Goal: Task Accomplishment & Management: Manage account settings

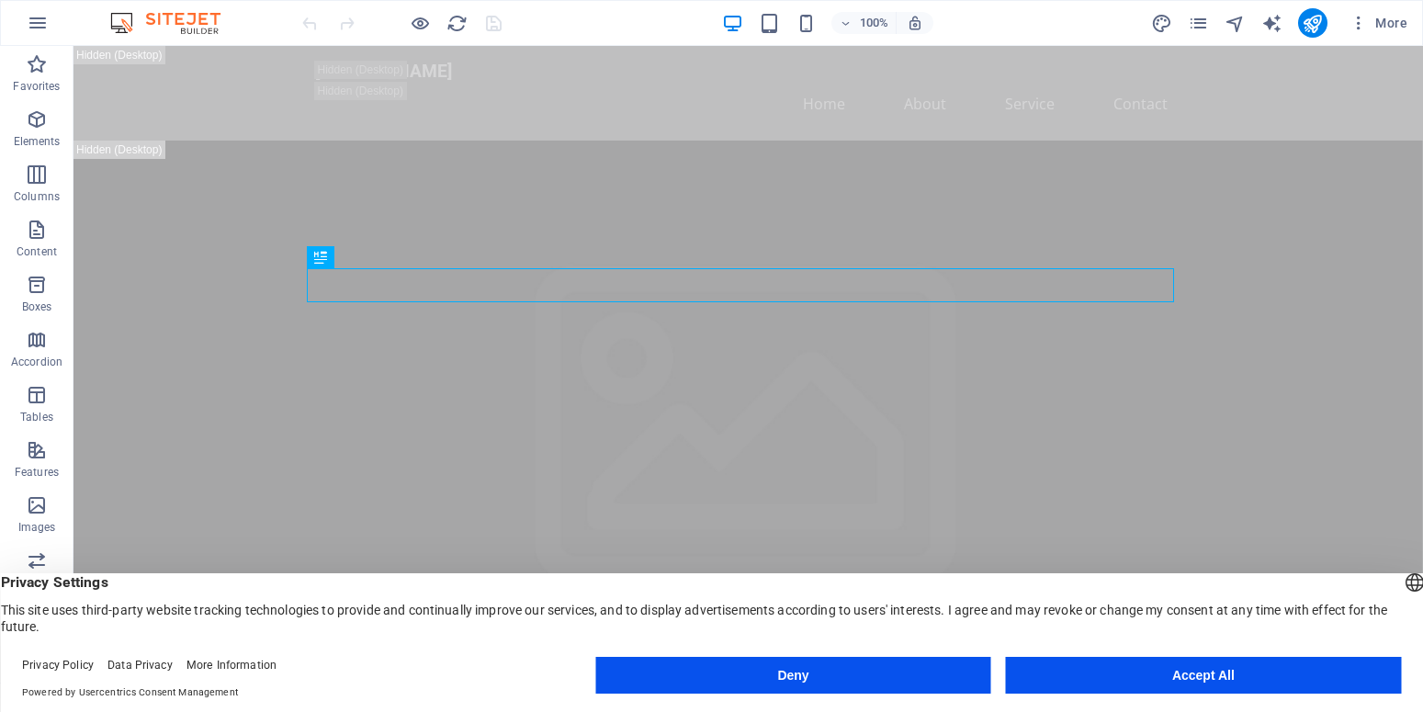
click at [852, 670] on button "Deny" at bounding box center [792, 675] width 395 height 37
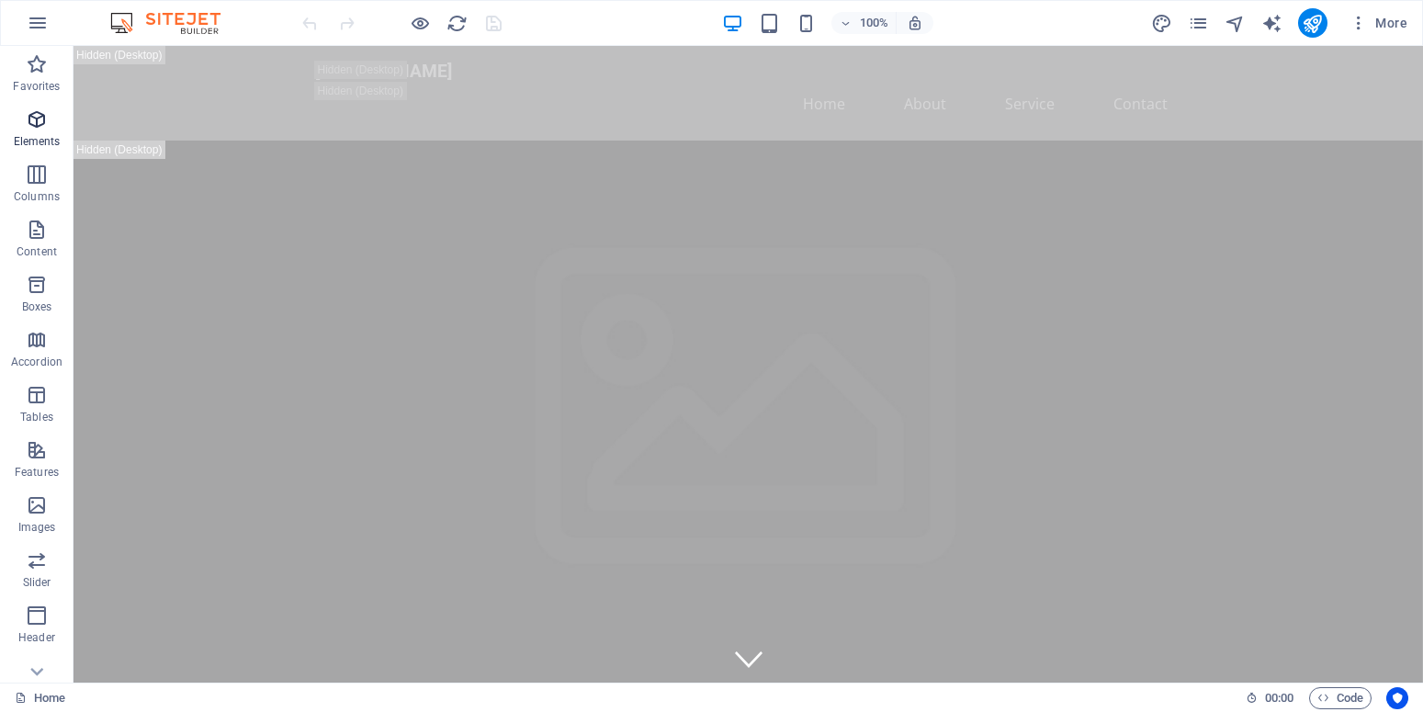
click at [43, 117] on icon "button" at bounding box center [37, 119] width 22 height 22
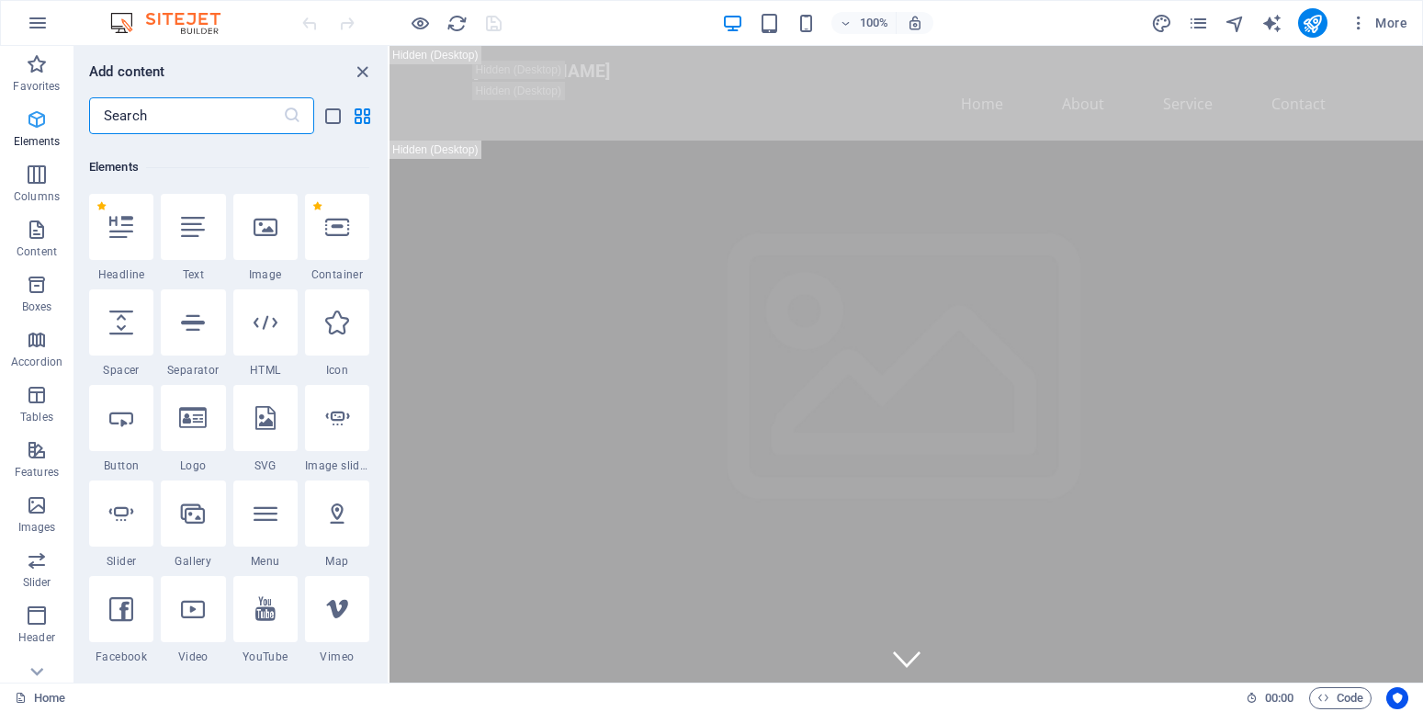
scroll to position [196, 0]
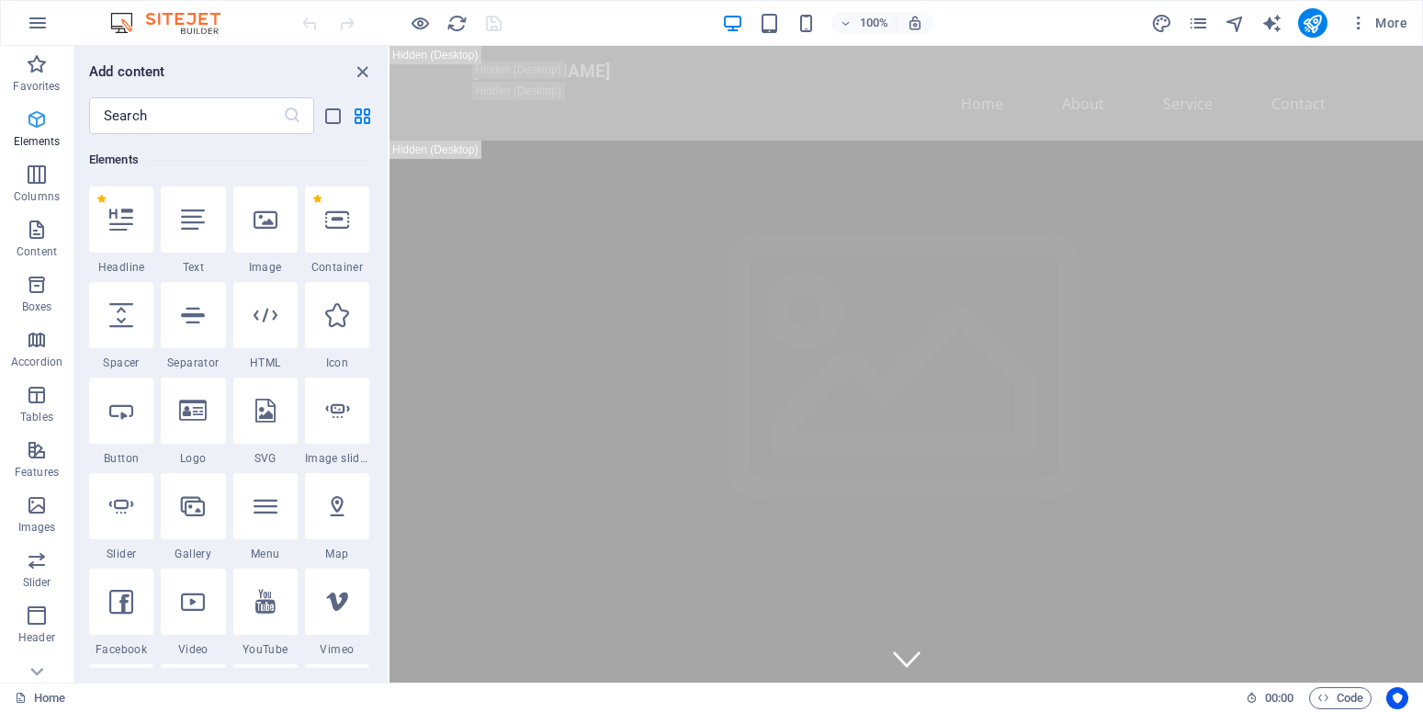
click at [39, 117] on icon "button" at bounding box center [37, 119] width 22 height 22
click at [363, 71] on icon "close panel" at bounding box center [362, 72] width 21 height 21
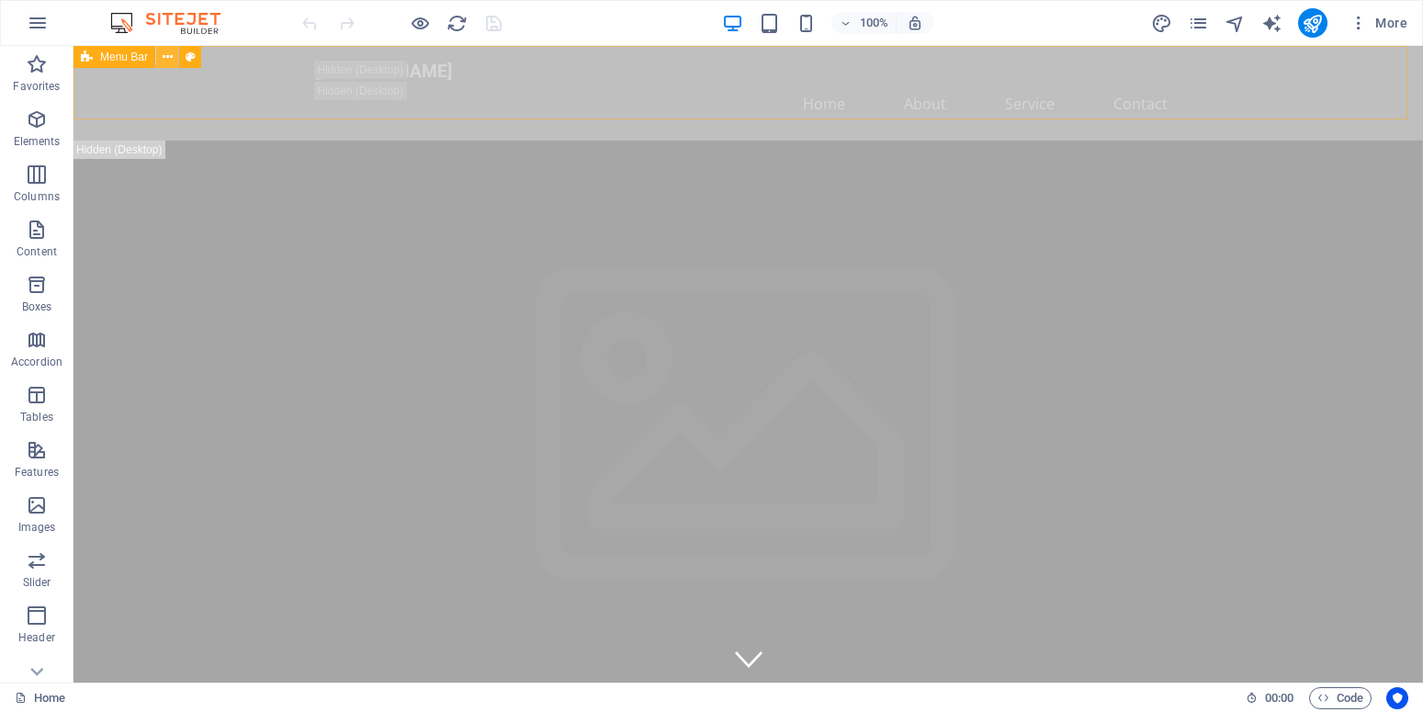
click at [166, 54] on icon at bounding box center [168, 57] width 10 height 19
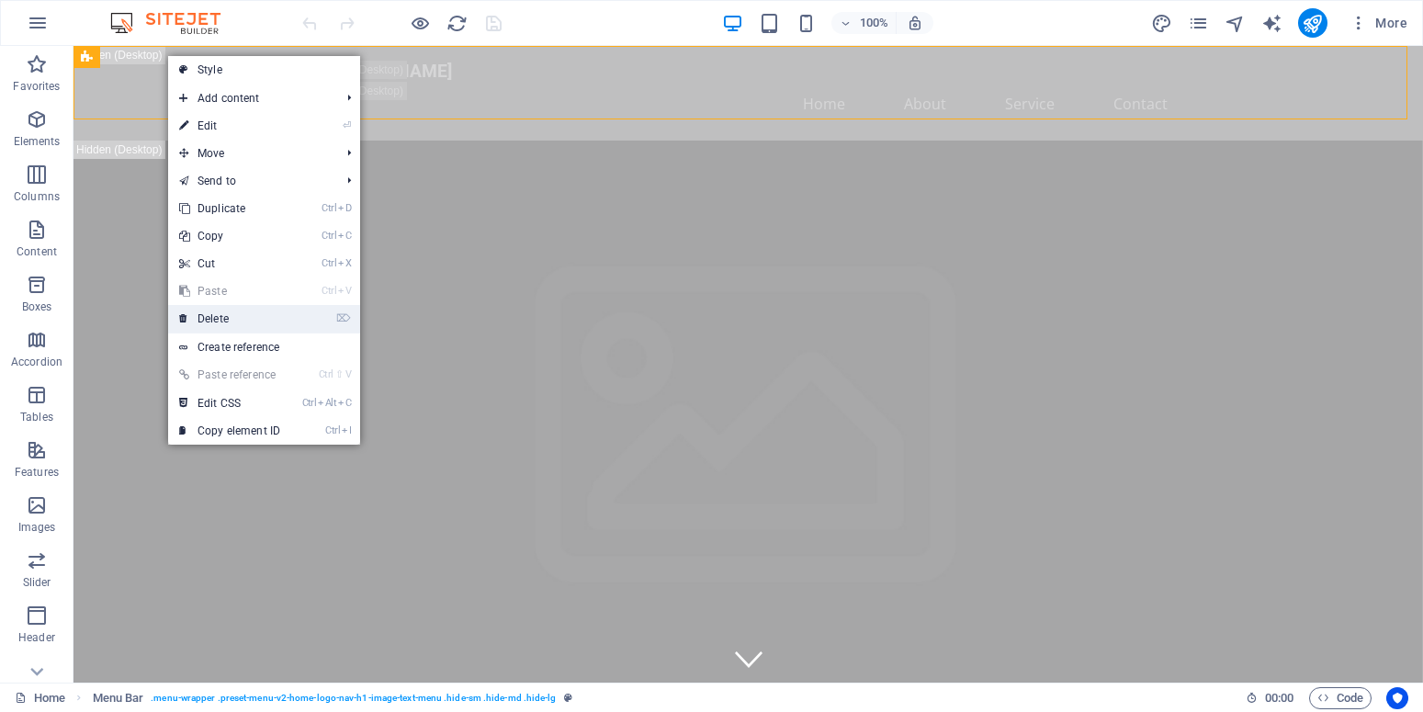
click at [213, 318] on link "⌦ Delete" at bounding box center [229, 319] width 123 height 28
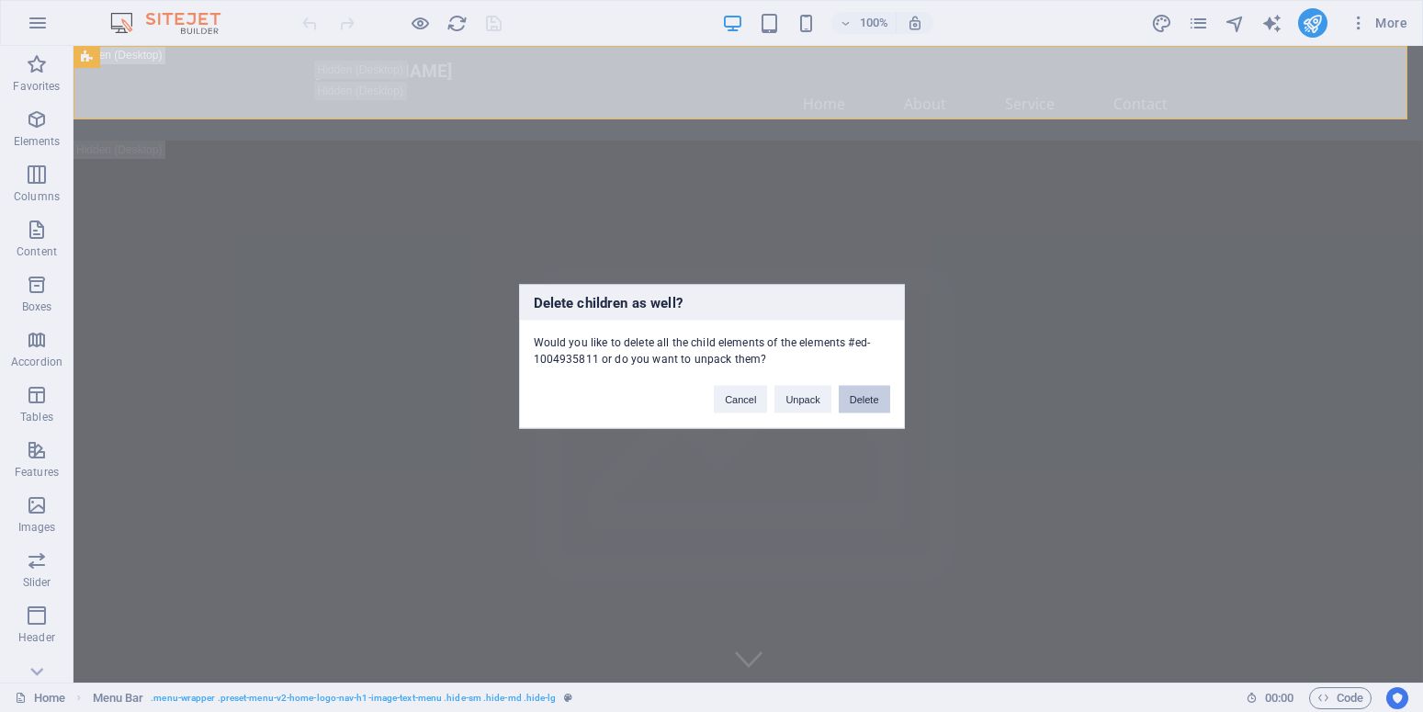
click at [852, 402] on button "Delete" at bounding box center [864, 399] width 51 height 28
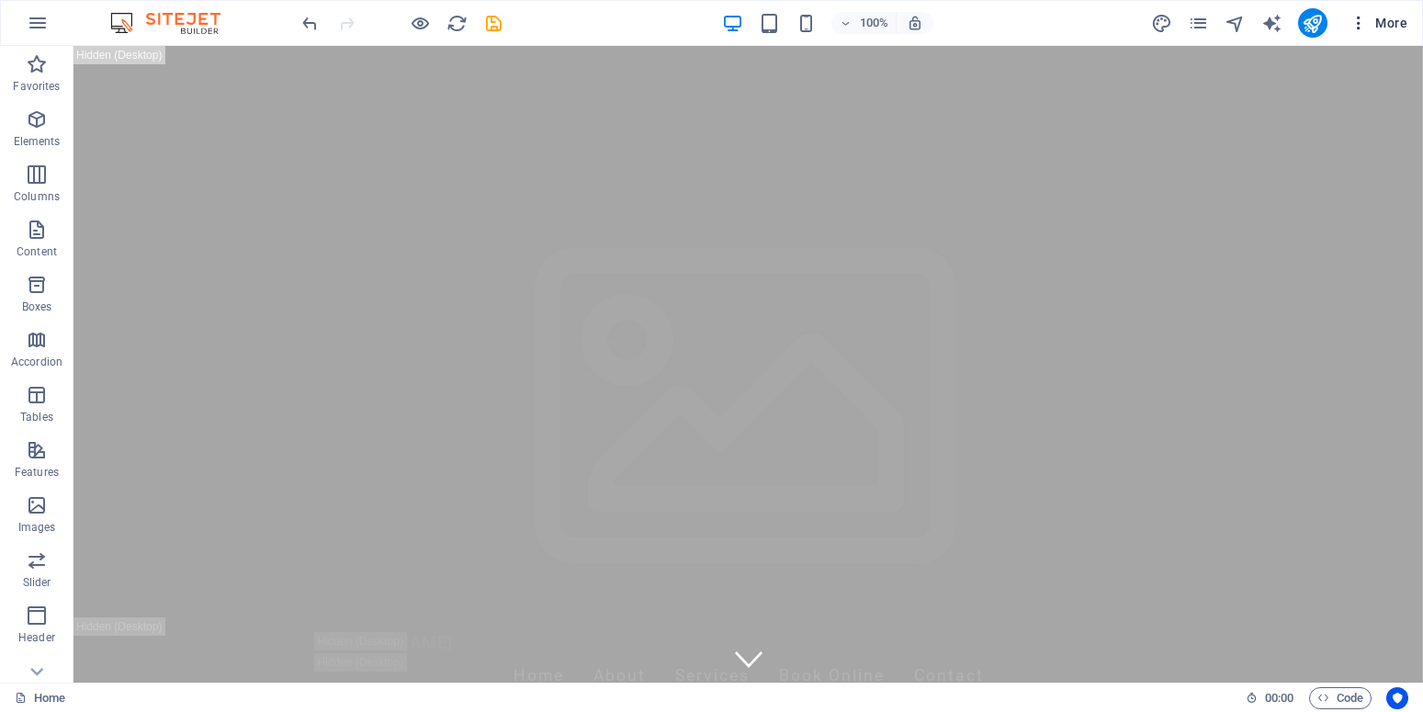
click at [1361, 18] on icon "button" at bounding box center [1358, 23] width 18 height 18
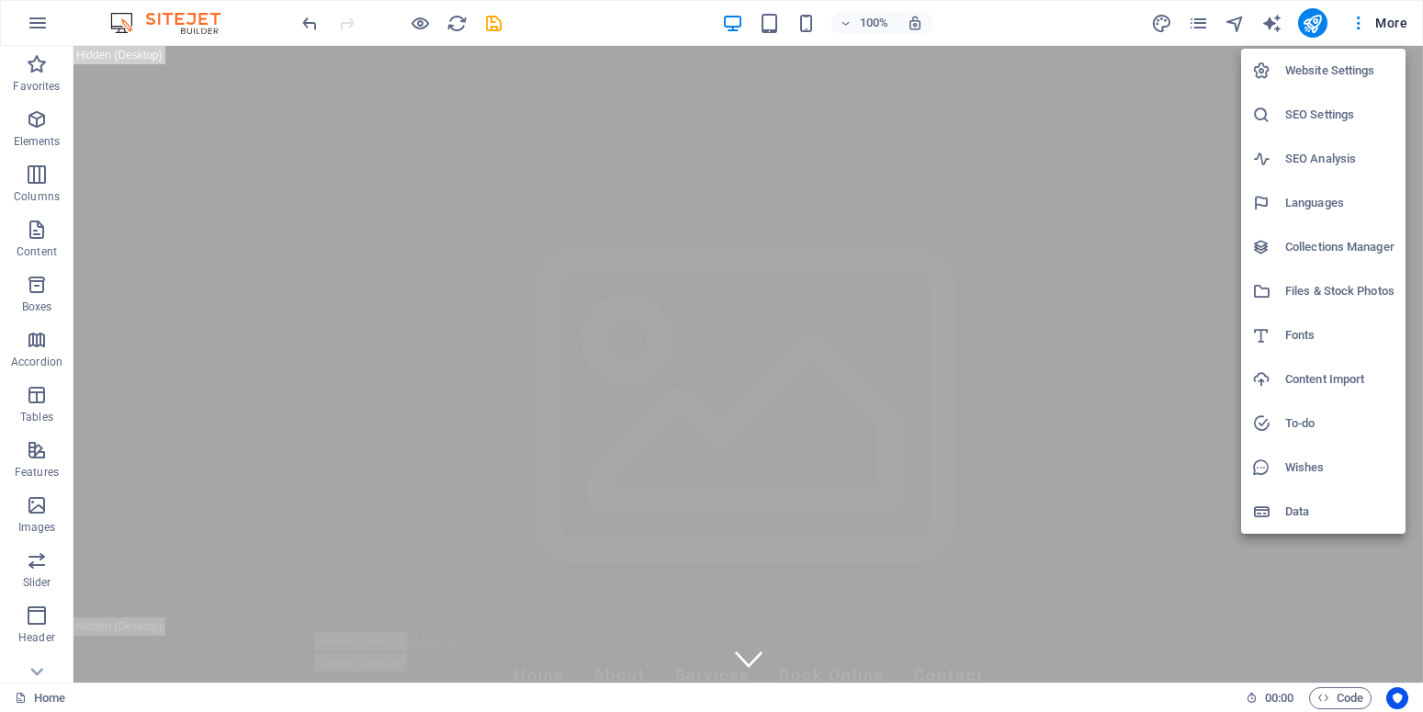
click at [1359, 19] on div at bounding box center [711, 356] width 1423 height 712
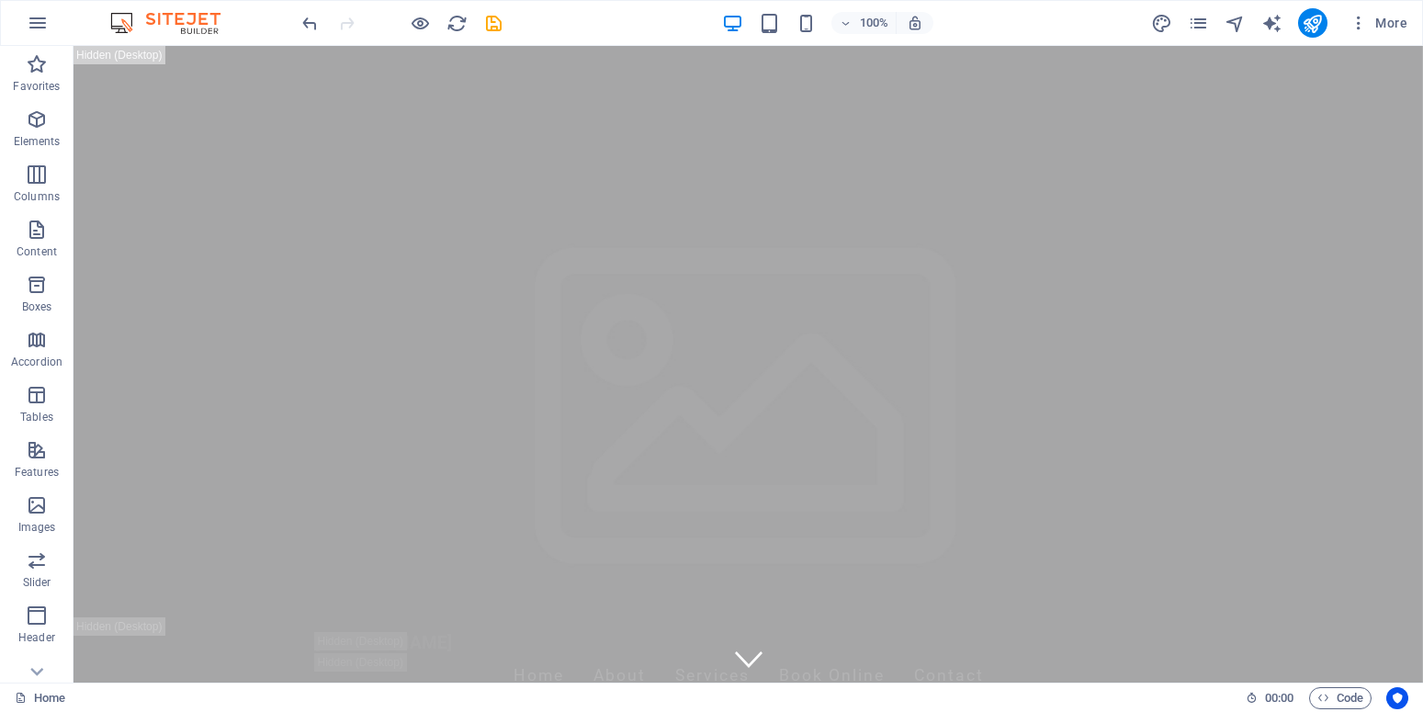
click at [1359, 19] on icon "button" at bounding box center [1358, 23] width 18 height 18
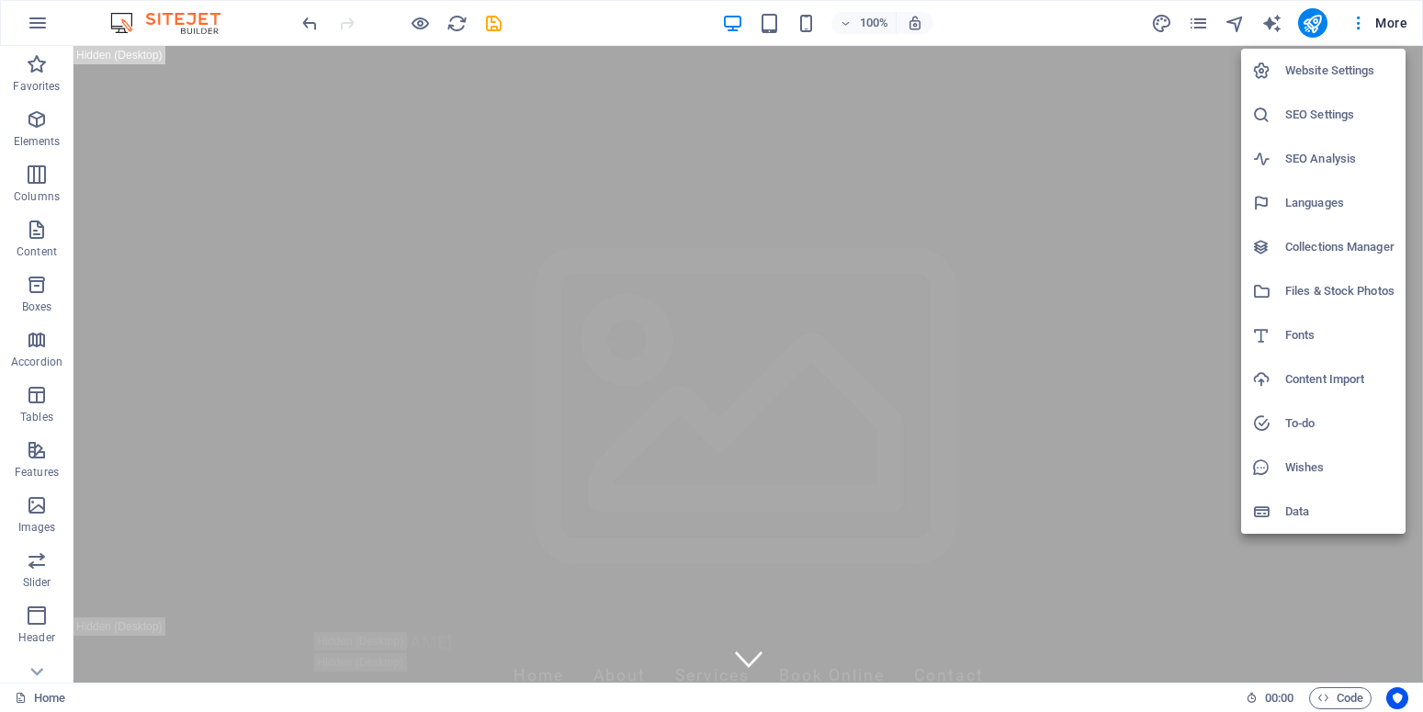
click at [1359, 19] on div at bounding box center [711, 356] width 1423 height 712
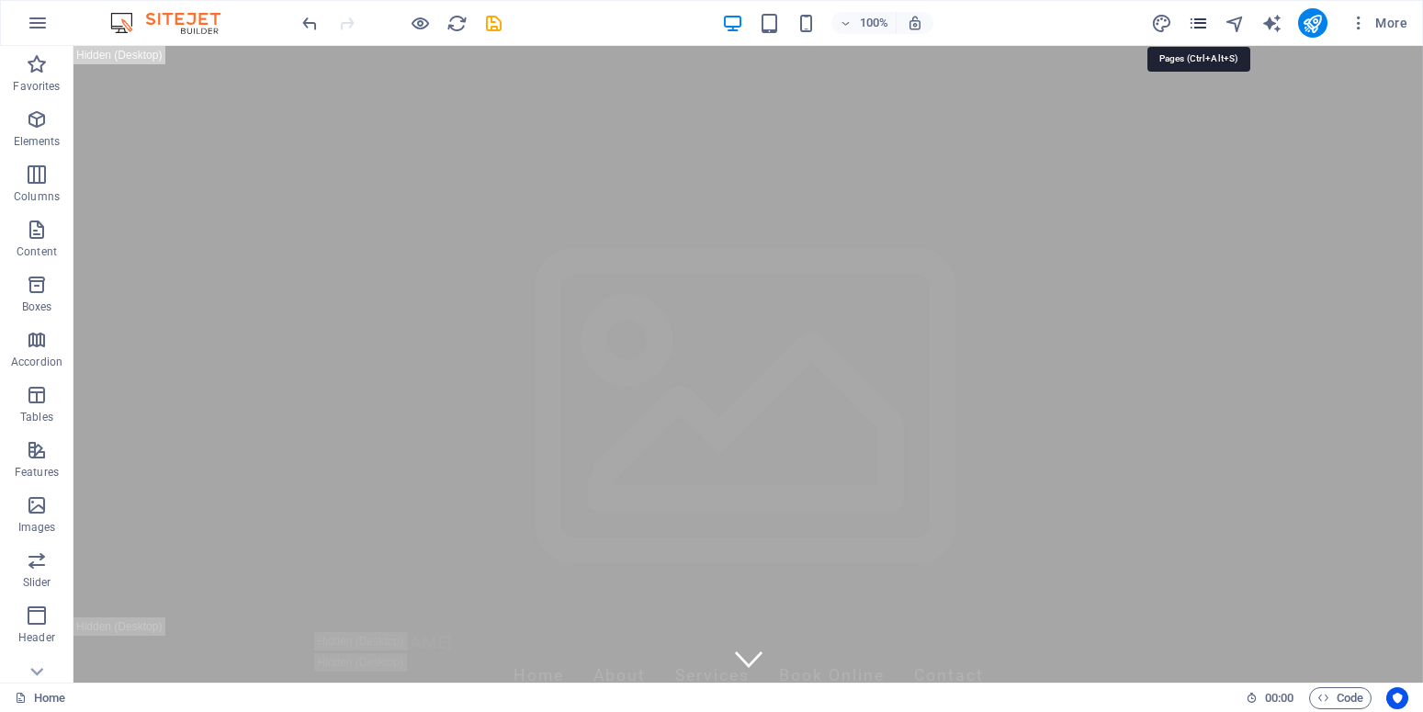
click at [1204, 19] on icon "pages" at bounding box center [1198, 23] width 21 height 21
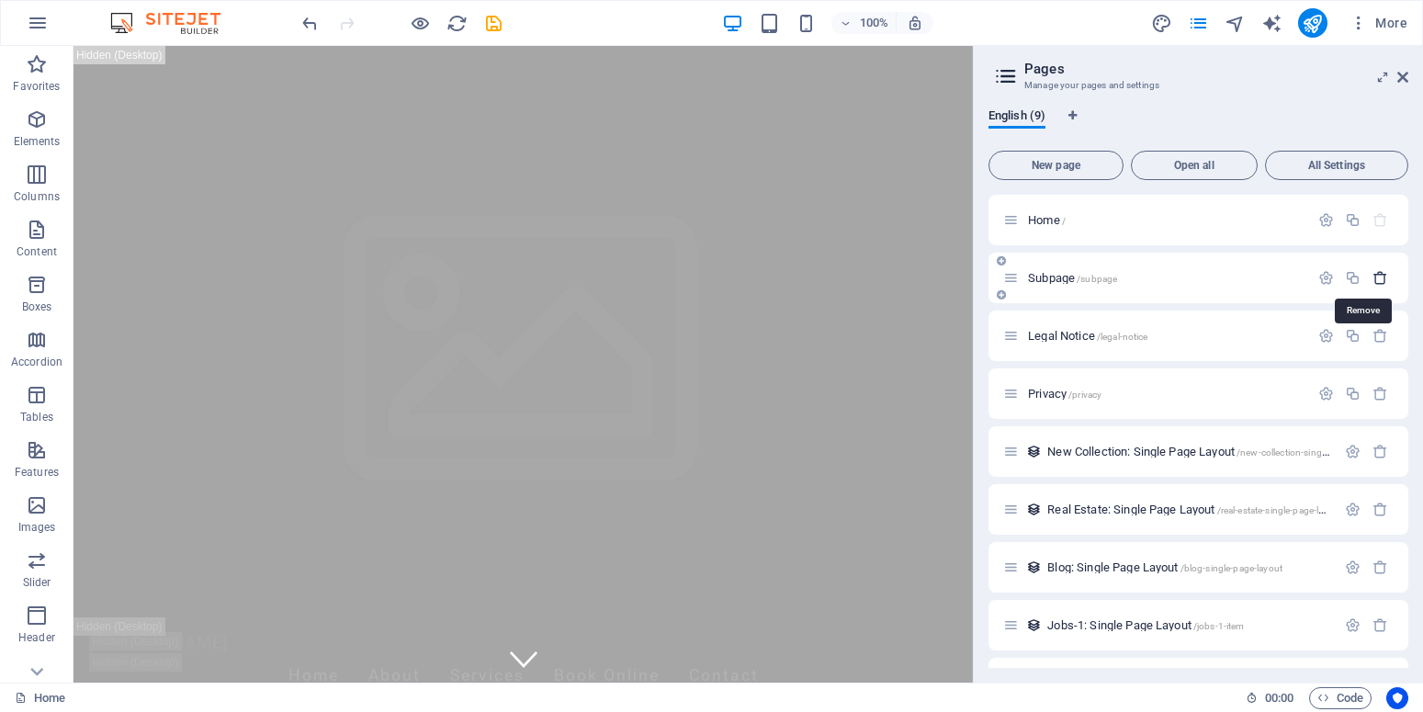
click at [1372, 277] on icon "button" at bounding box center [1380, 278] width 16 height 16
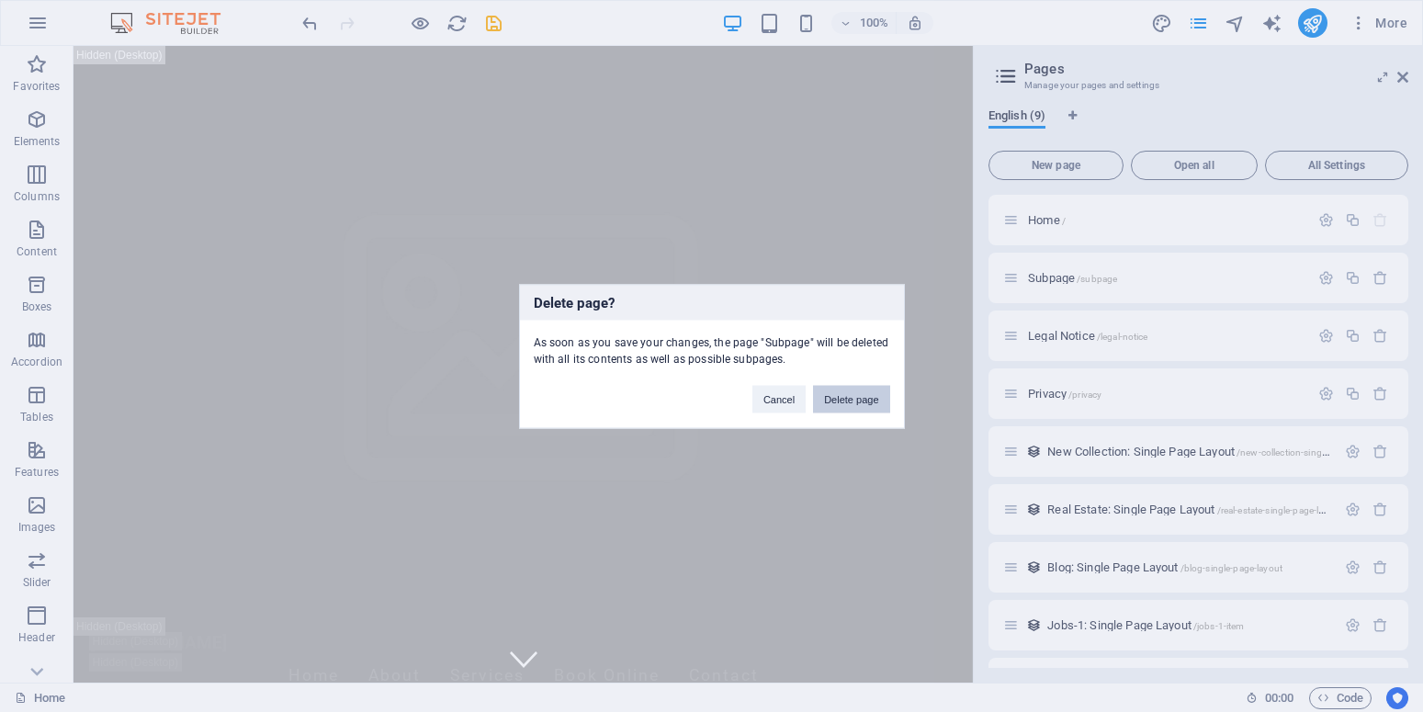
click at [856, 393] on button "Delete page" at bounding box center [851, 399] width 76 height 28
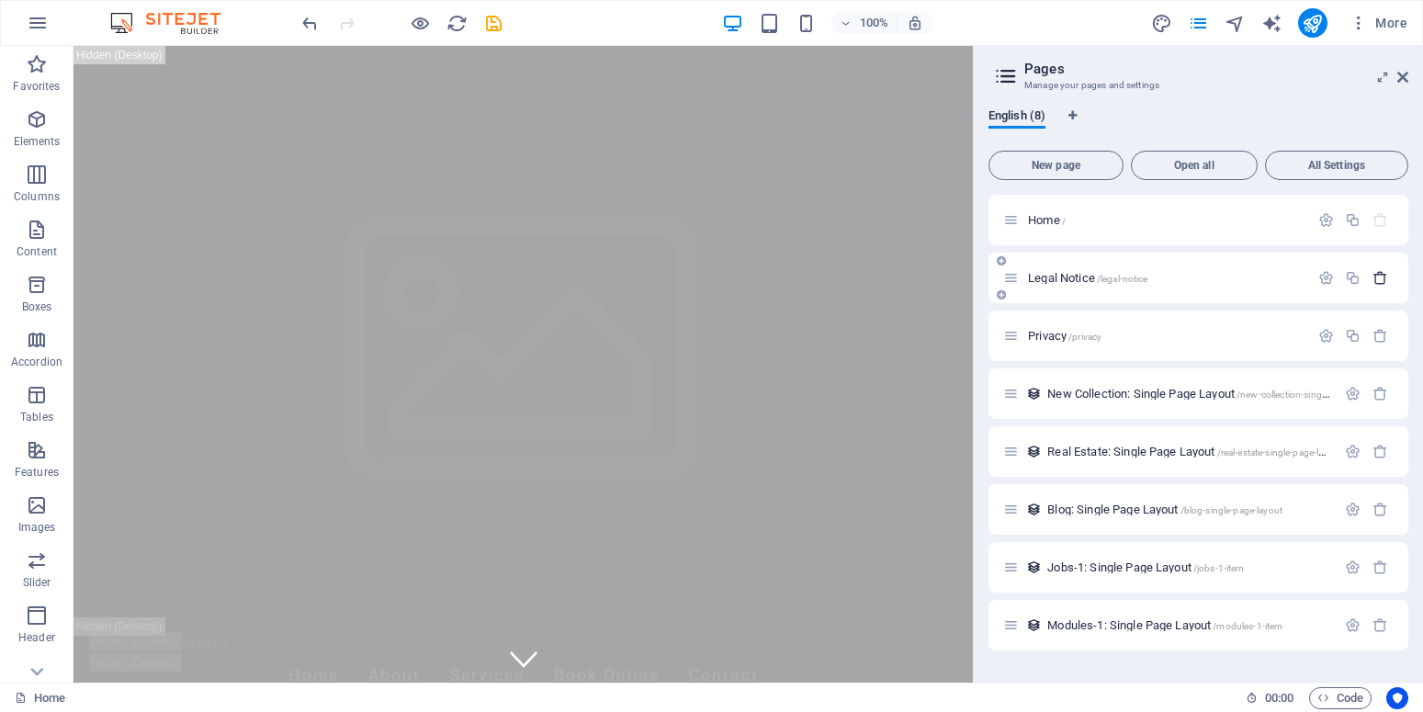
click at [1383, 277] on icon "button" at bounding box center [1380, 278] width 16 height 16
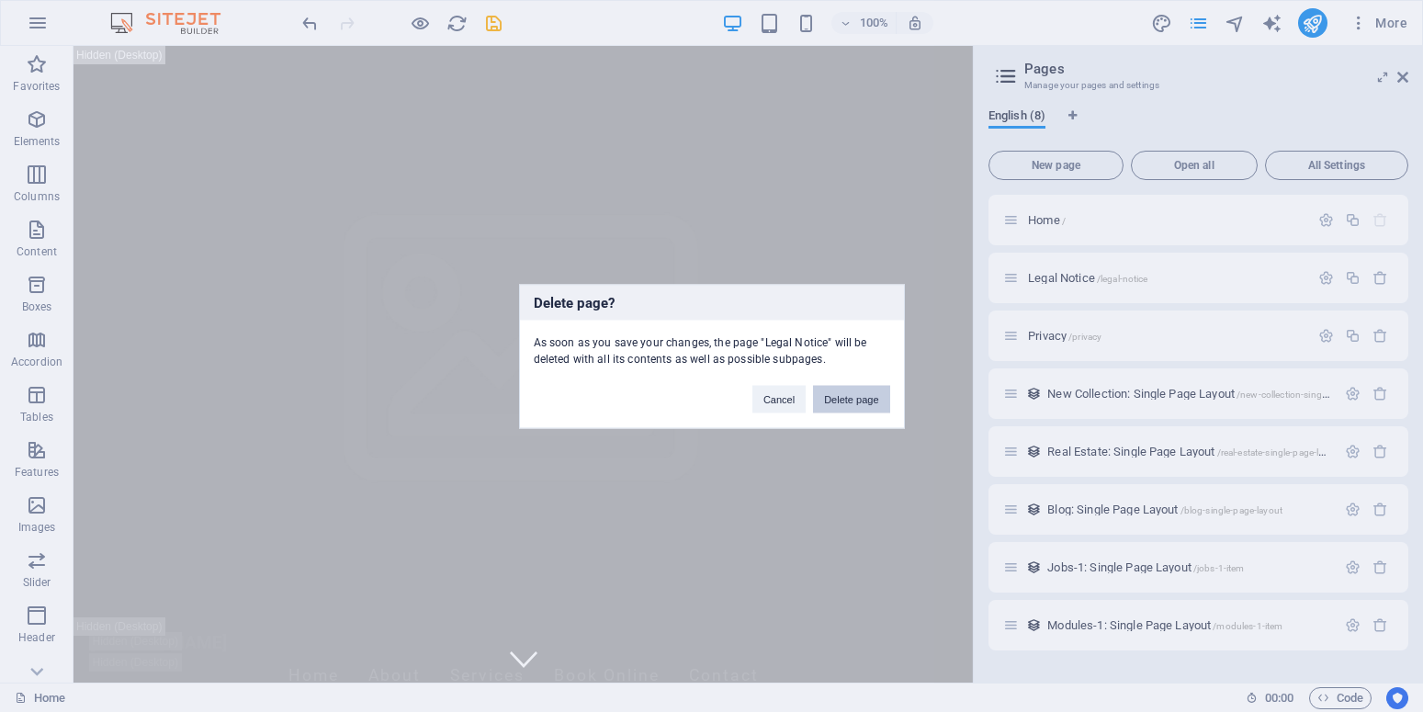
drag, startPoint x: 847, startPoint y: 392, endPoint x: 859, endPoint y: 331, distance: 62.7
click at [847, 392] on button "Delete page" at bounding box center [851, 399] width 76 height 28
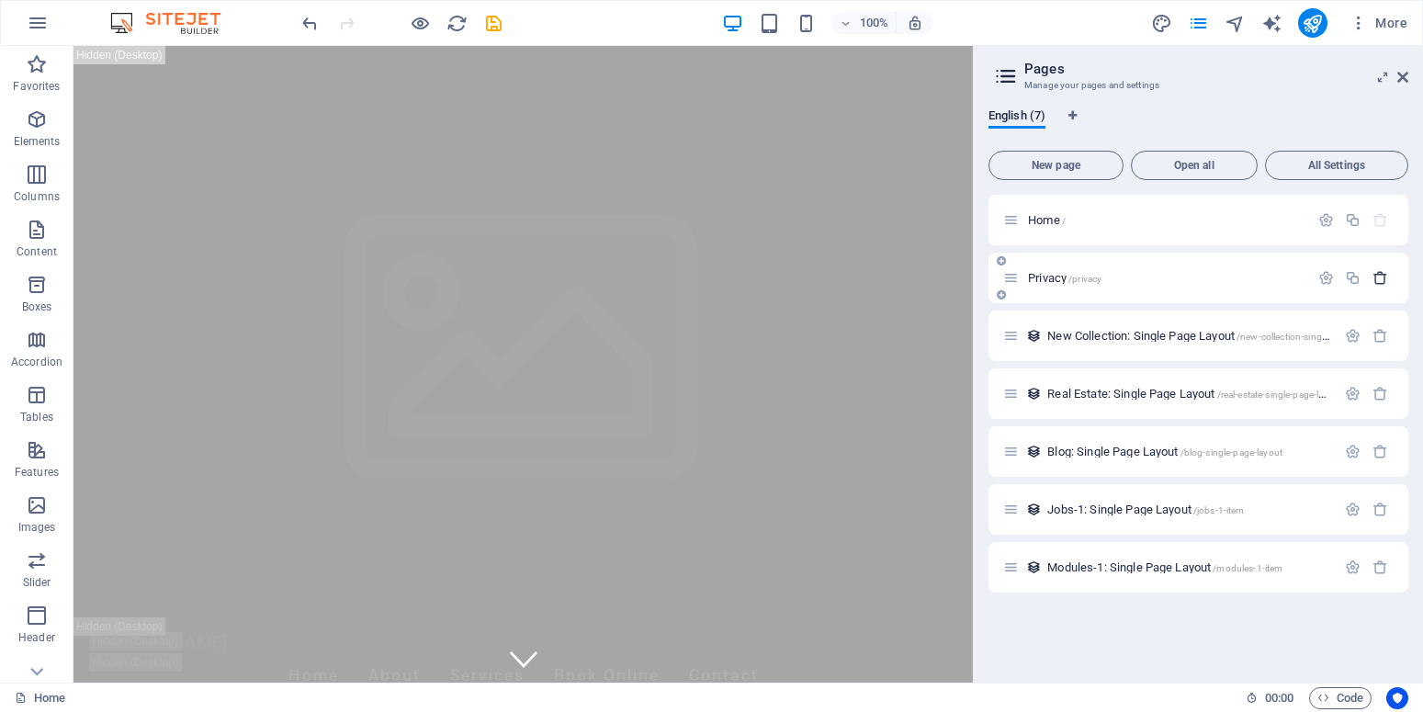
click at [1380, 277] on icon "button" at bounding box center [1380, 278] width 16 height 16
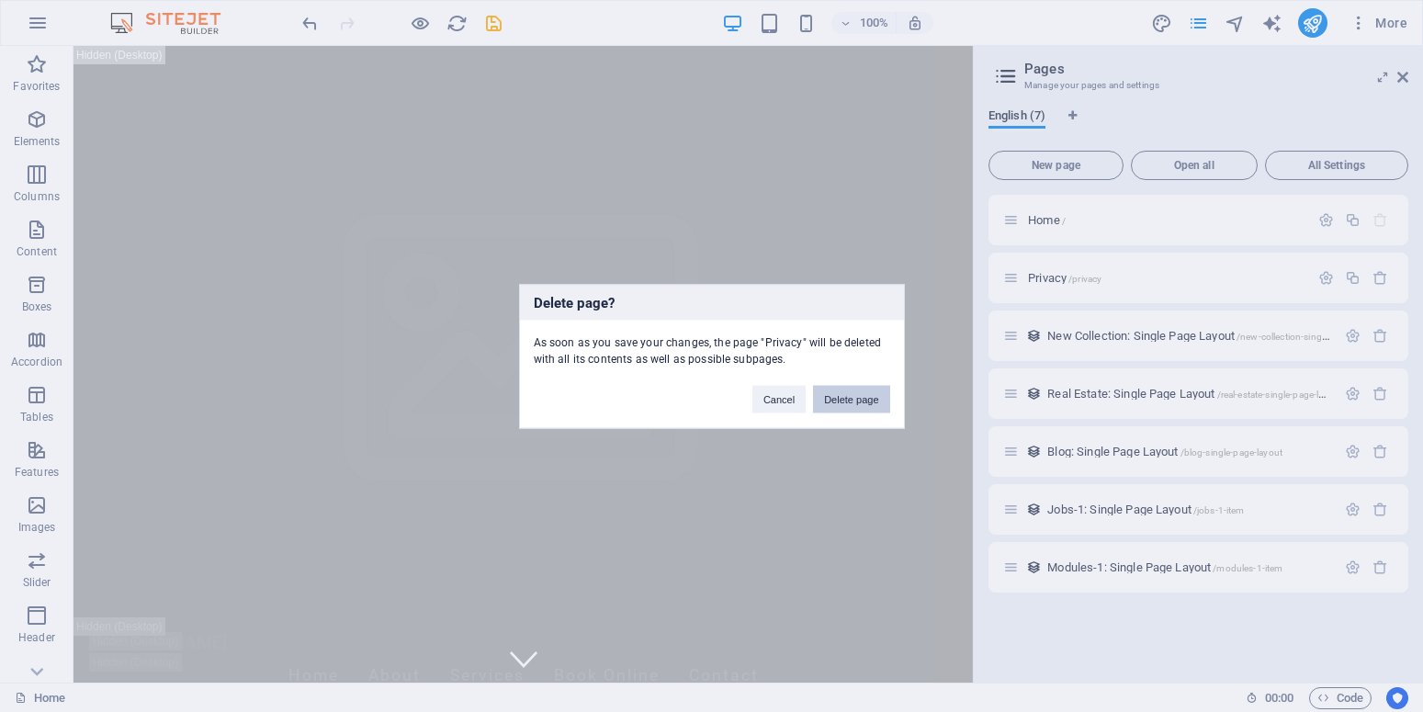
click at [830, 393] on button "Delete page" at bounding box center [851, 399] width 76 height 28
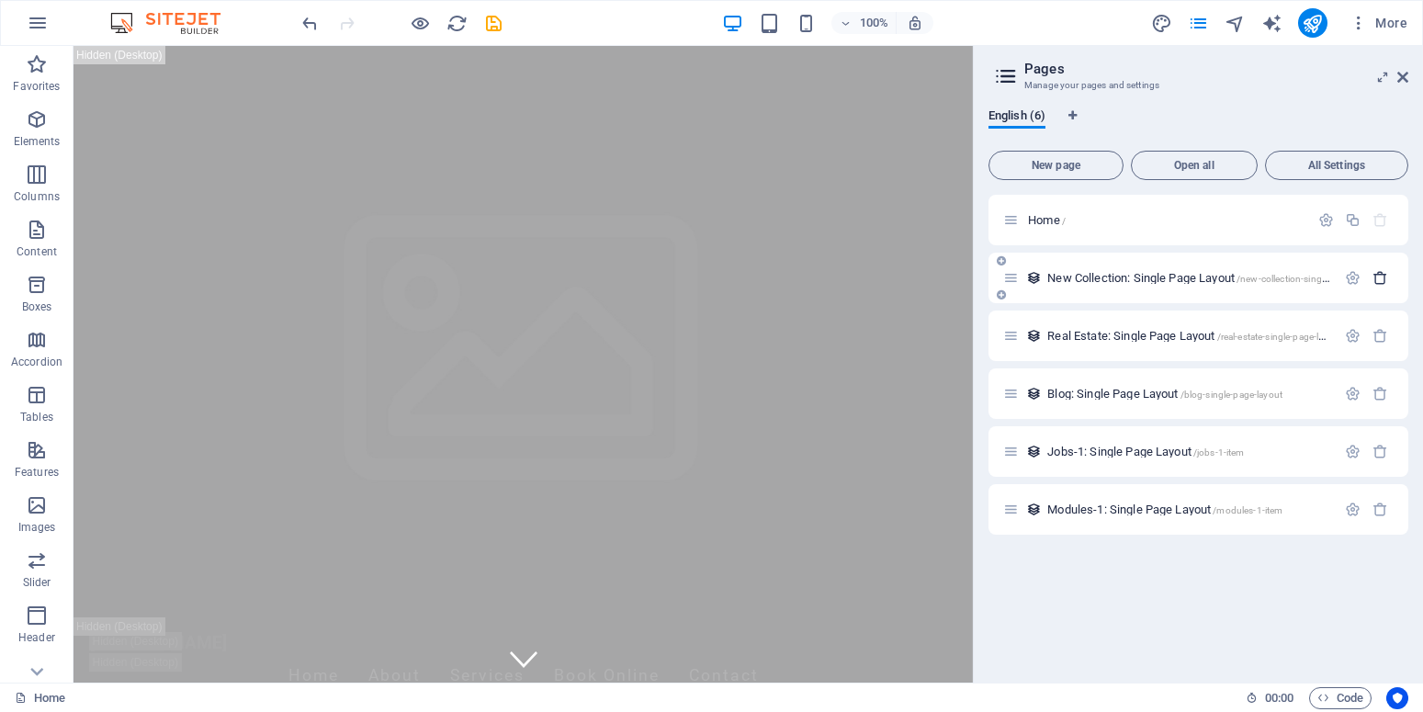
click at [1382, 276] on icon "button" at bounding box center [1380, 278] width 16 height 16
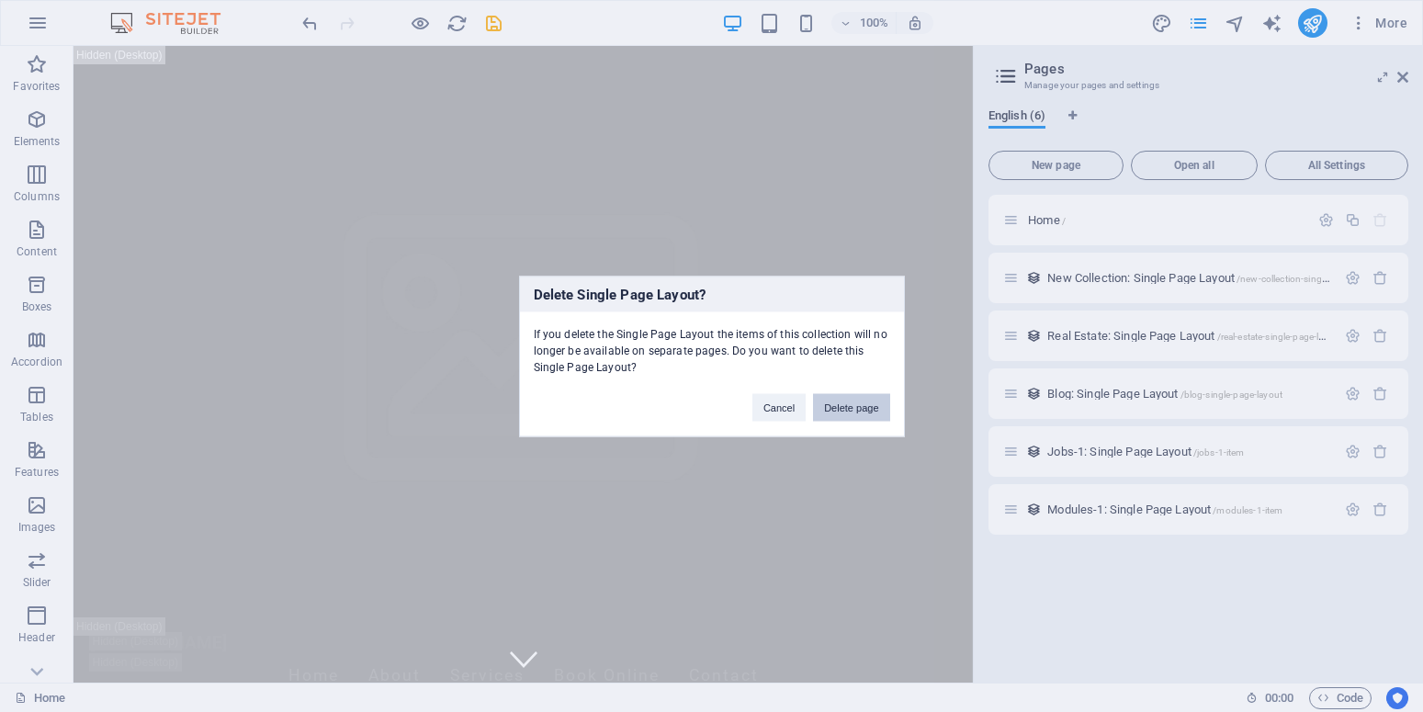
click at [854, 412] on button "Delete page" at bounding box center [851, 407] width 76 height 28
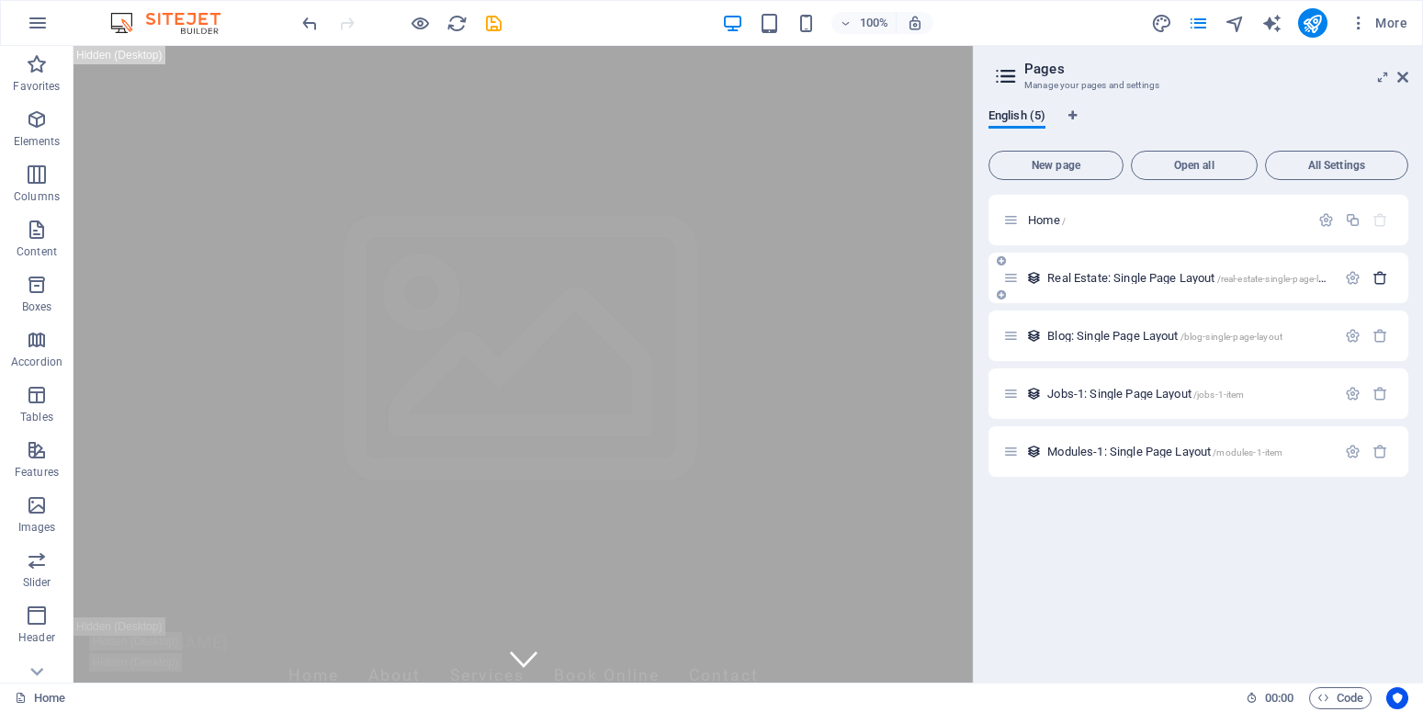
click at [1379, 279] on icon "button" at bounding box center [1380, 278] width 16 height 16
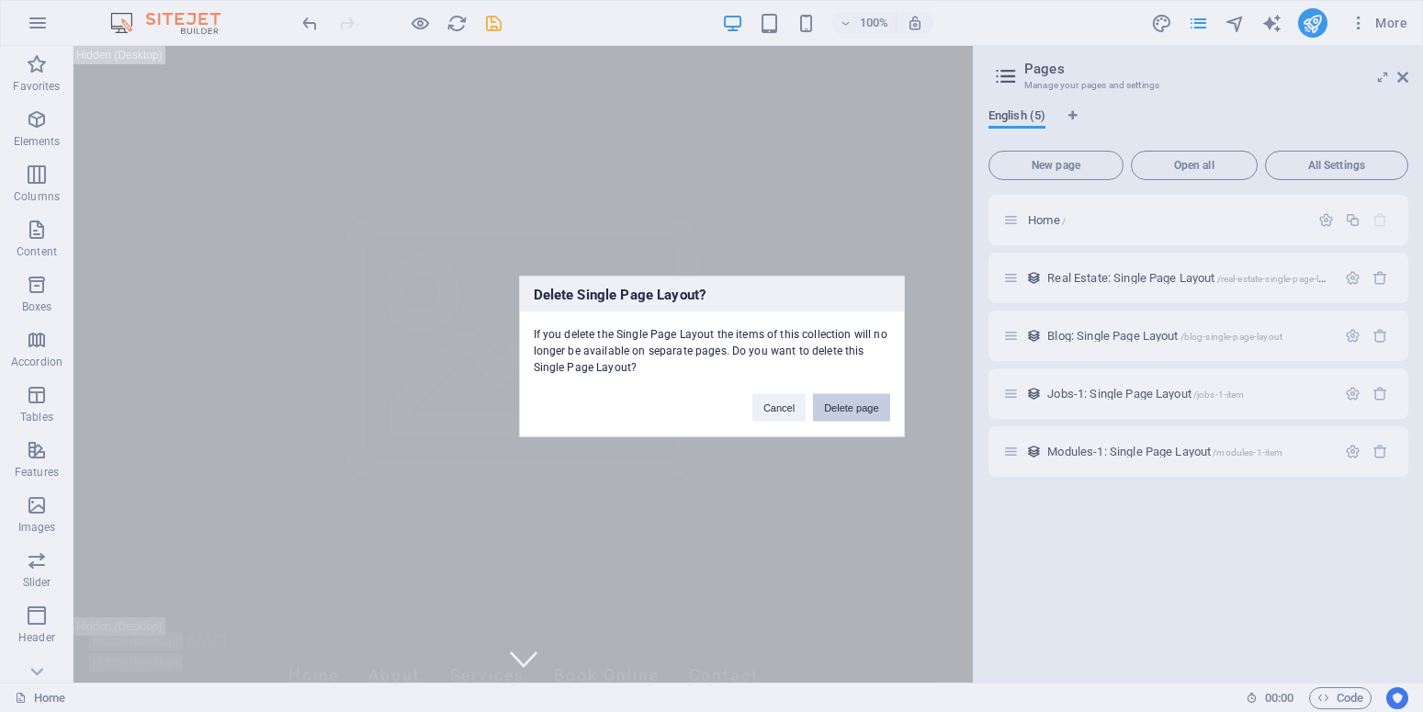
click at [852, 405] on button "Delete page" at bounding box center [851, 407] width 76 height 28
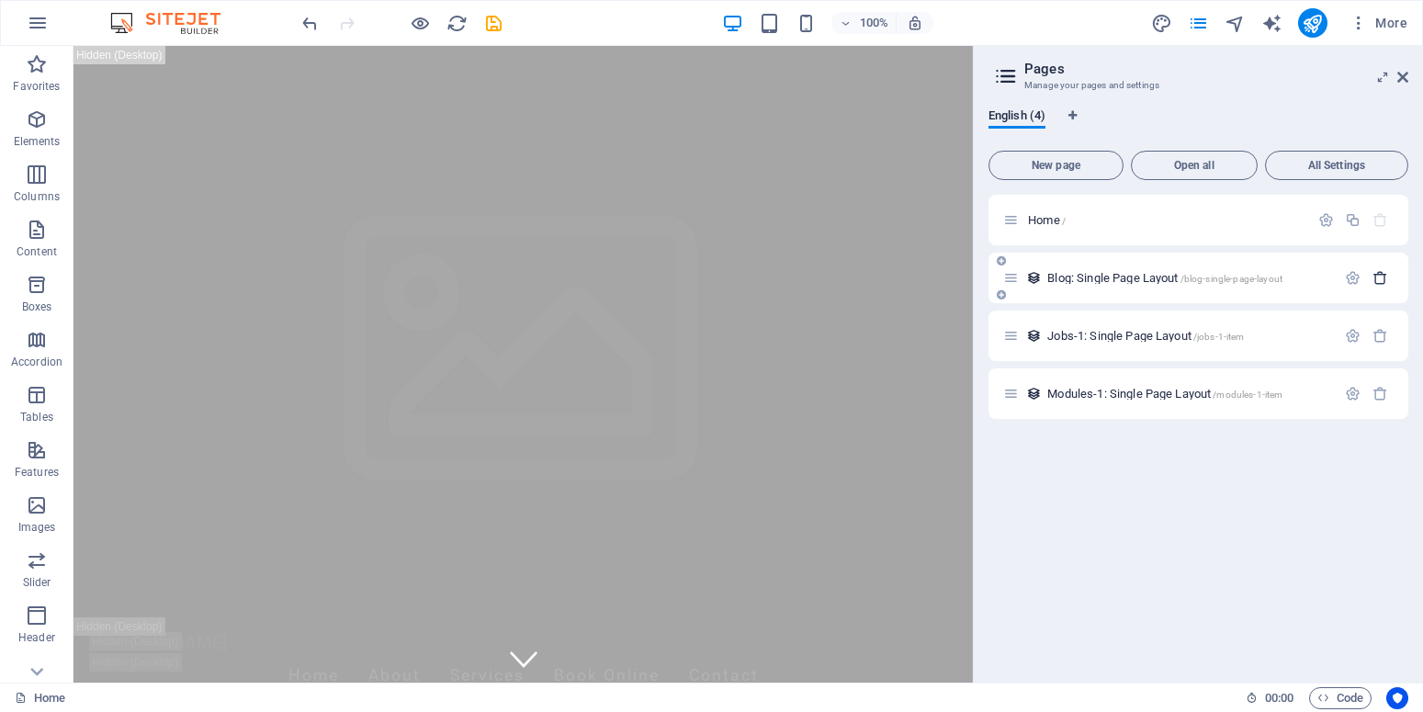
click at [1385, 277] on icon "button" at bounding box center [1380, 278] width 16 height 16
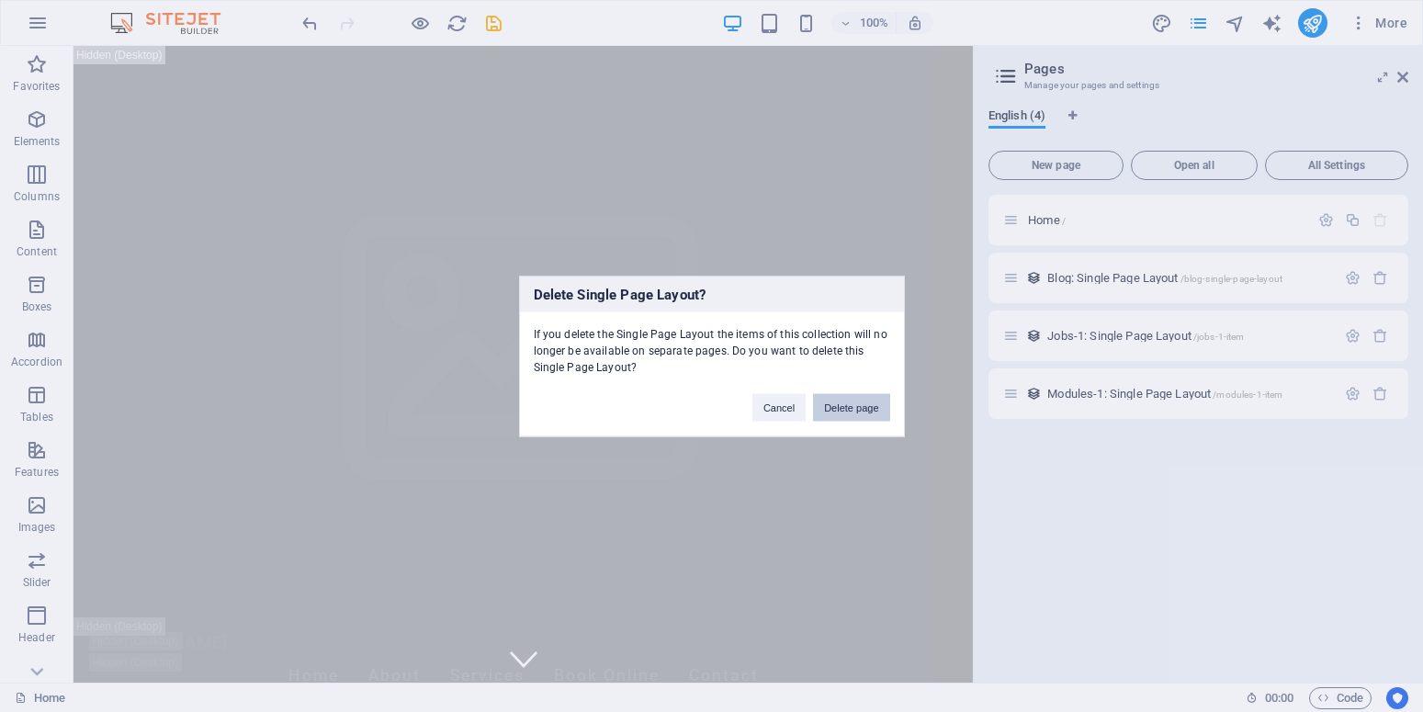
click at [849, 408] on button "Delete page" at bounding box center [851, 407] width 76 height 28
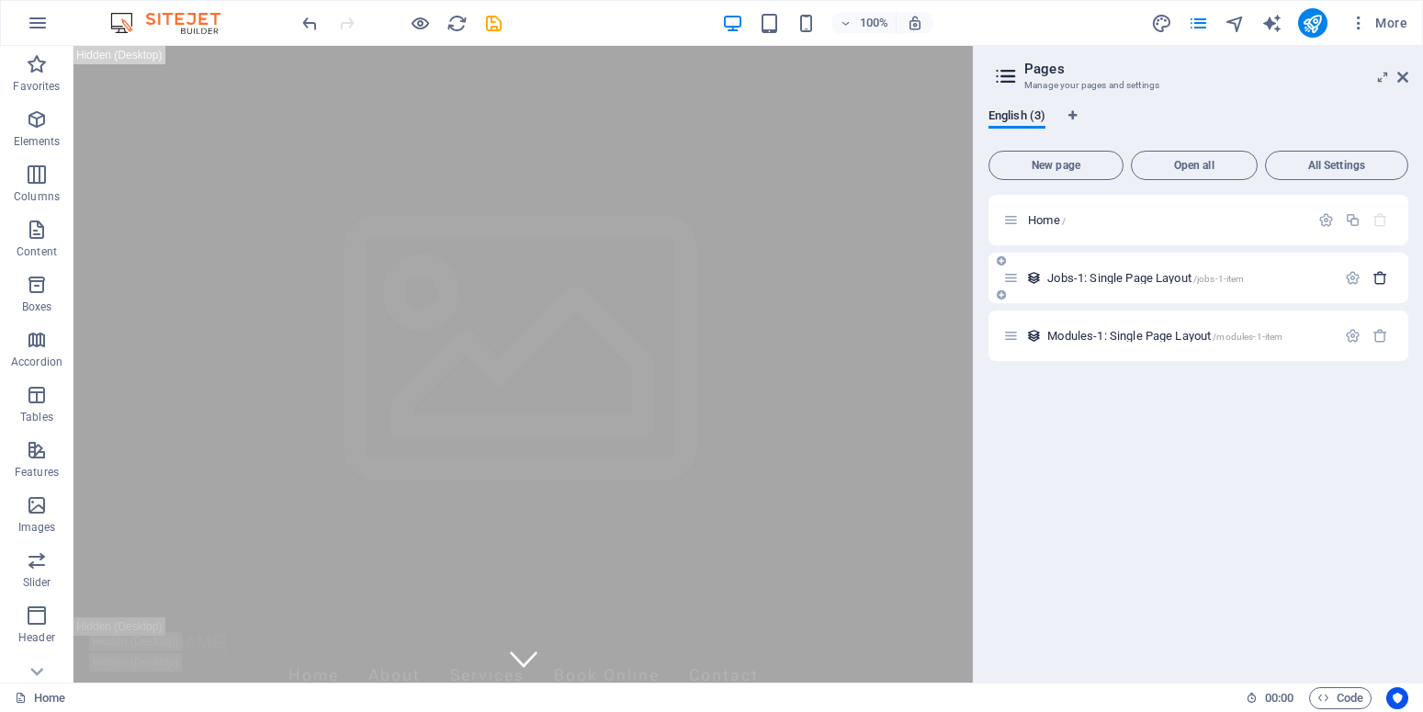
click at [1382, 278] on icon "button" at bounding box center [1380, 278] width 16 height 16
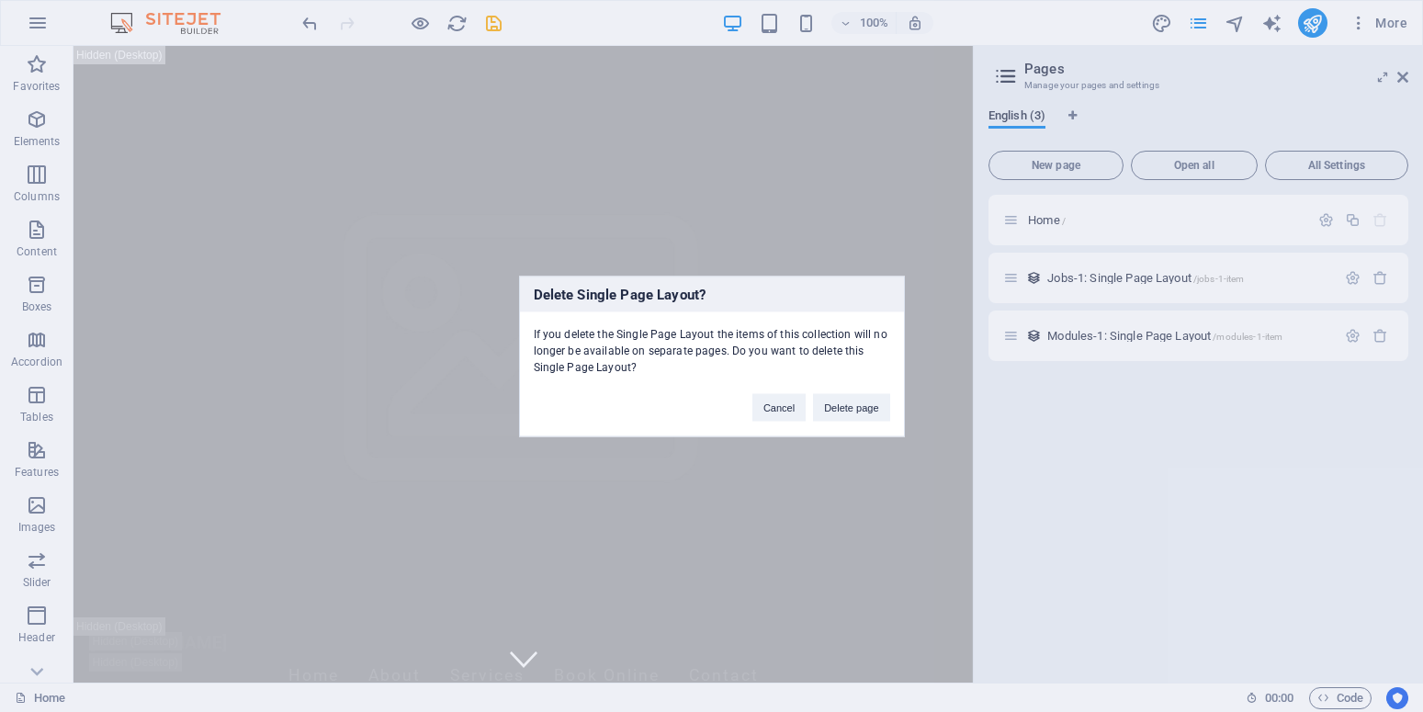
click at [859, 423] on div "Delete Single Page Layout? If you delete the Single Page Layout the items of th…" at bounding box center [712, 356] width 386 height 161
click at [852, 403] on button "Delete page" at bounding box center [851, 407] width 76 height 28
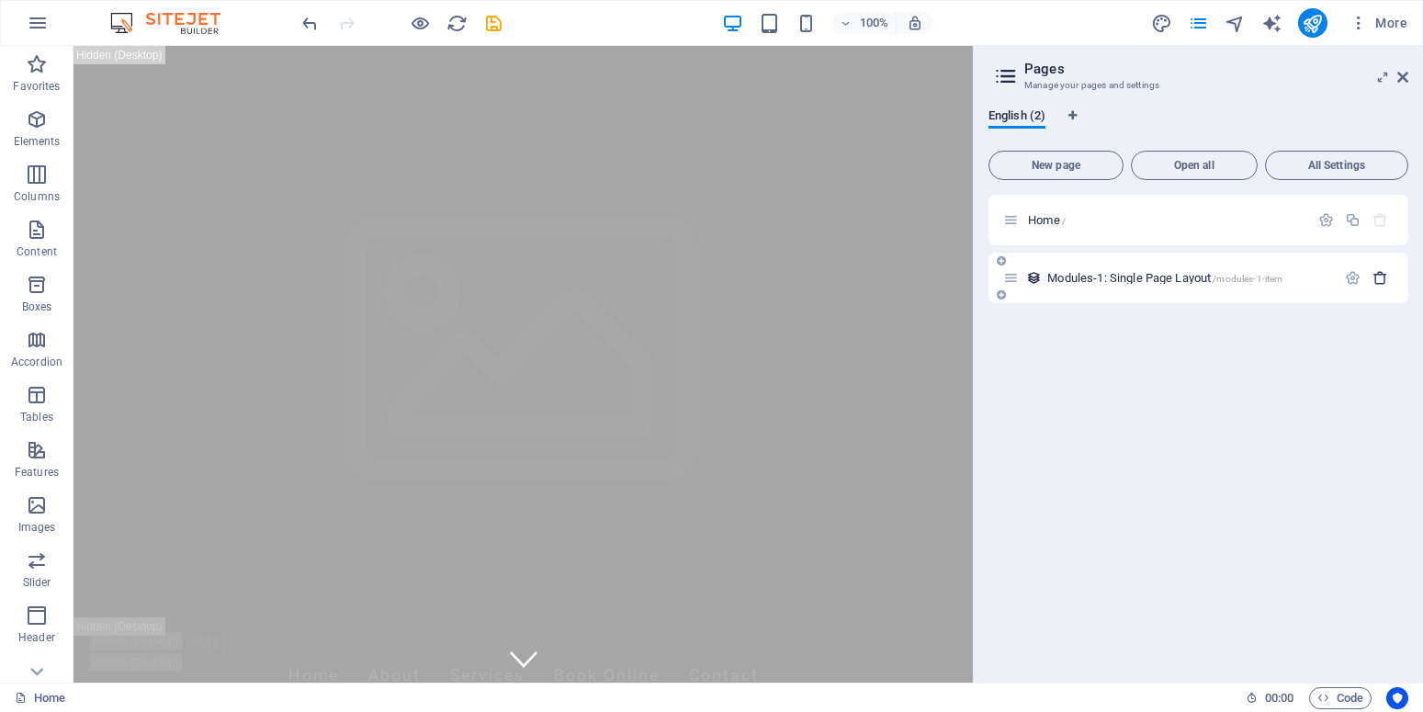
click at [1379, 274] on icon "button" at bounding box center [1380, 278] width 16 height 16
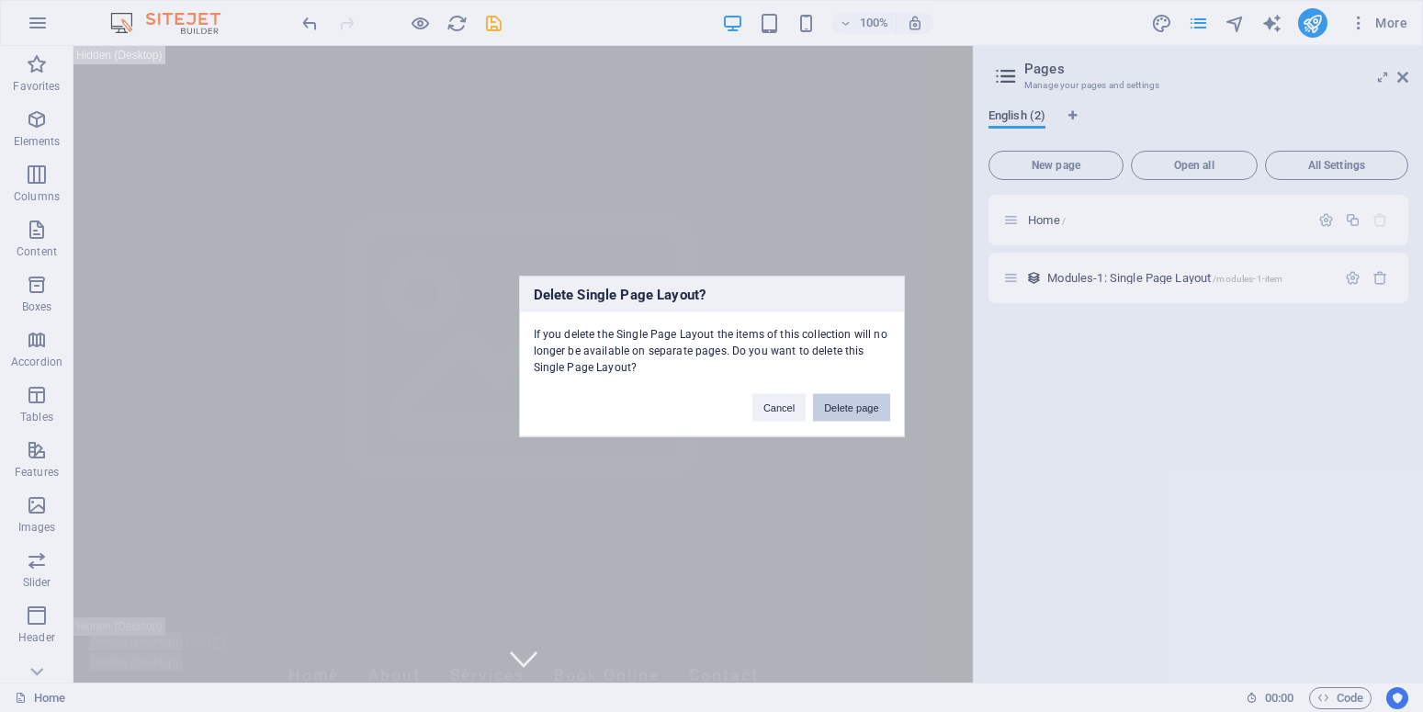
click at [875, 411] on button "Delete page" at bounding box center [851, 407] width 76 height 28
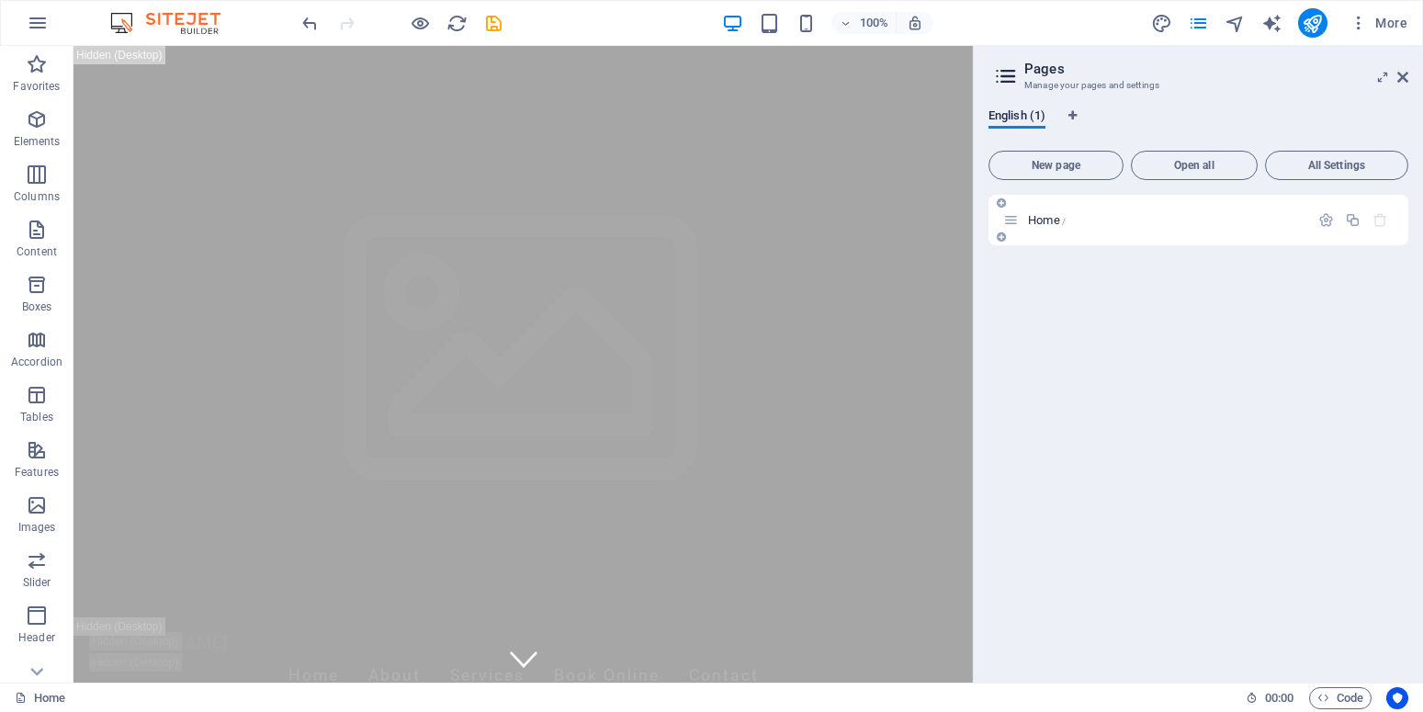
click at [1235, 227] on div "Home /" at bounding box center [1156, 219] width 306 height 21
click at [1330, 220] on icon "button" at bounding box center [1326, 220] width 16 height 16
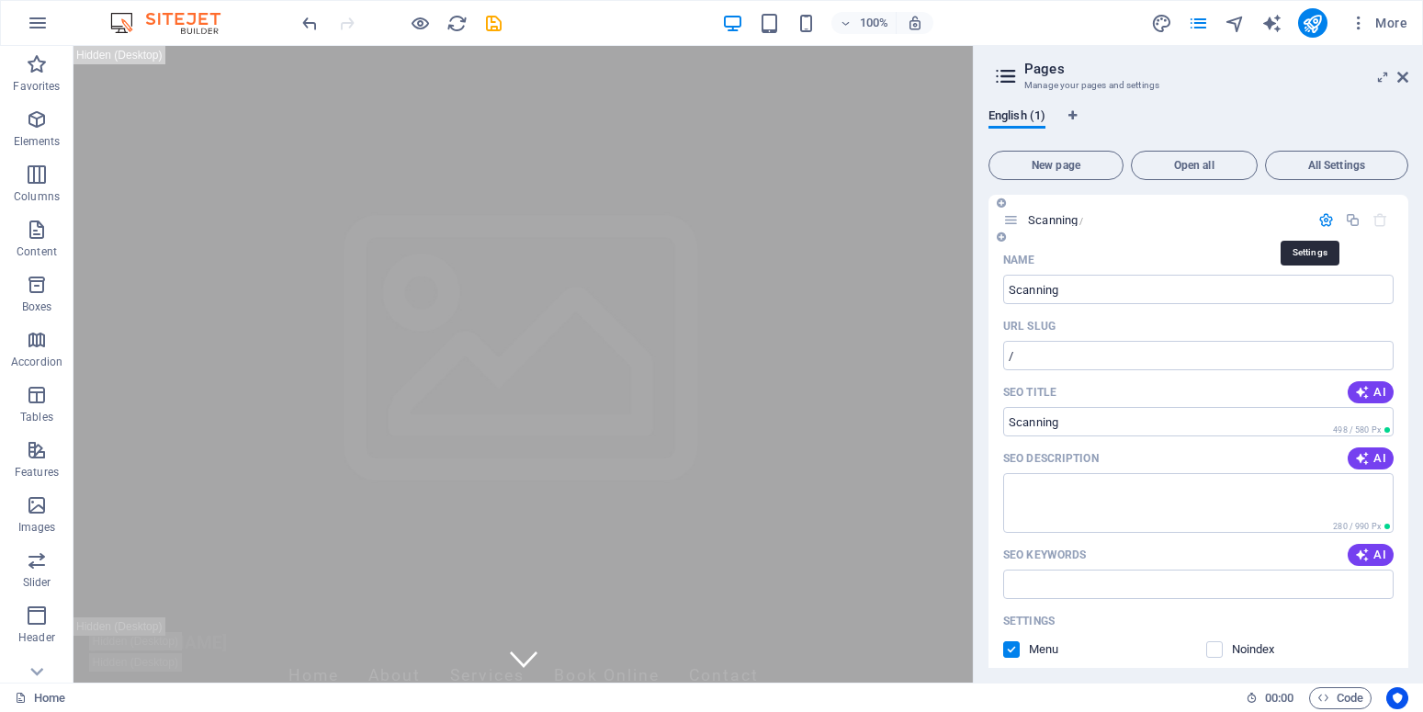
type input "Scanning"
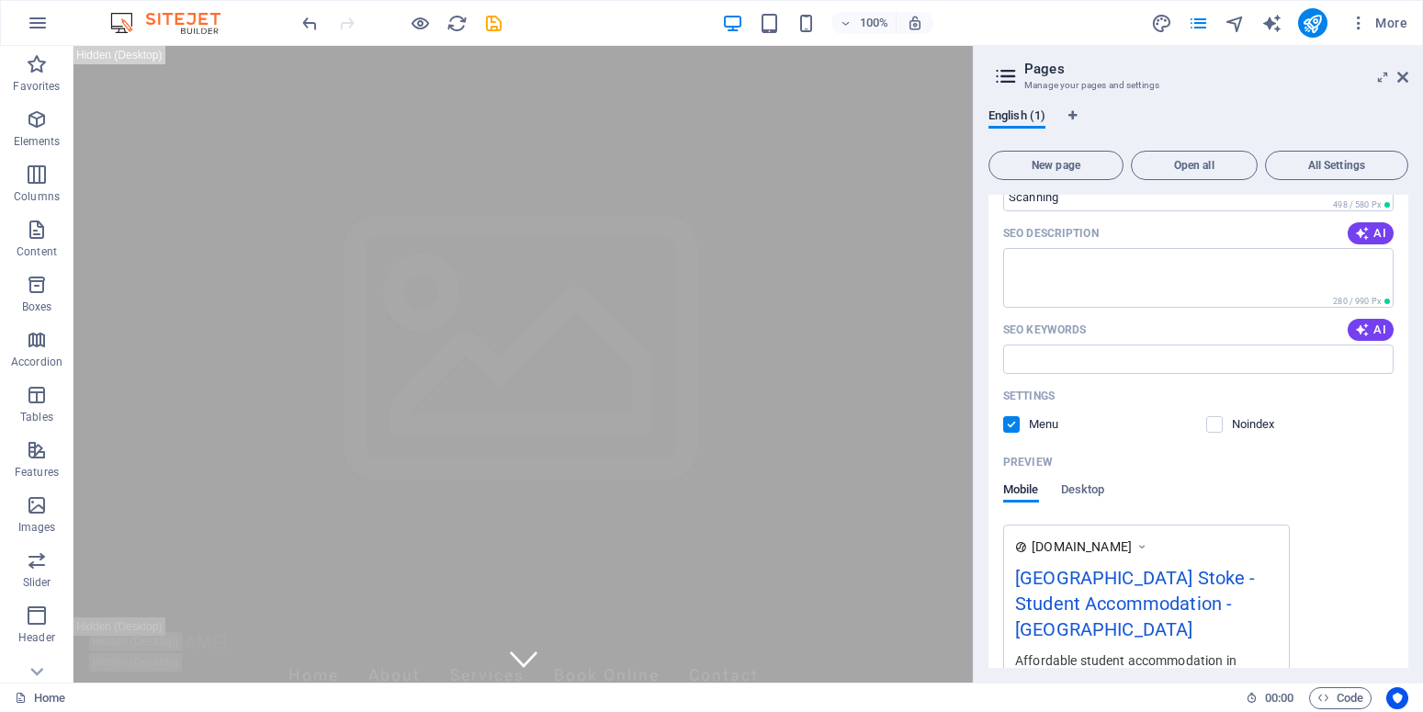
scroll to position [295, 0]
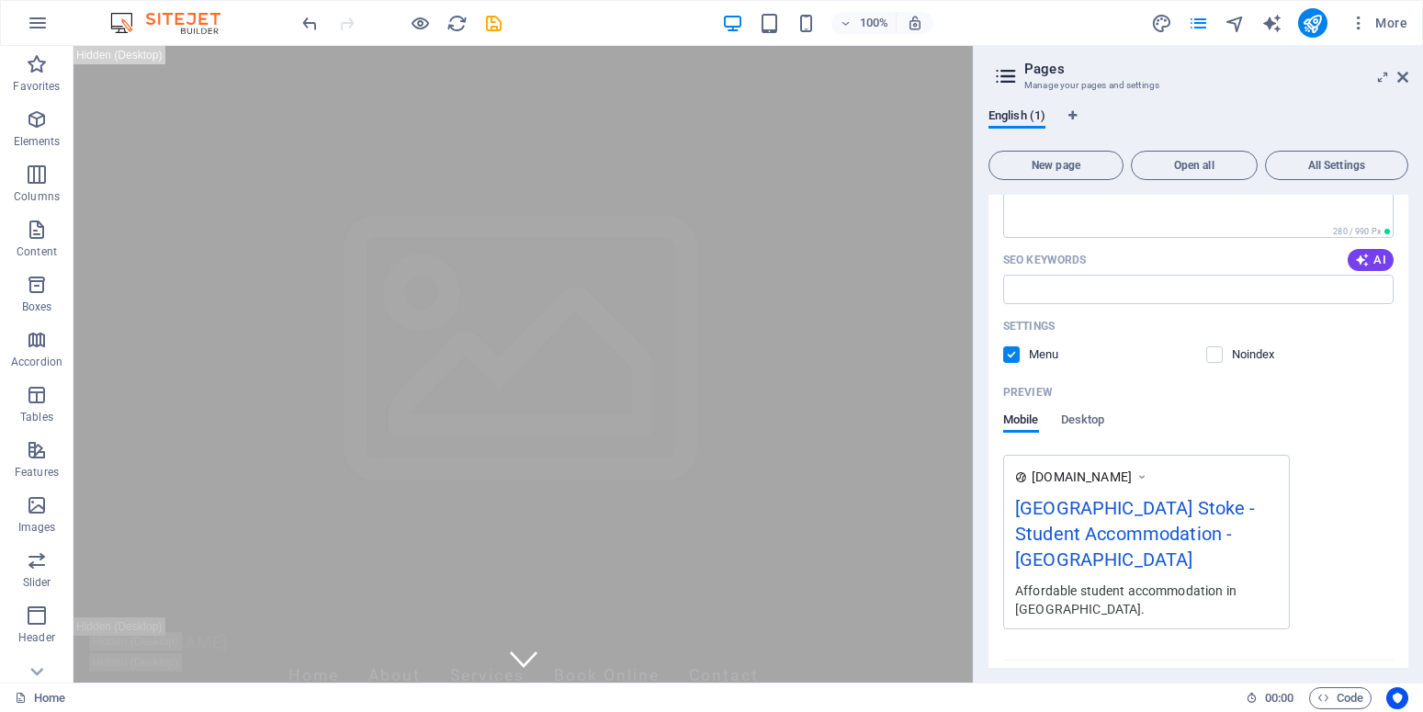
click at [1203, 672] on span "More Settings" at bounding box center [1186, 678] width 68 height 13
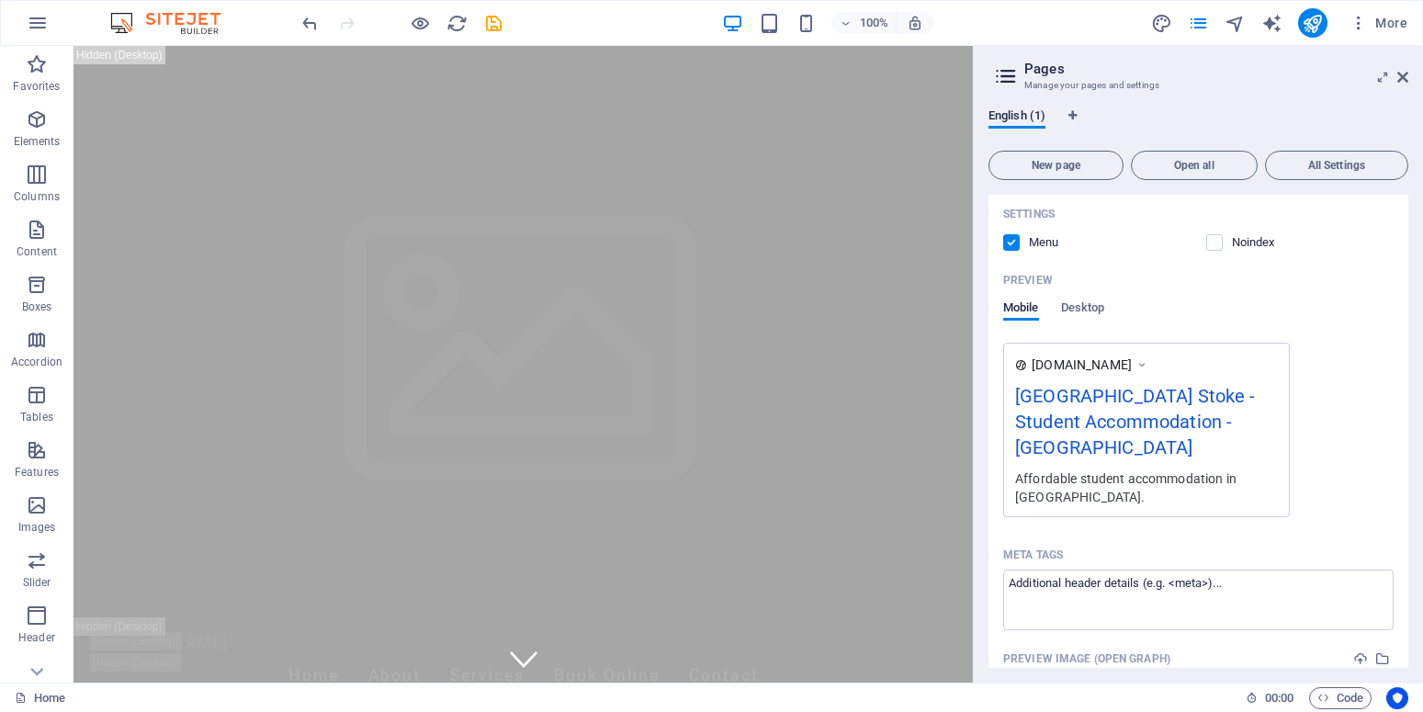
scroll to position [0, 0]
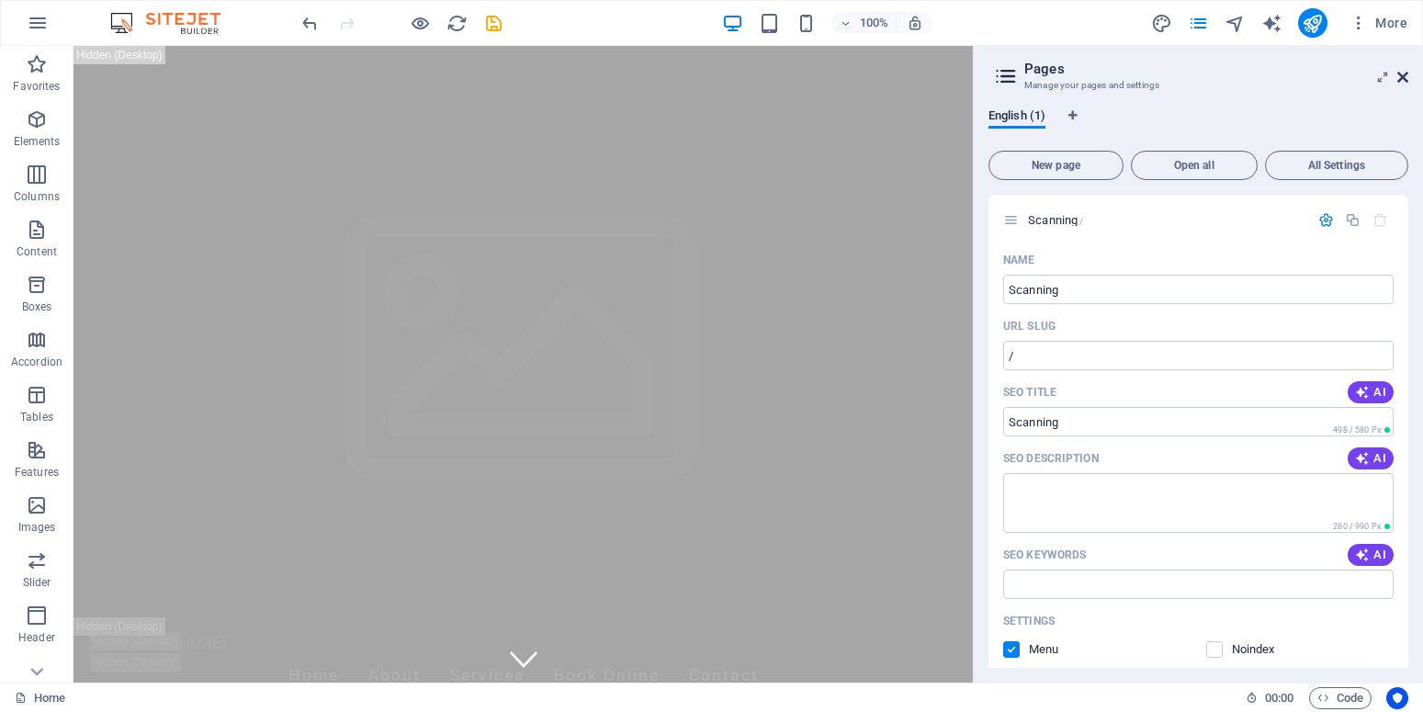
click at [1405, 72] on icon at bounding box center [1402, 77] width 11 height 15
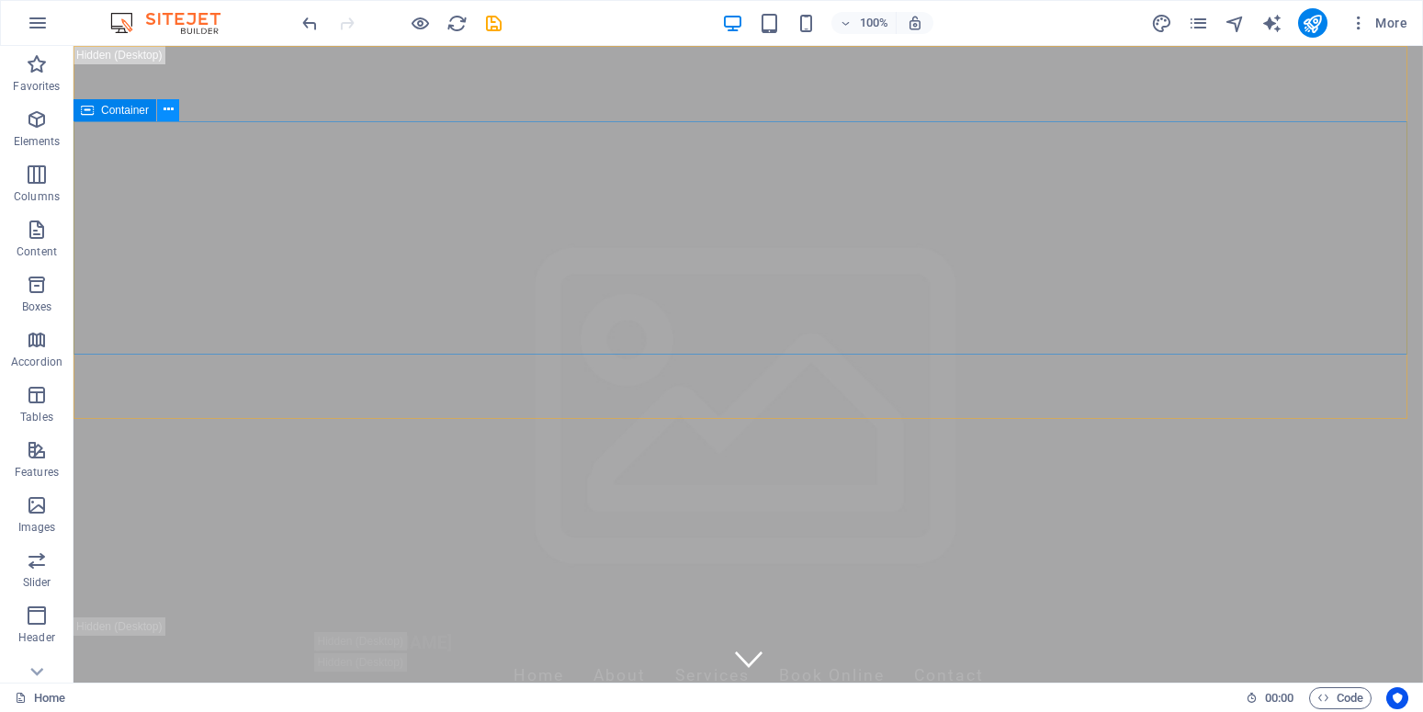
click at [166, 110] on icon at bounding box center [169, 109] width 10 height 19
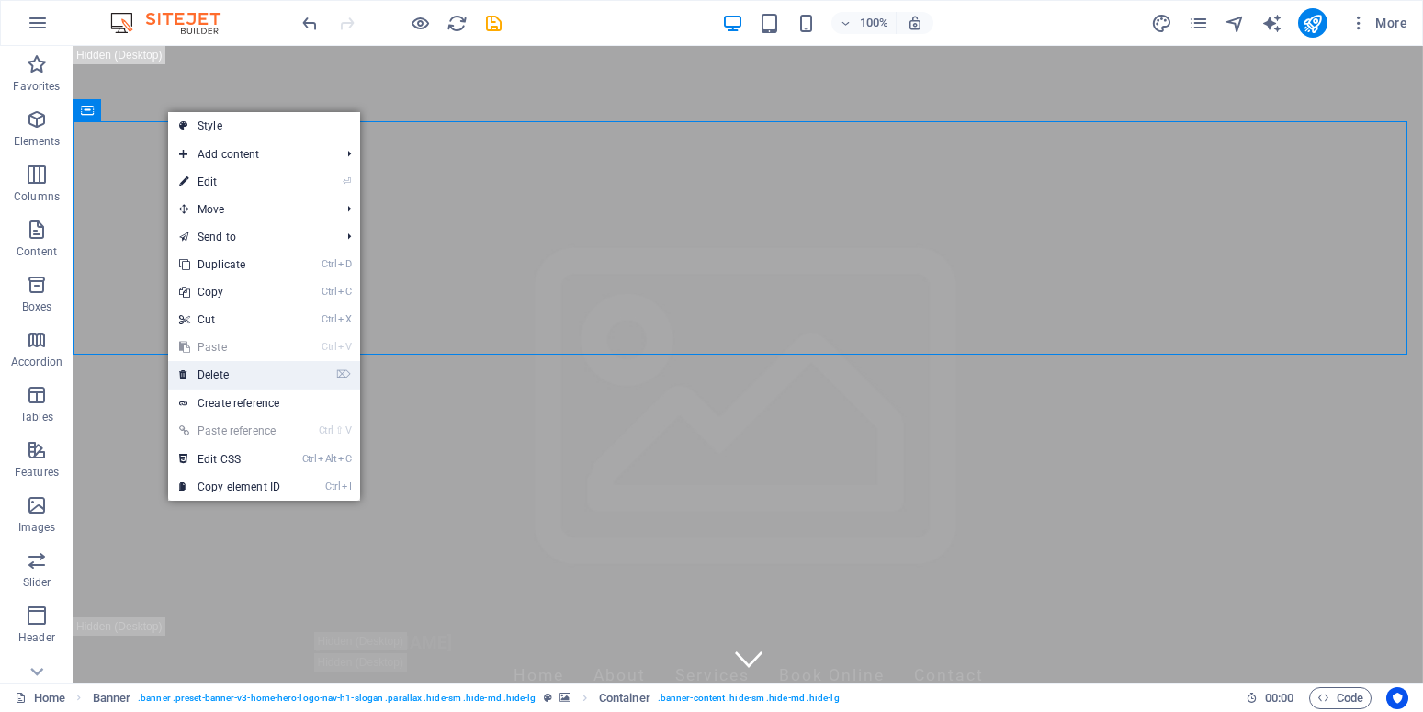
click at [221, 375] on link "⌦ Delete" at bounding box center [229, 375] width 123 height 28
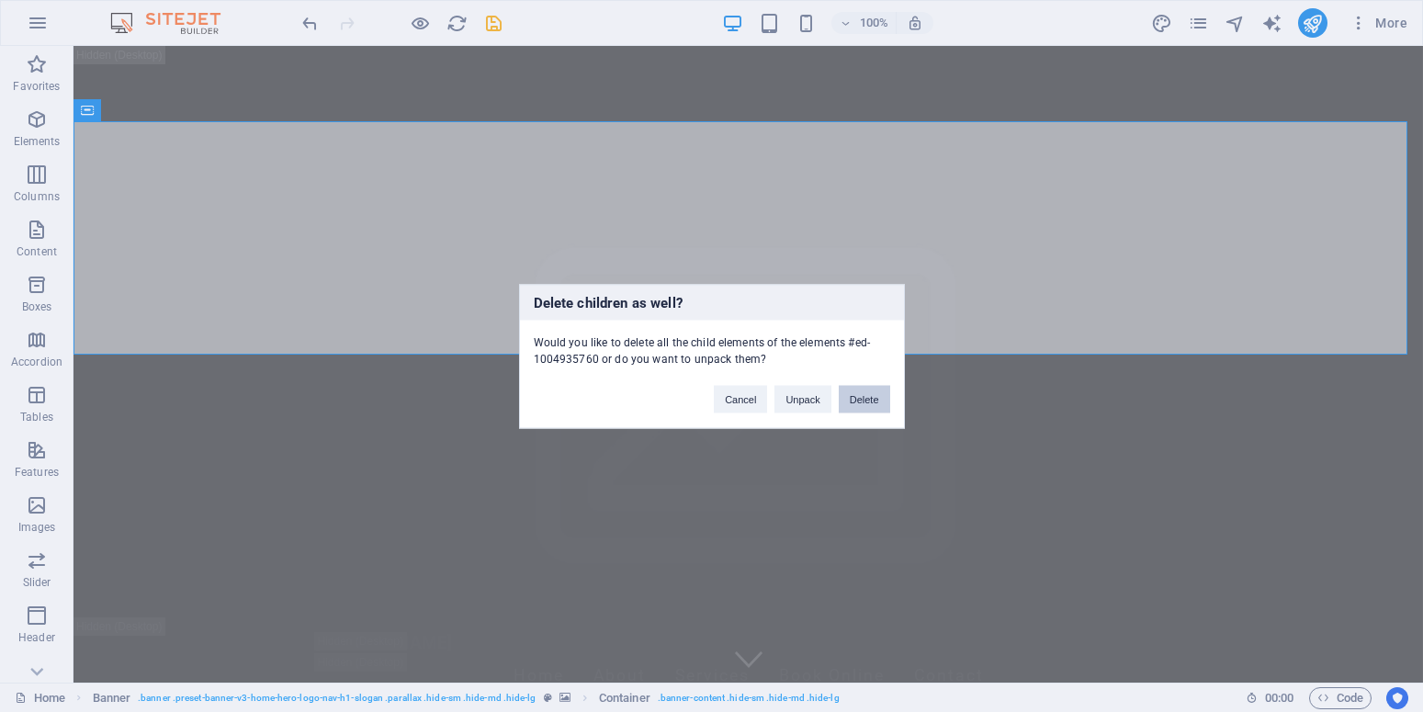
click at [871, 399] on button "Delete" at bounding box center [864, 399] width 51 height 28
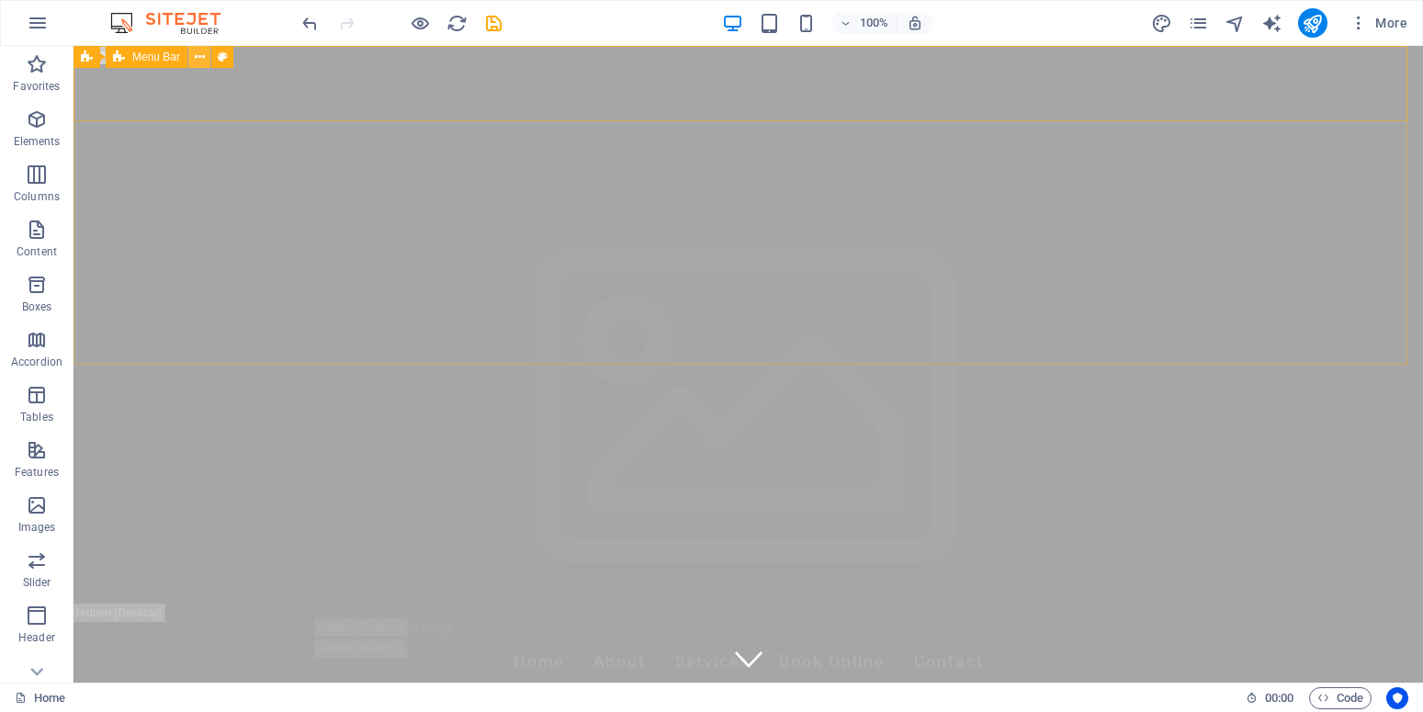
click at [205, 57] on button at bounding box center [199, 57] width 22 height 22
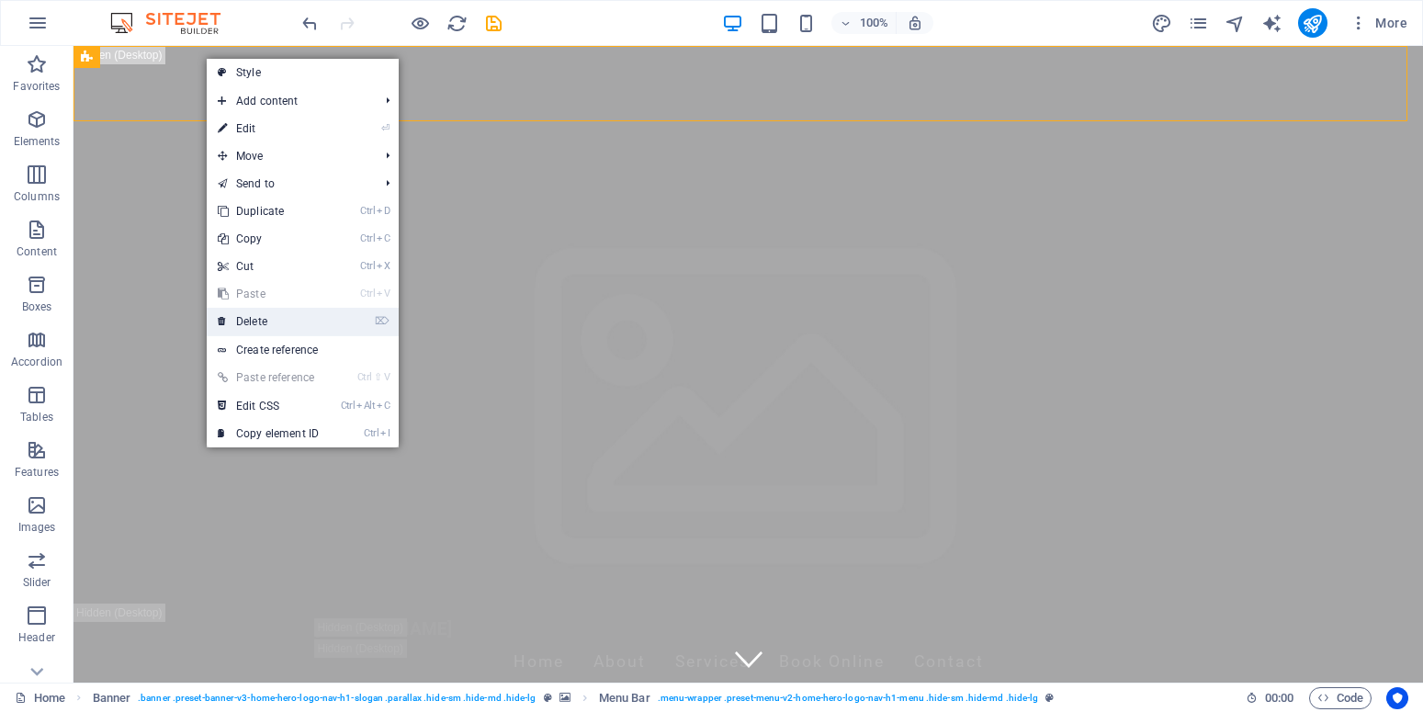
click at [244, 315] on link "⌦ Delete" at bounding box center [268, 322] width 123 height 28
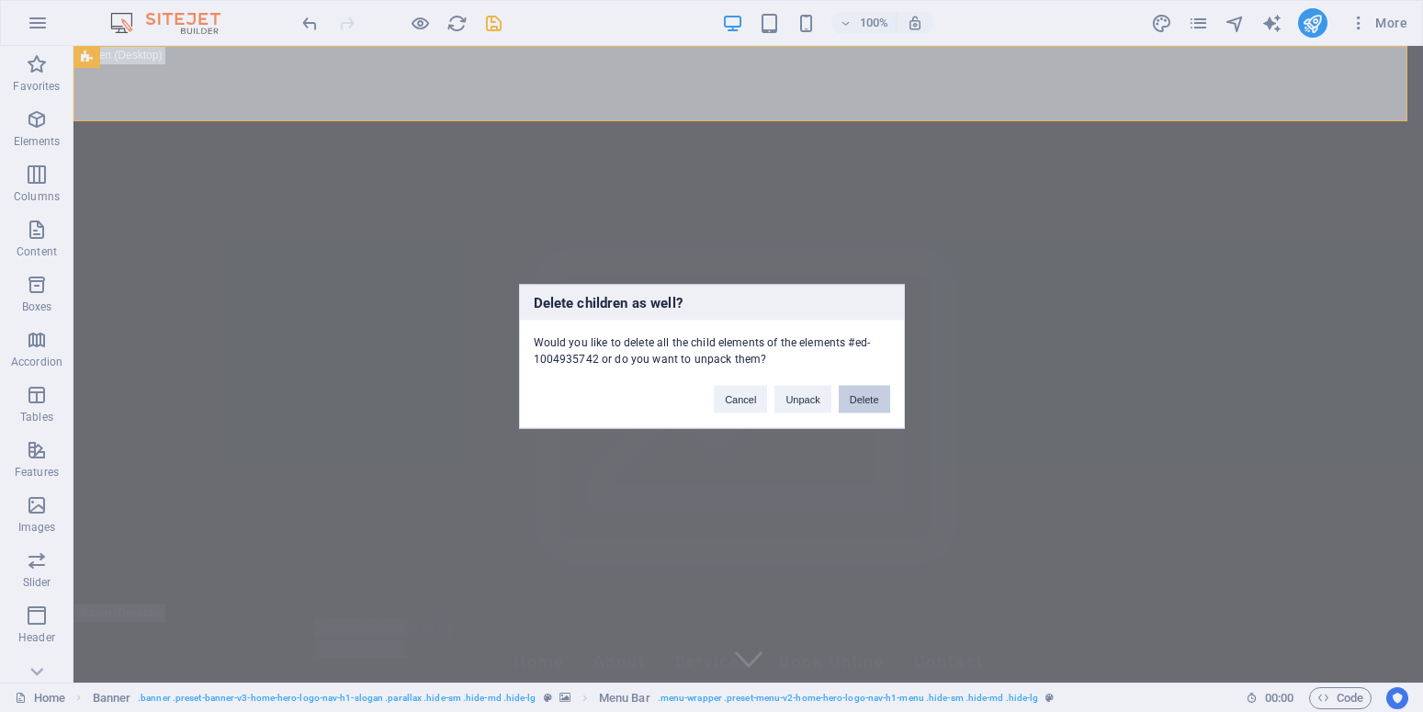
click at [852, 400] on button "Delete" at bounding box center [864, 399] width 51 height 28
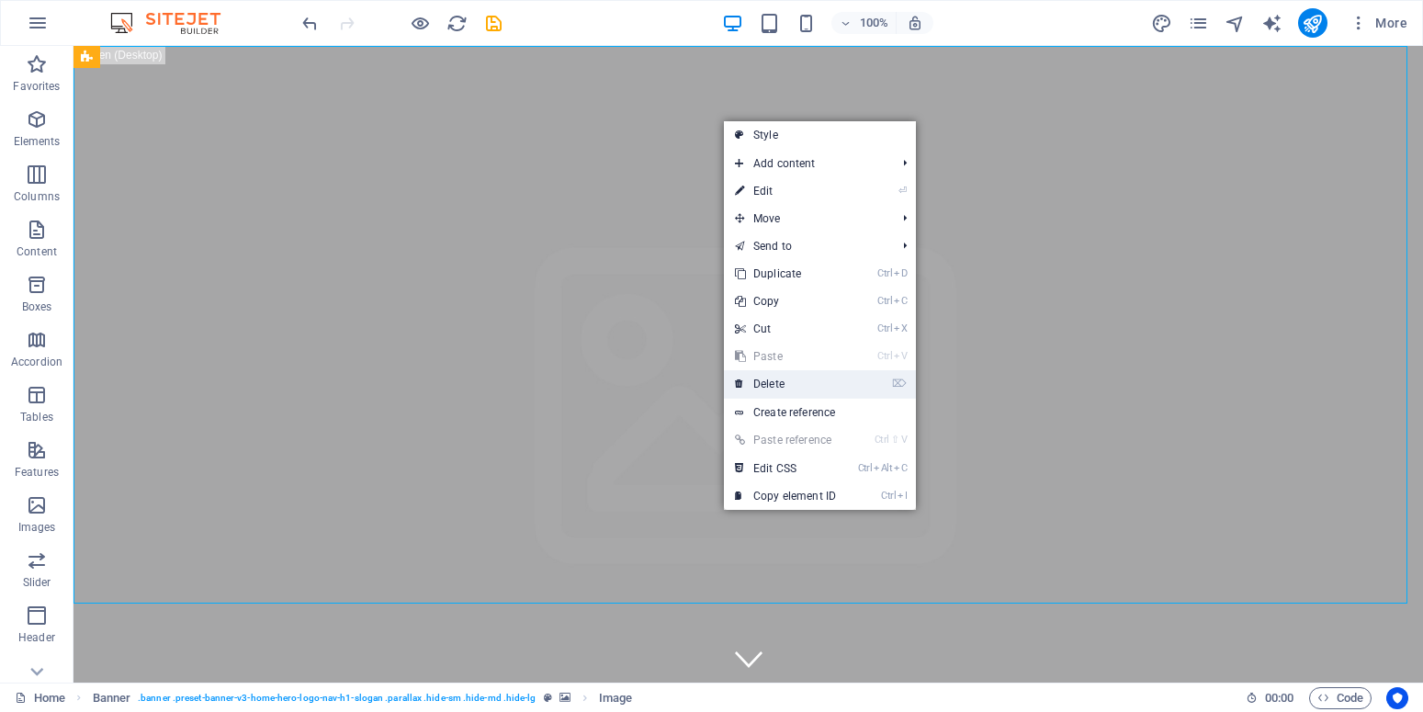
click at [754, 384] on link "⌦ Delete" at bounding box center [785, 384] width 123 height 28
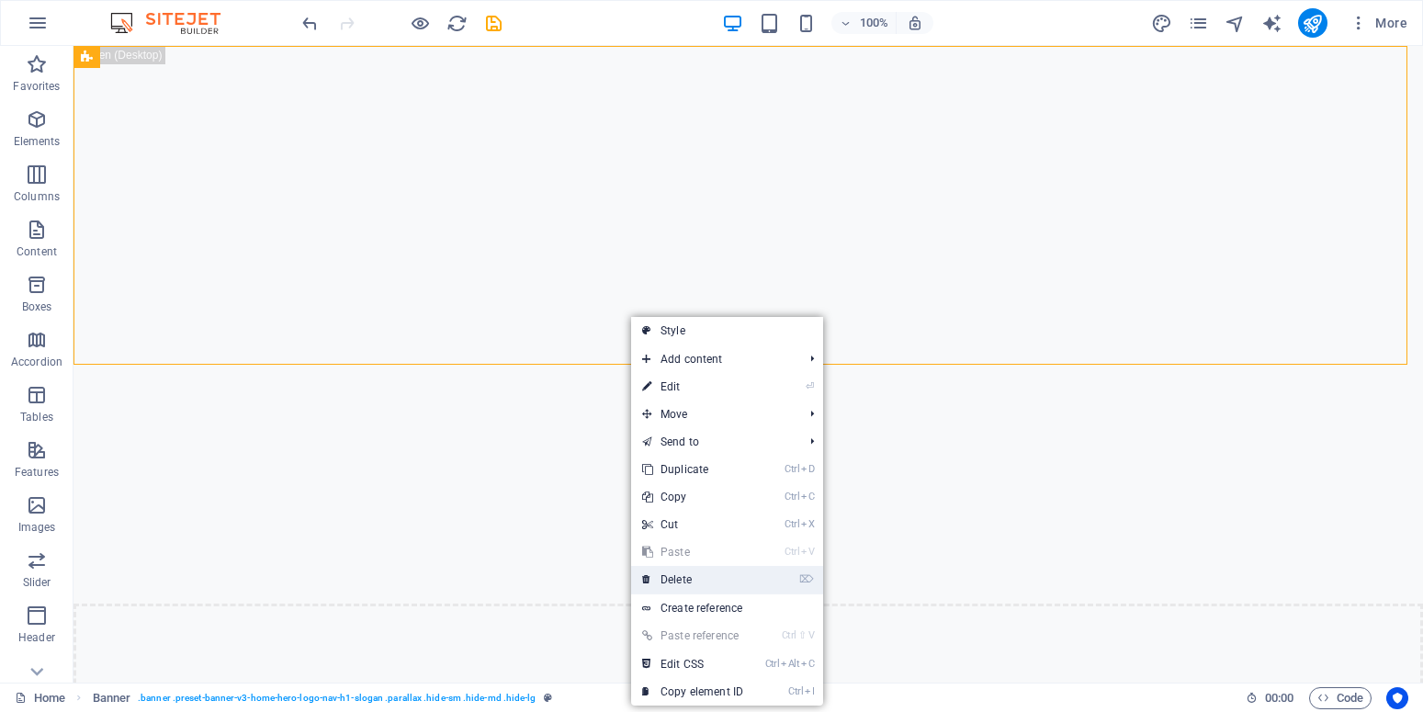
click at [673, 575] on link "⌦ Delete" at bounding box center [692, 580] width 123 height 28
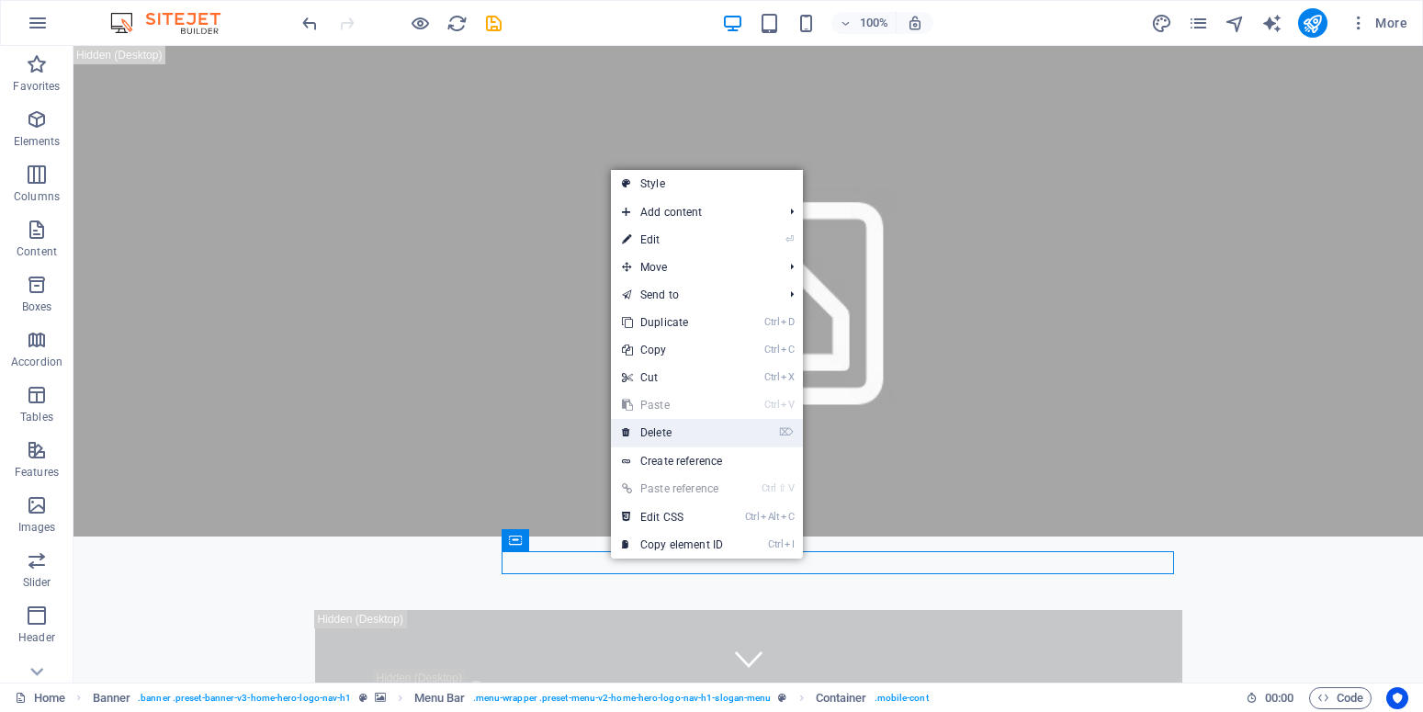
click at [641, 431] on link "⌦ Delete" at bounding box center [672, 433] width 123 height 28
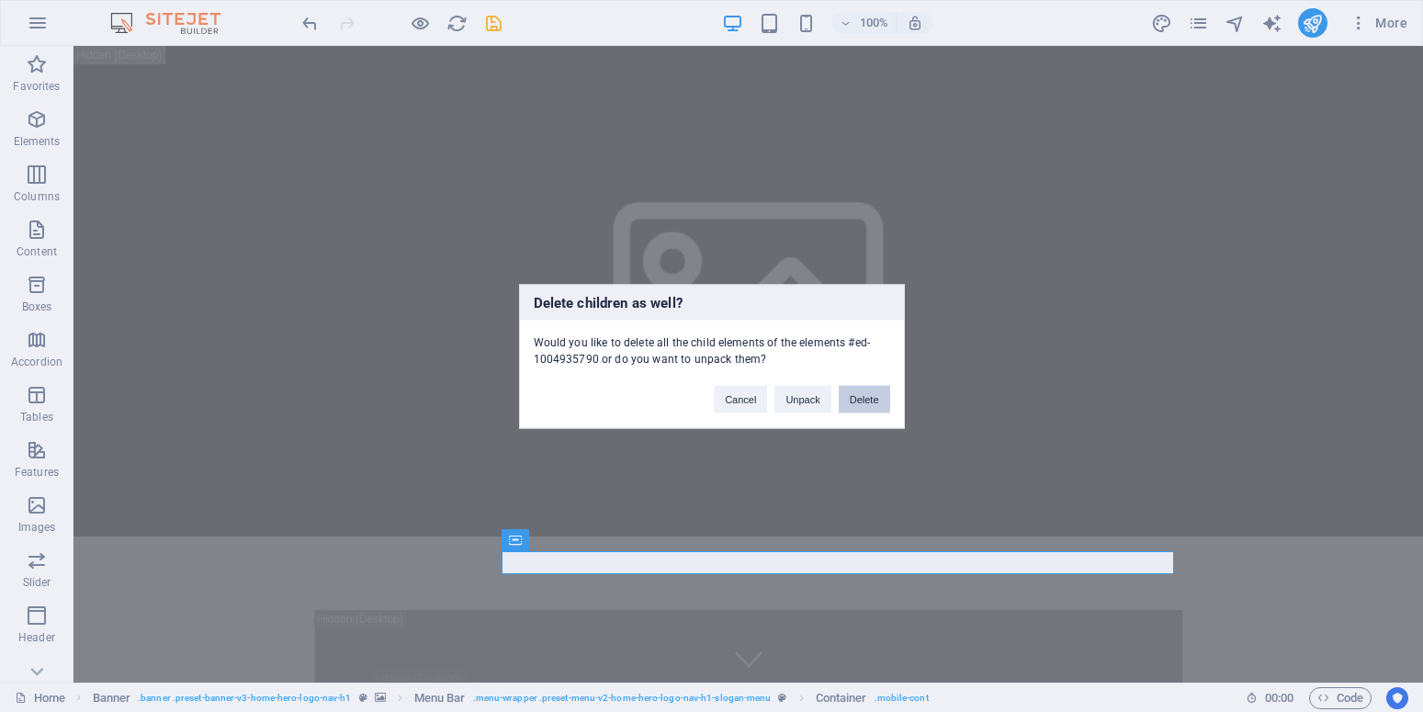
click at [863, 401] on button "Delete" at bounding box center [864, 399] width 51 height 28
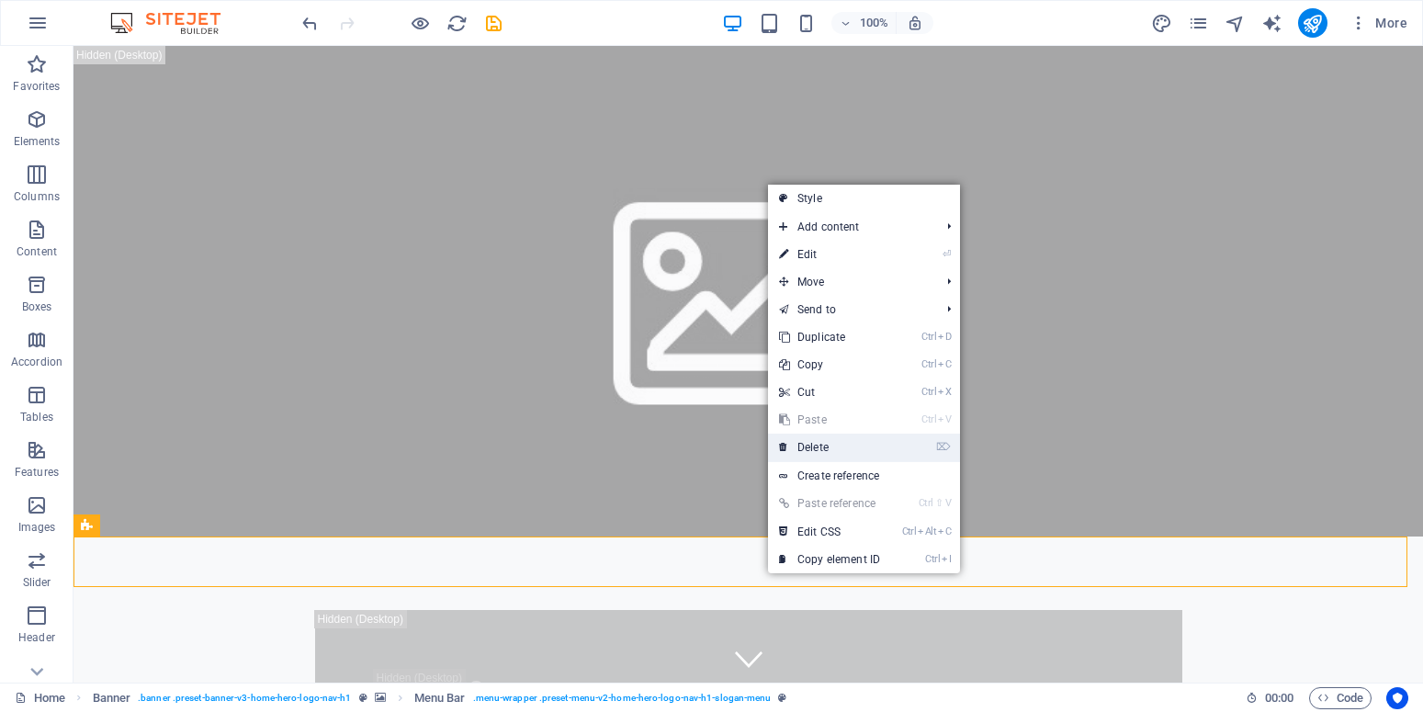
click at [814, 444] on link "⌦ Delete" at bounding box center [829, 448] width 123 height 28
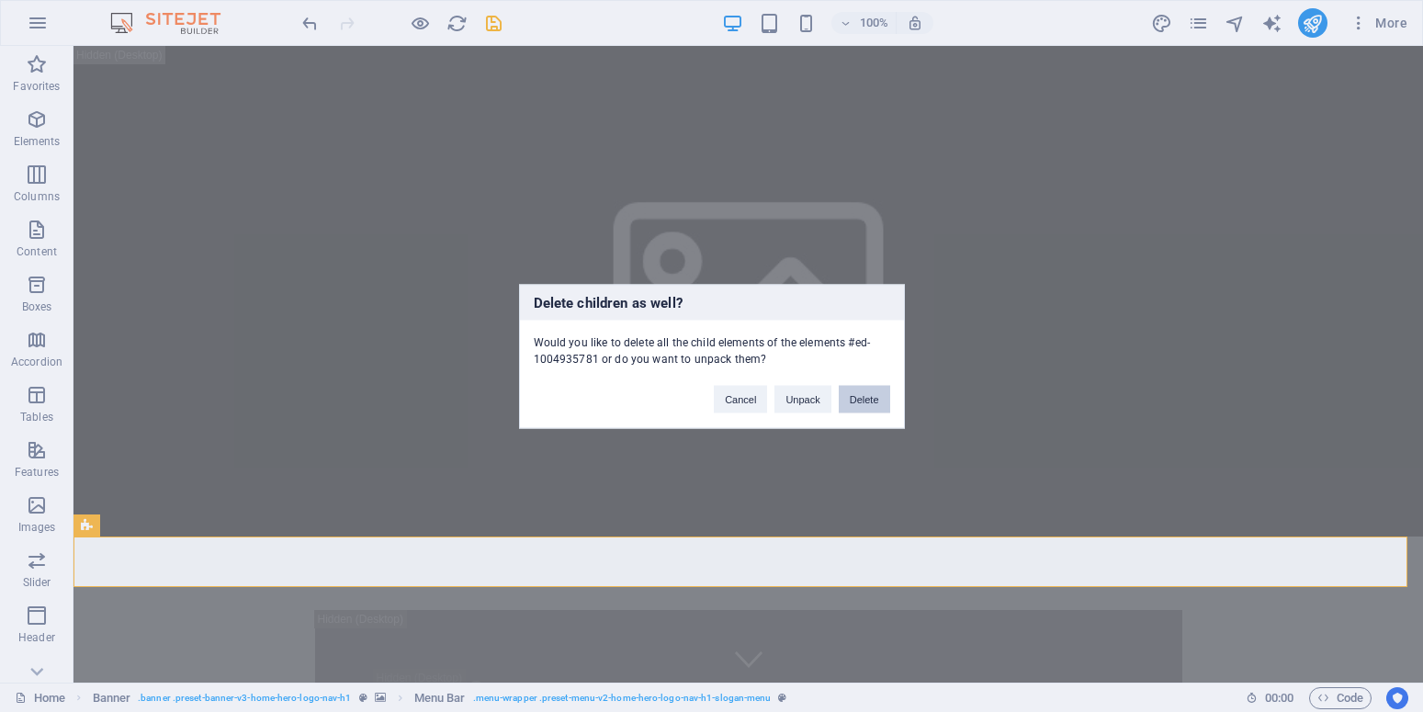
click at [850, 401] on button "Delete" at bounding box center [864, 399] width 51 height 28
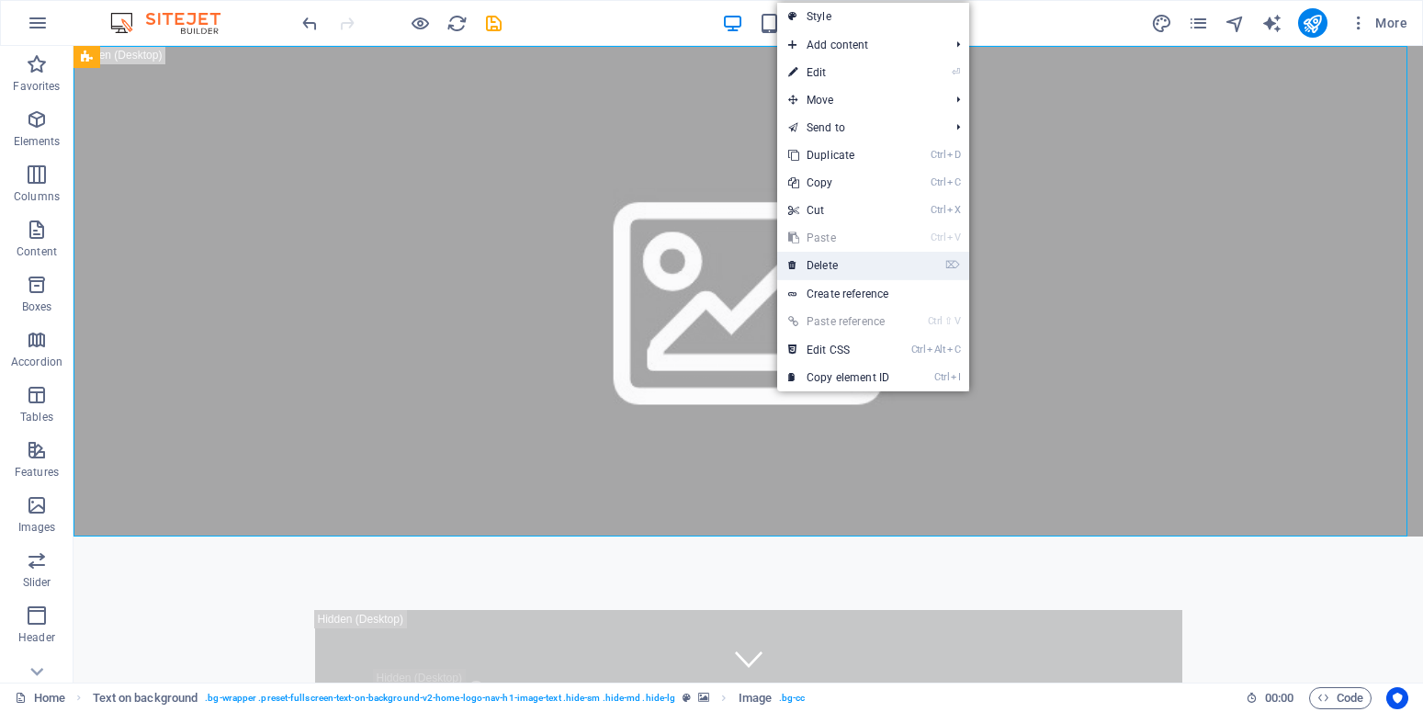
click at [829, 263] on link "⌦ Delete" at bounding box center [838, 266] width 123 height 28
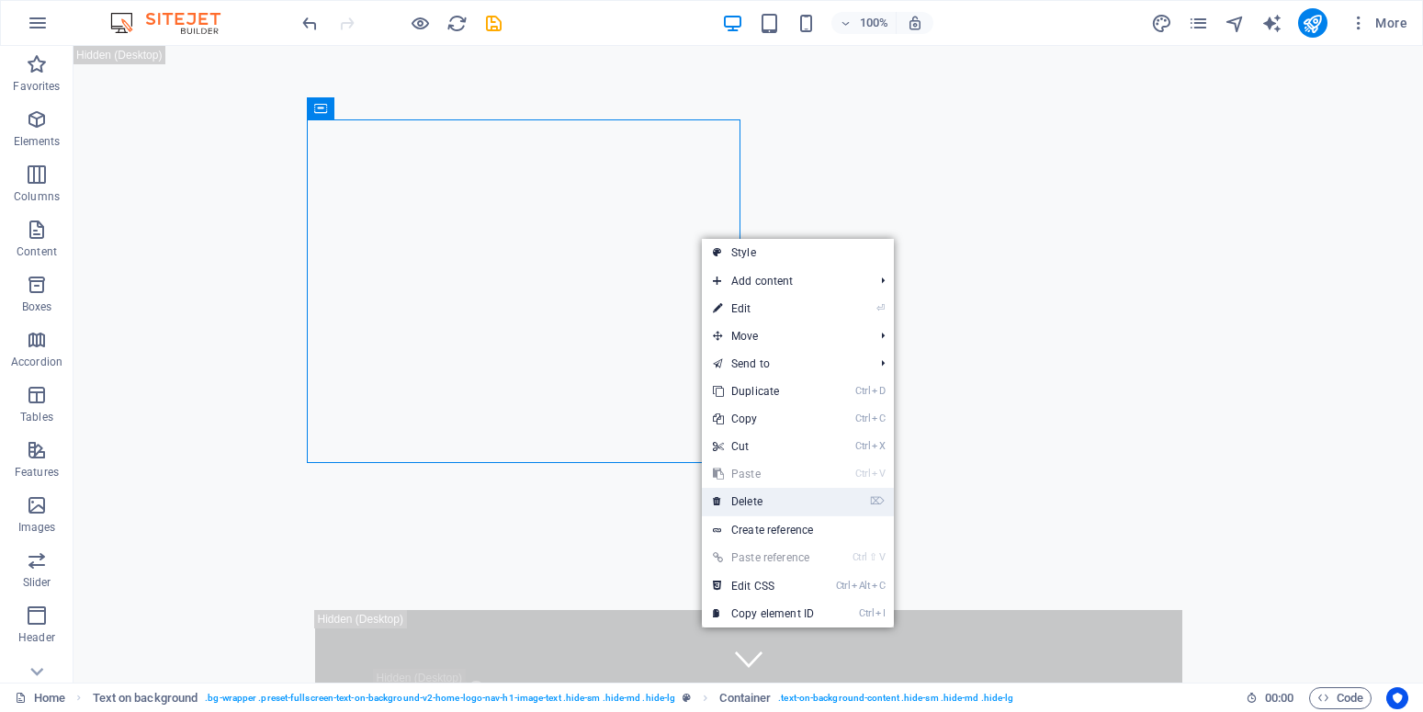
click at [728, 500] on link "⌦ Delete" at bounding box center [763, 502] width 123 height 28
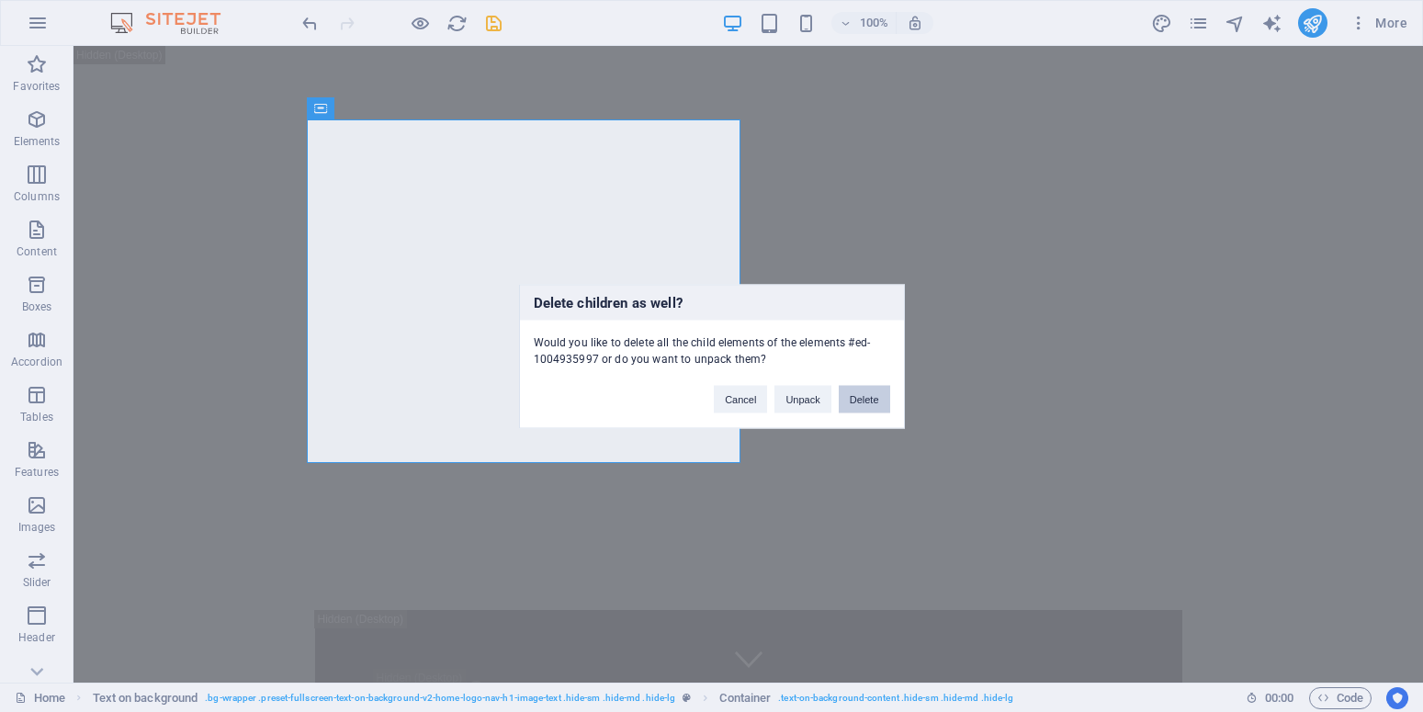
click at [863, 401] on button "Delete" at bounding box center [864, 399] width 51 height 28
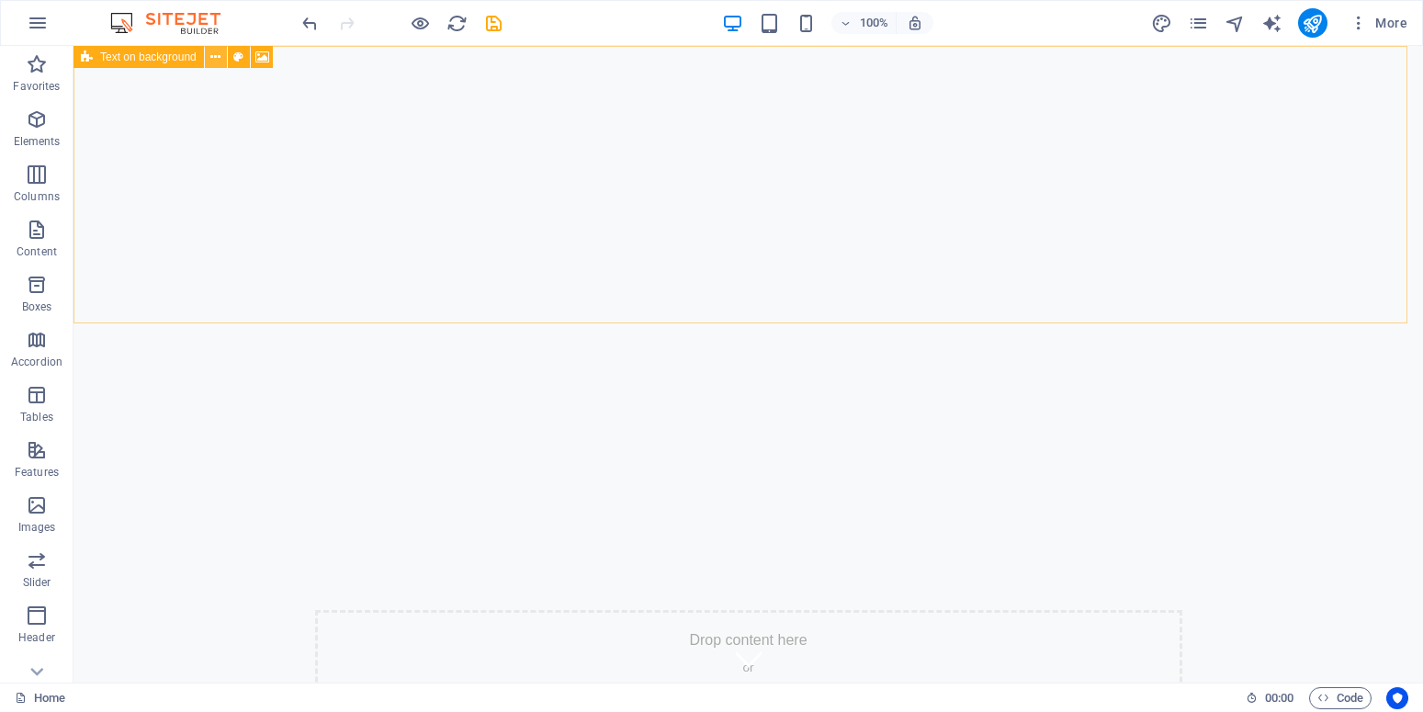
click at [220, 54] on icon at bounding box center [215, 57] width 10 height 19
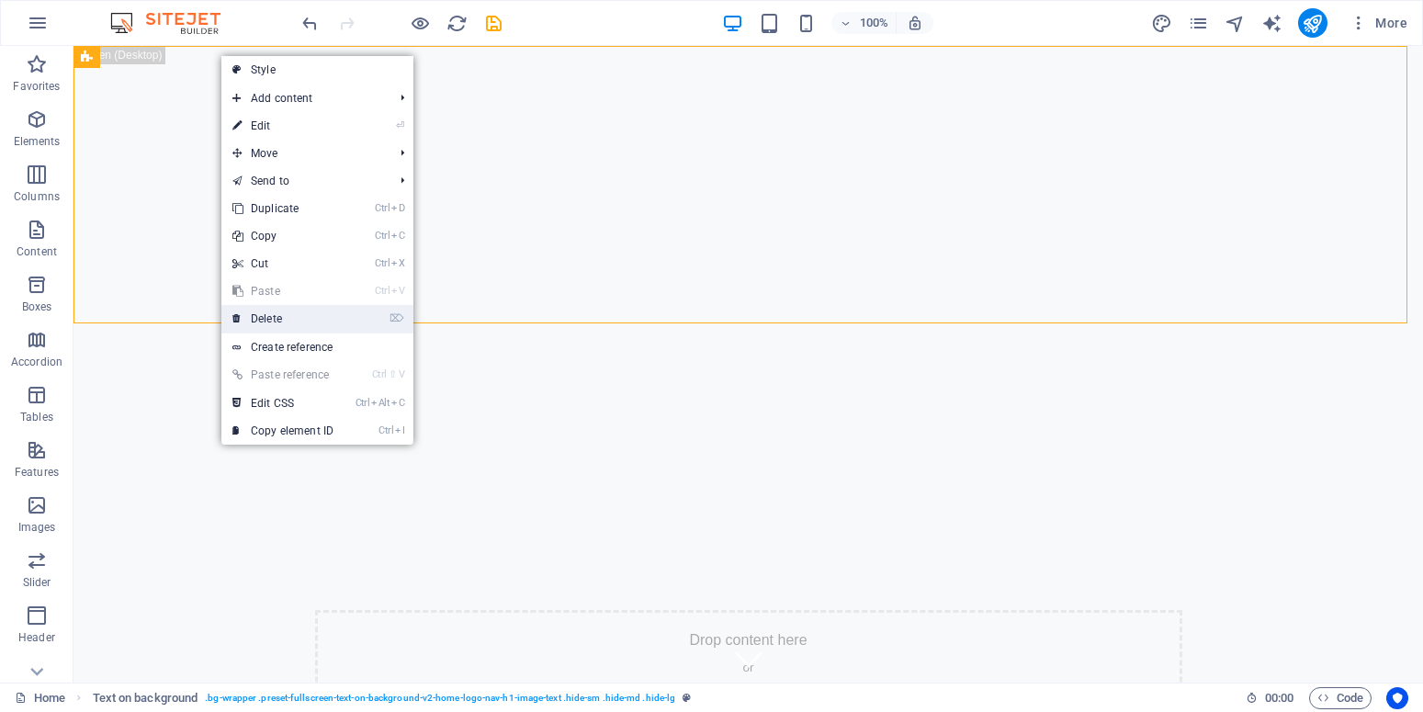
click at [249, 317] on link "⌦ Delete" at bounding box center [282, 319] width 123 height 28
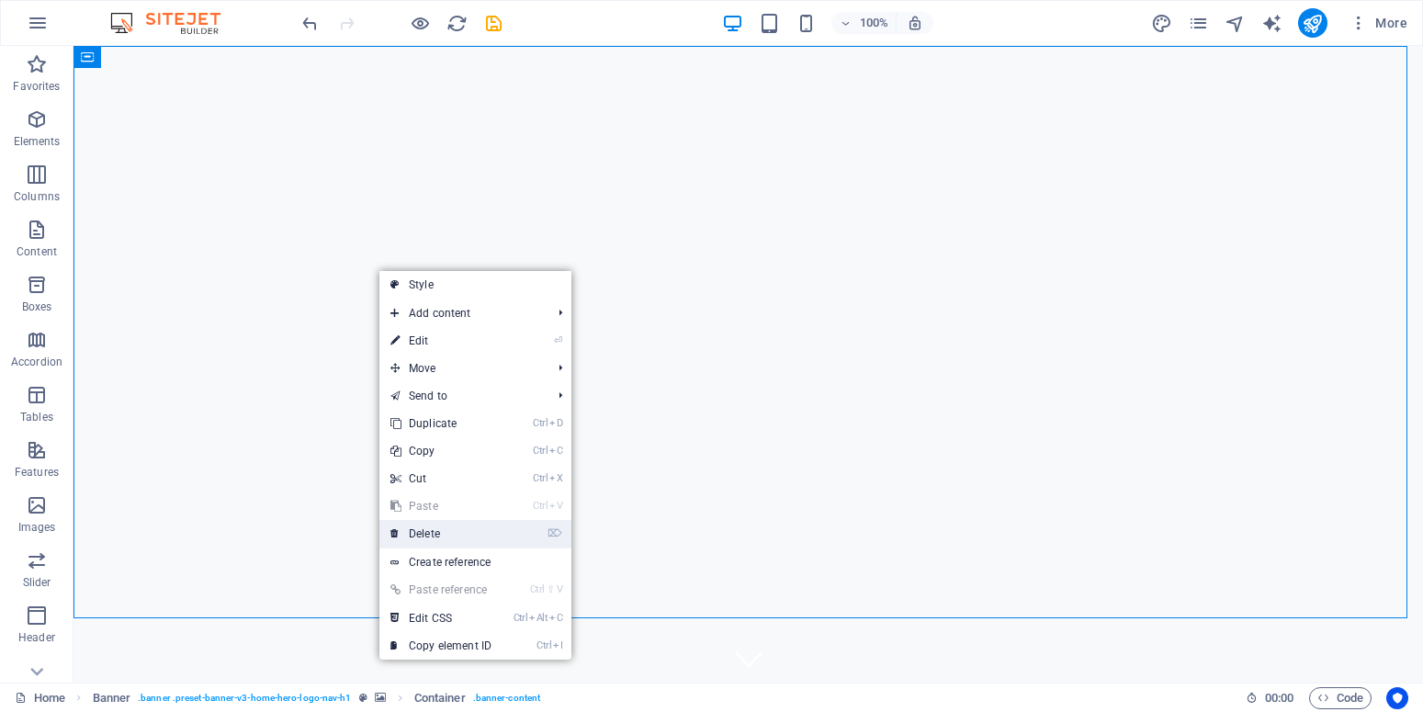
click at [438, 535] on link "⌦ Delete" at bounding box center [440, 534] width 123 height 28
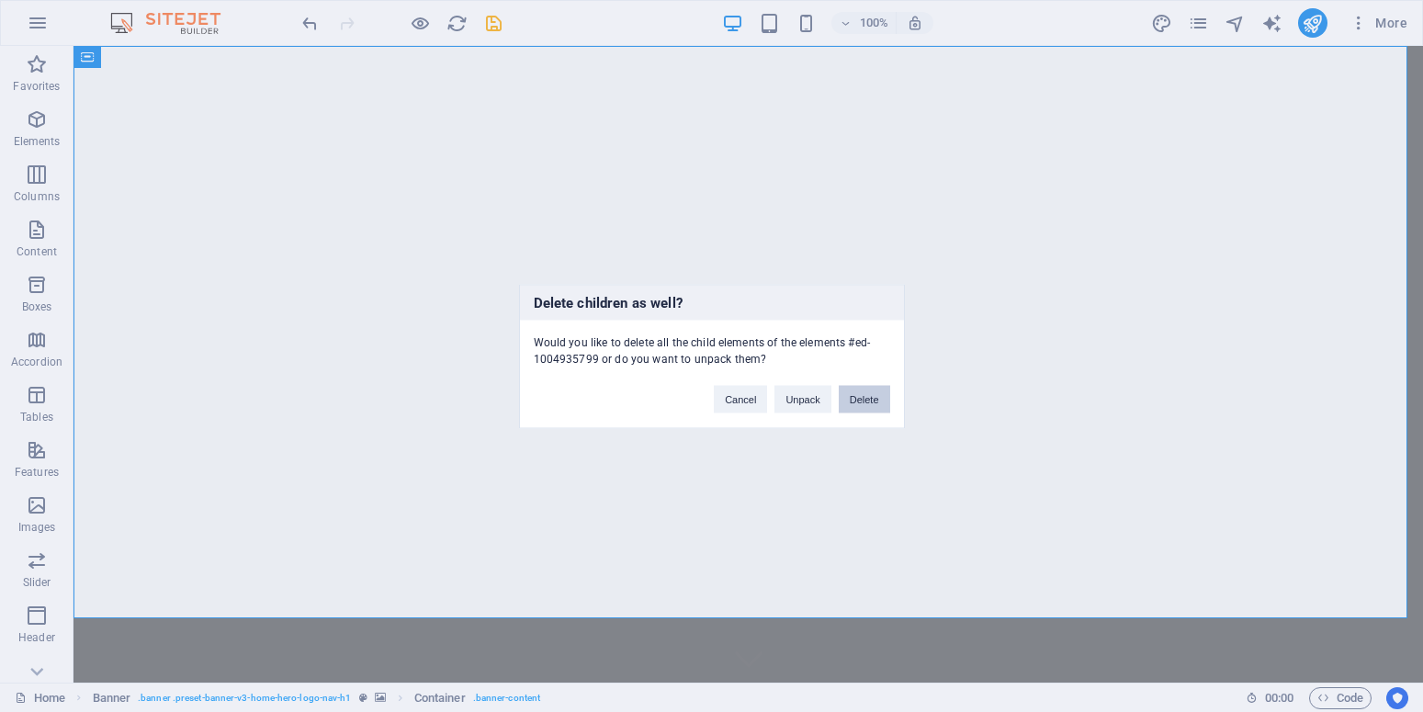
click at [859, 397] on button "Delete" at bounding box center [864, 399] width 51 height 28
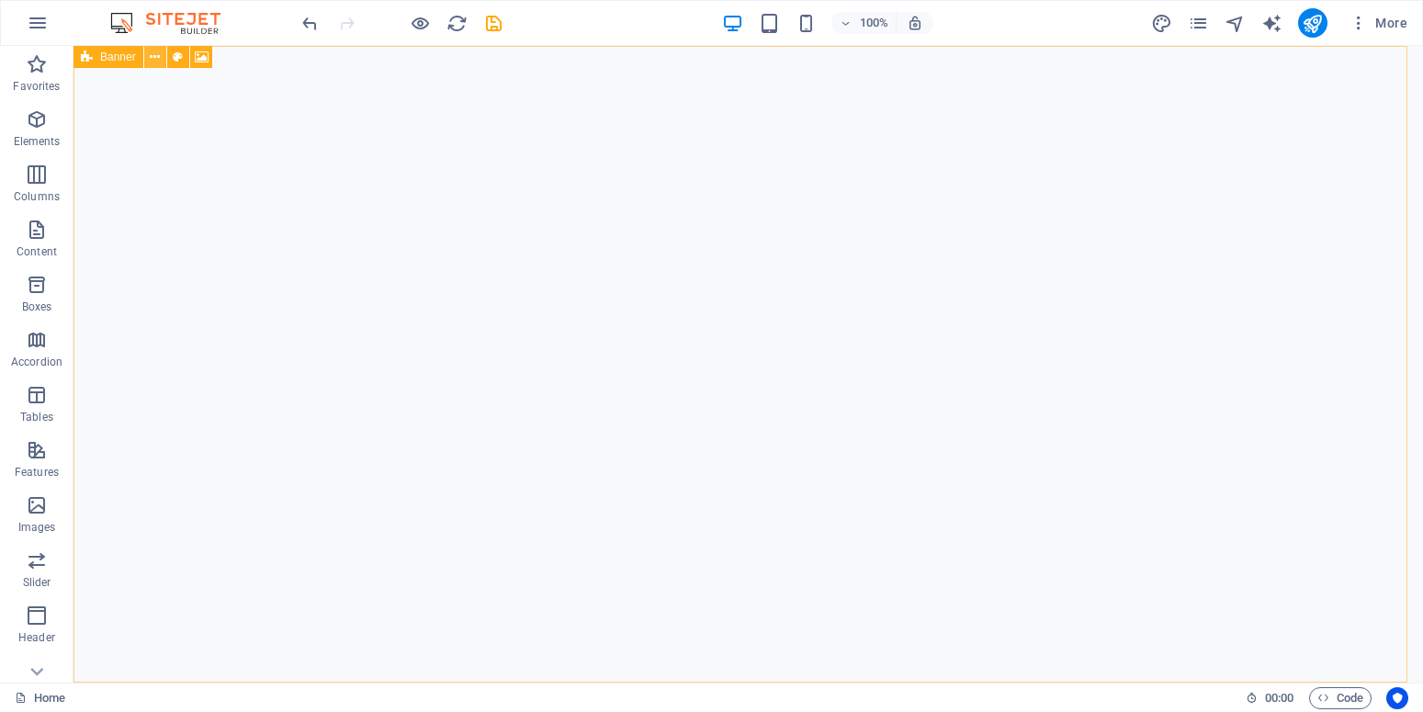
click at [153, 51] on icon at bounding box center [155, 57] width 10 height 19
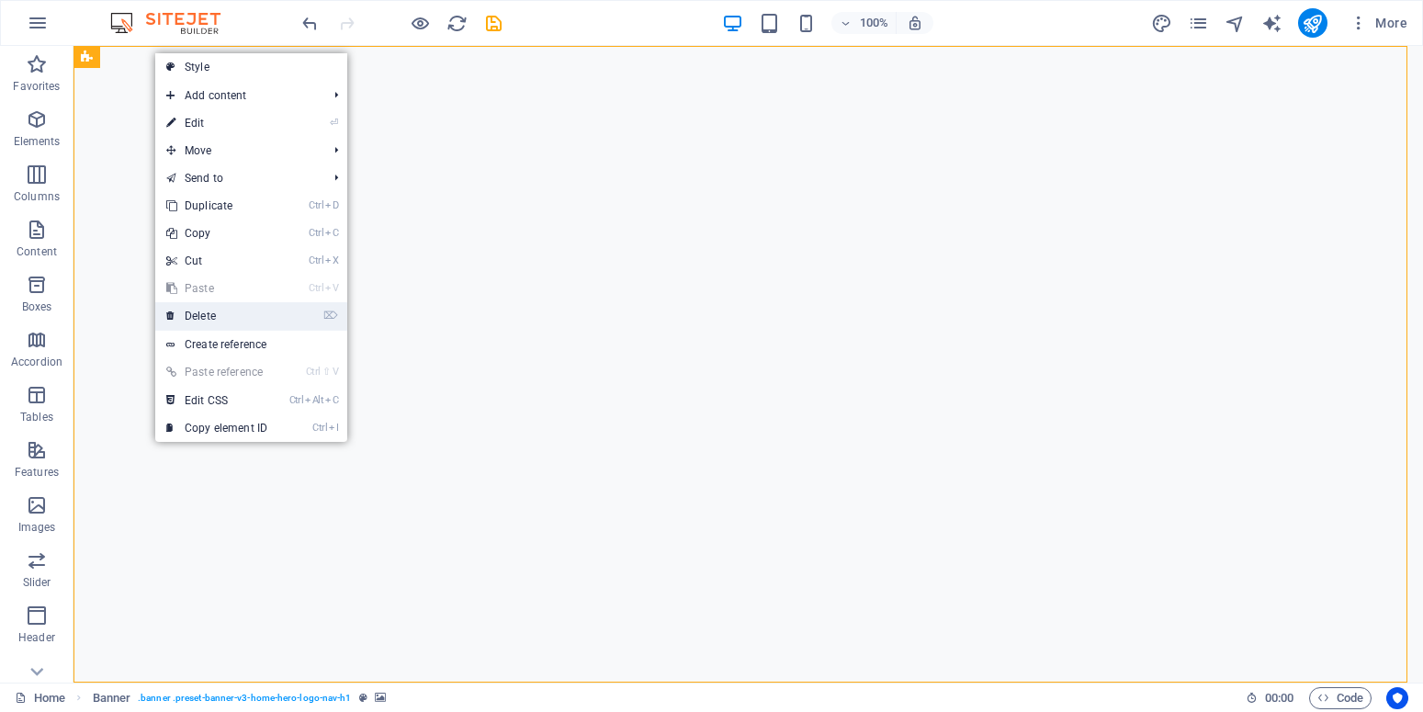
click at [193, 314] on link "⌦ Delete" at bounding box center [216, 316] width 123 height 28
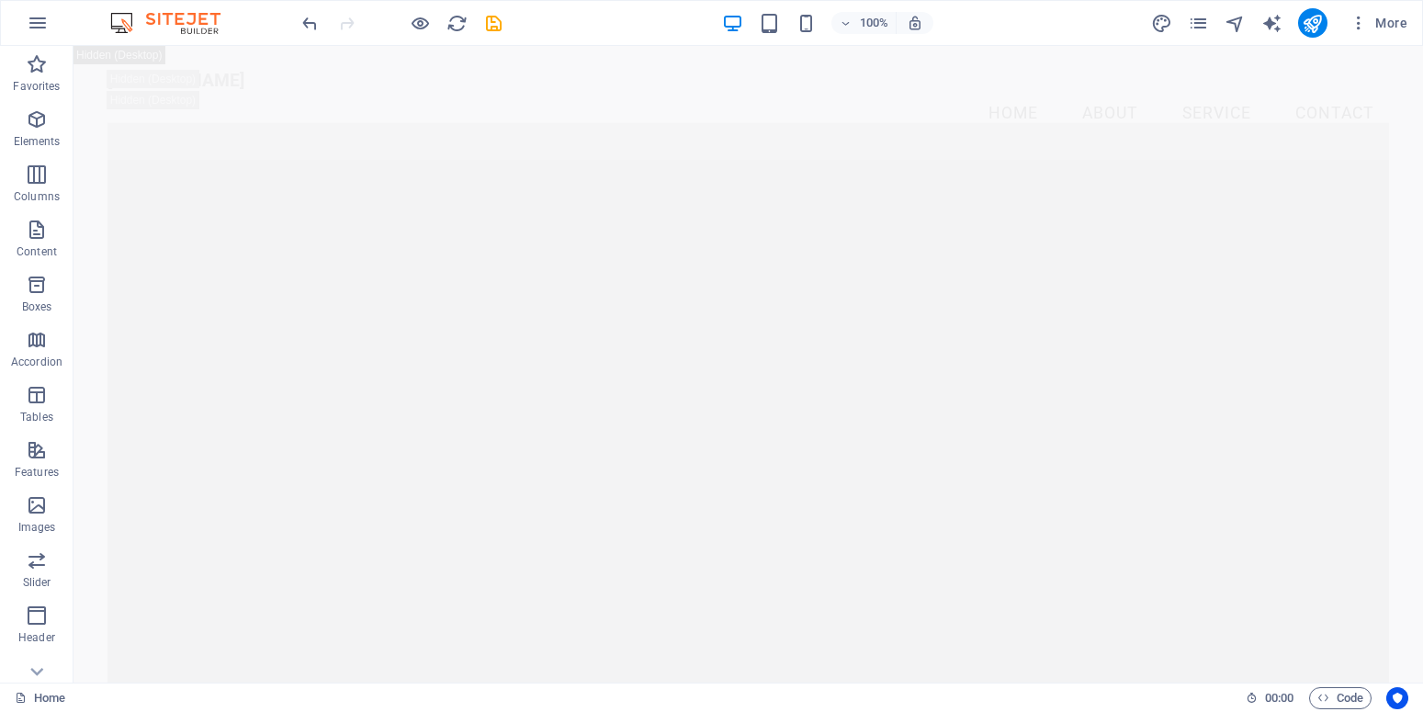
click at [356, 254] on figure at bounding box center [748, 412] width 1282 height 580
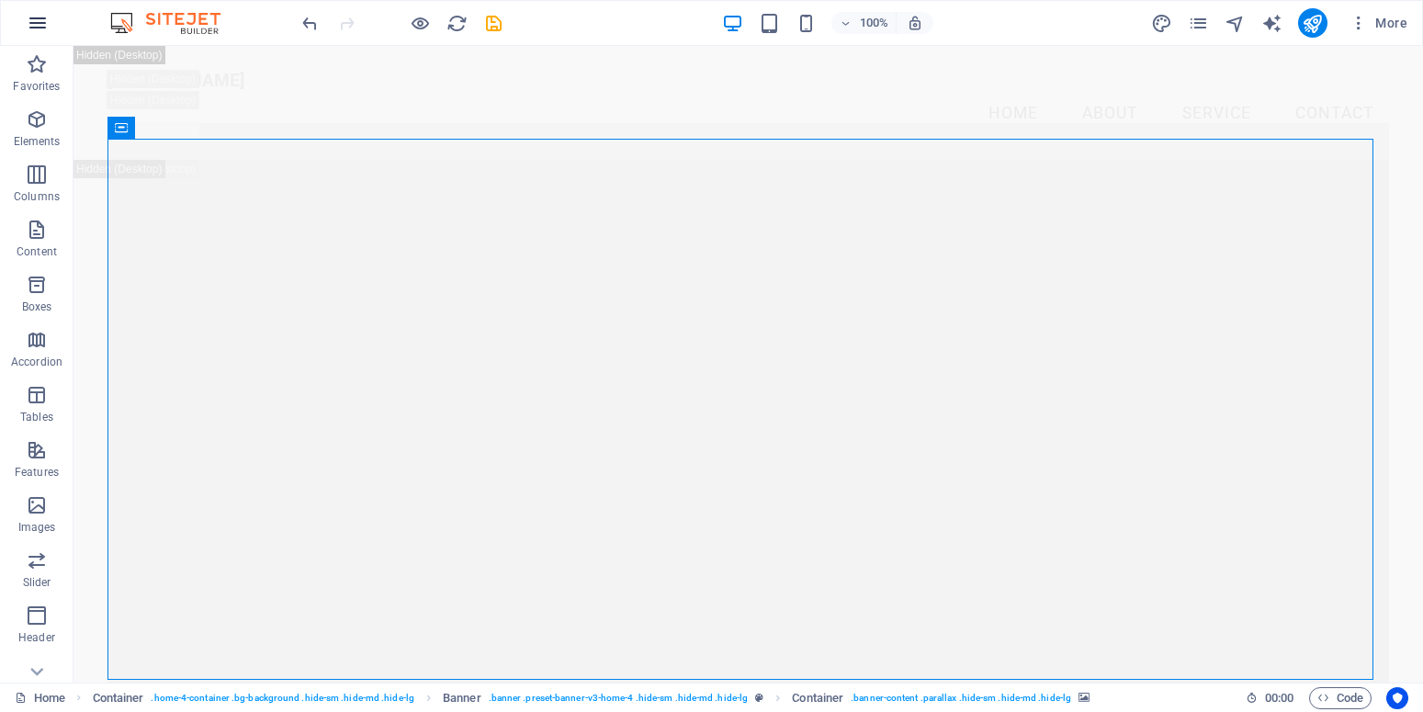
click at [28, 18] on icon "button" at bounding box center [38, 23] width 22 height 22
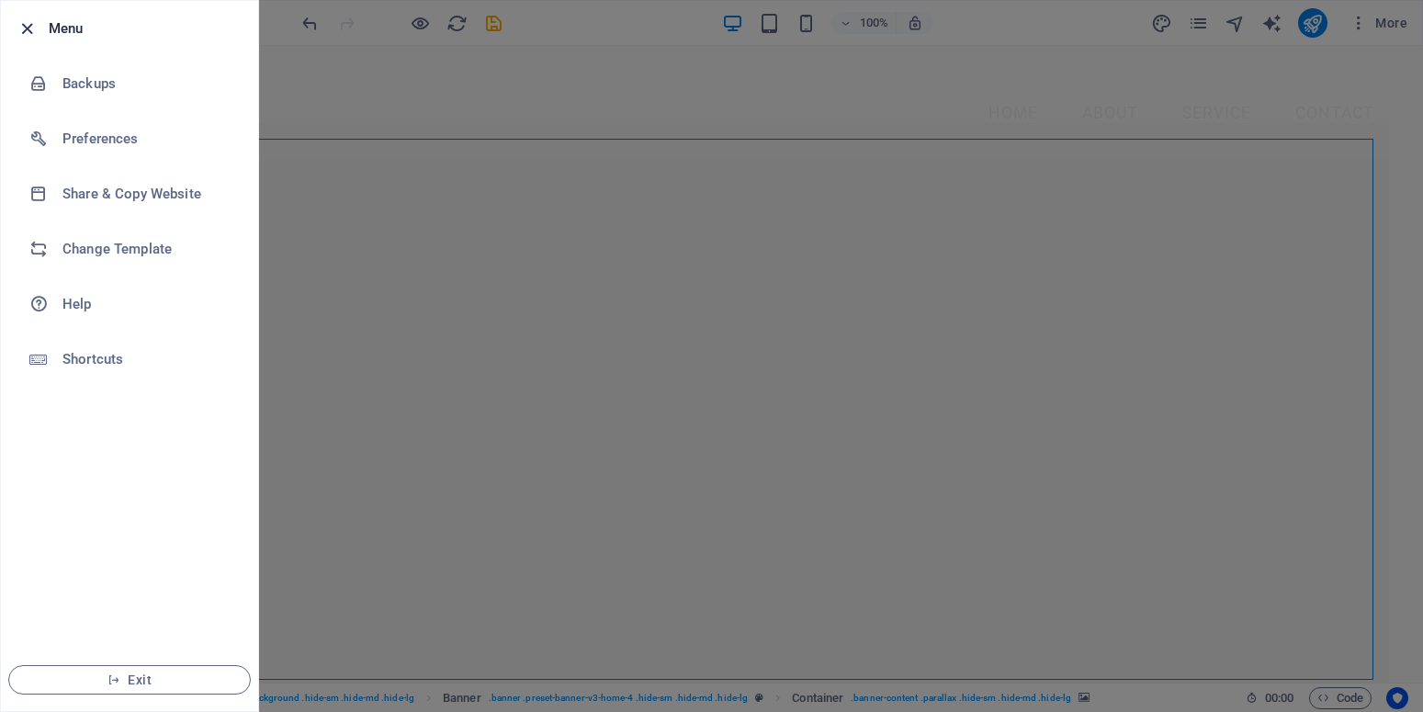
click at [28, 27] on icon "button" at bounding box center [27, 28] width 21 height 21
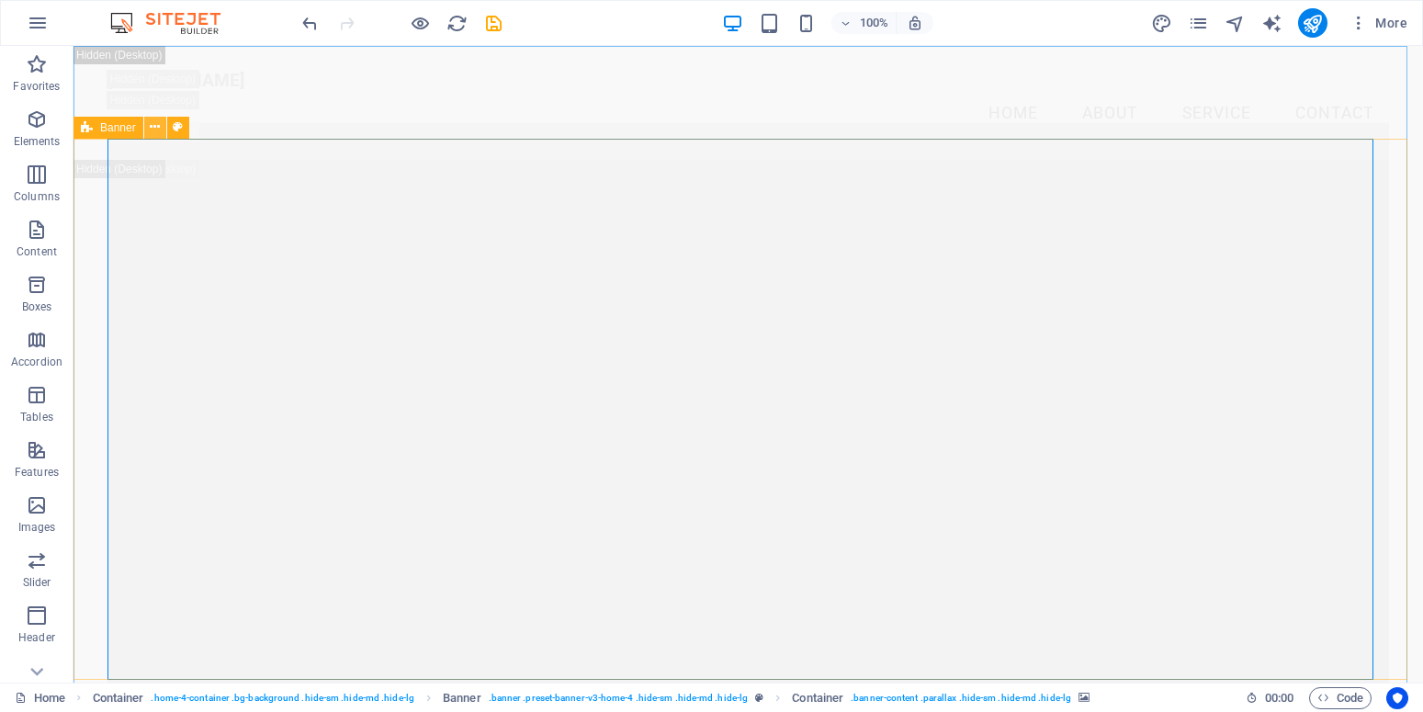
click at [156, 126] on icon at bounding box center [155, 127] width 10 height 19
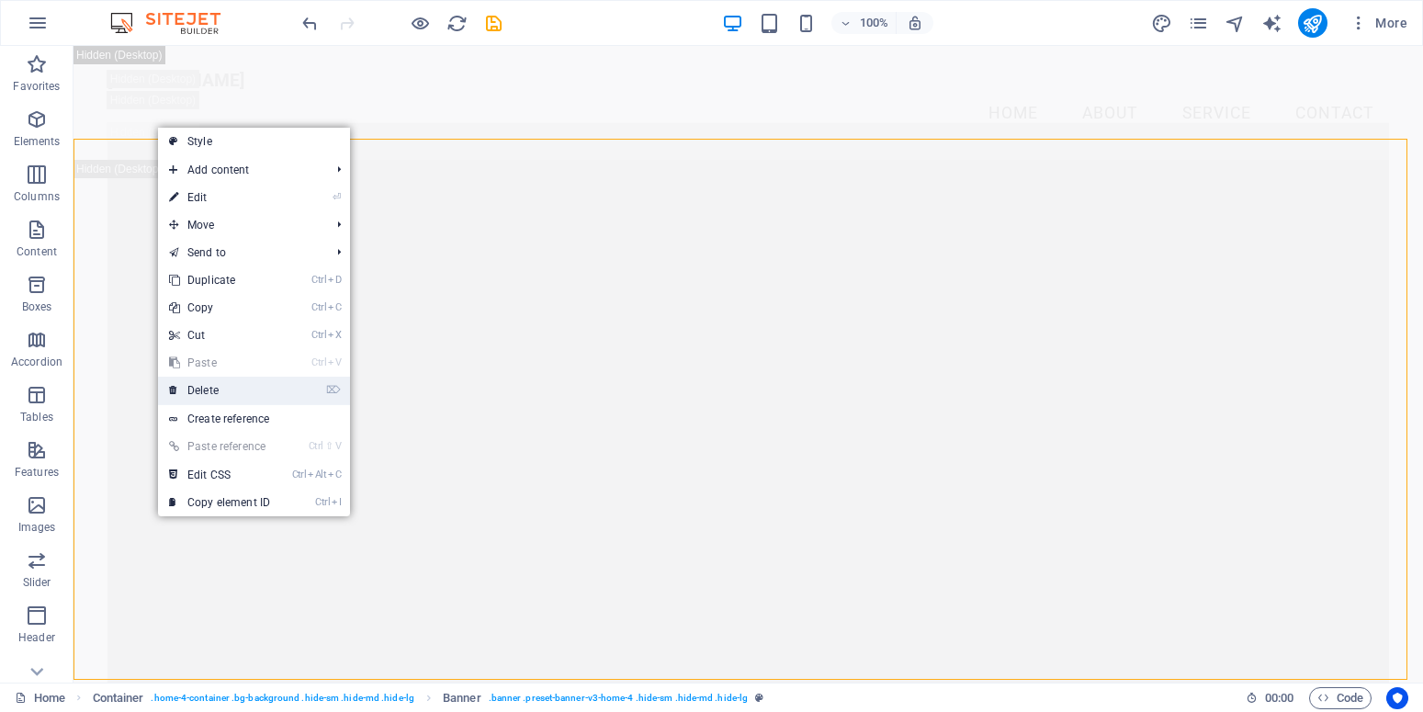
click at [203, 390] on link "⌦ Delete" at bounding box center [219, 391] width 123 height 28
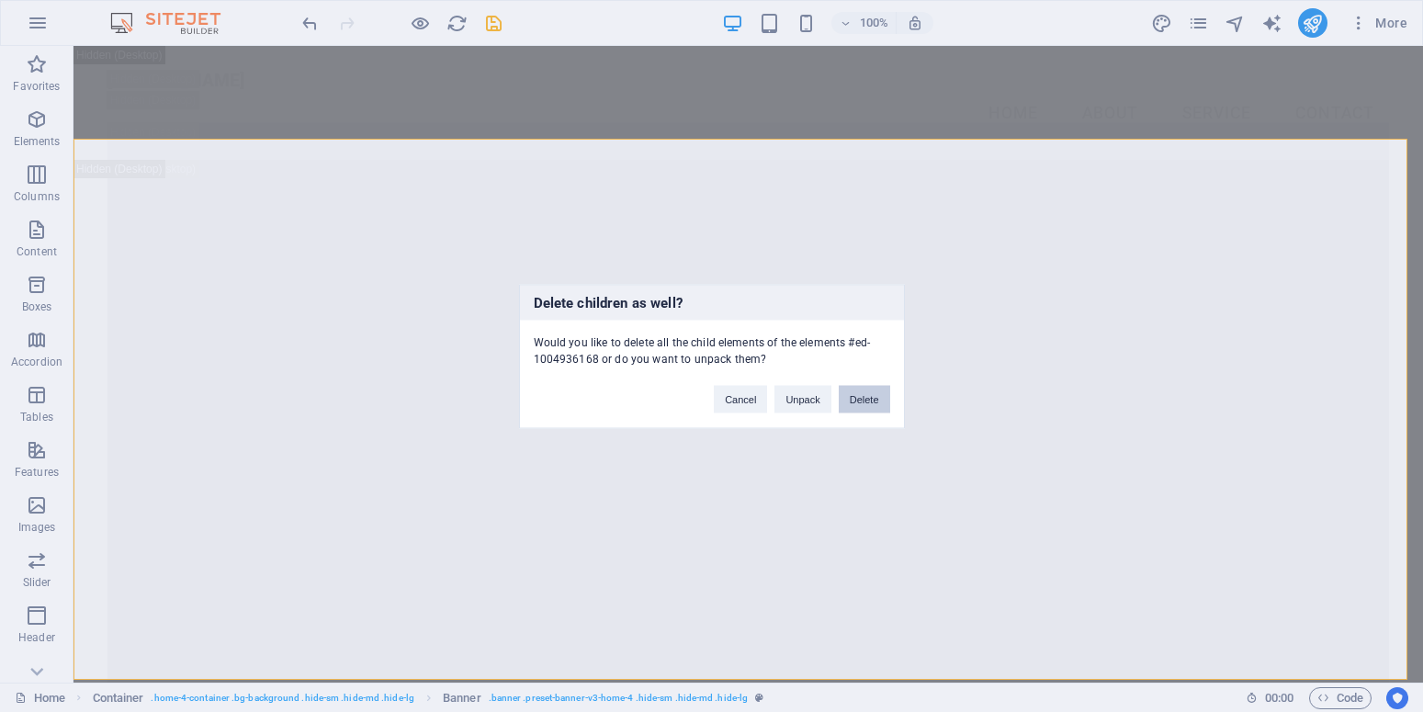
click at [863, 400] on button "Delete" at bounding box center [864, 399] width 51 height 28
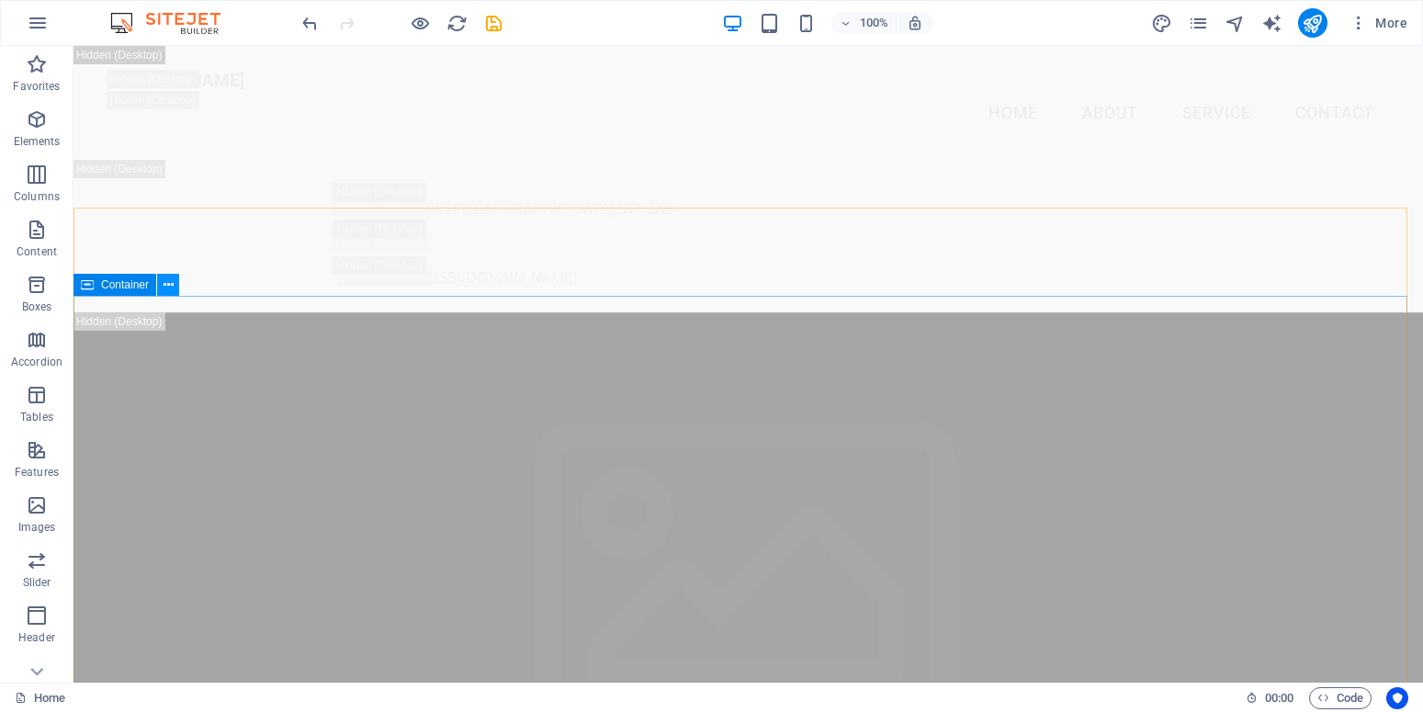
click at [166, 286] on icon at bounding box center [169, 285] width 10 height 19
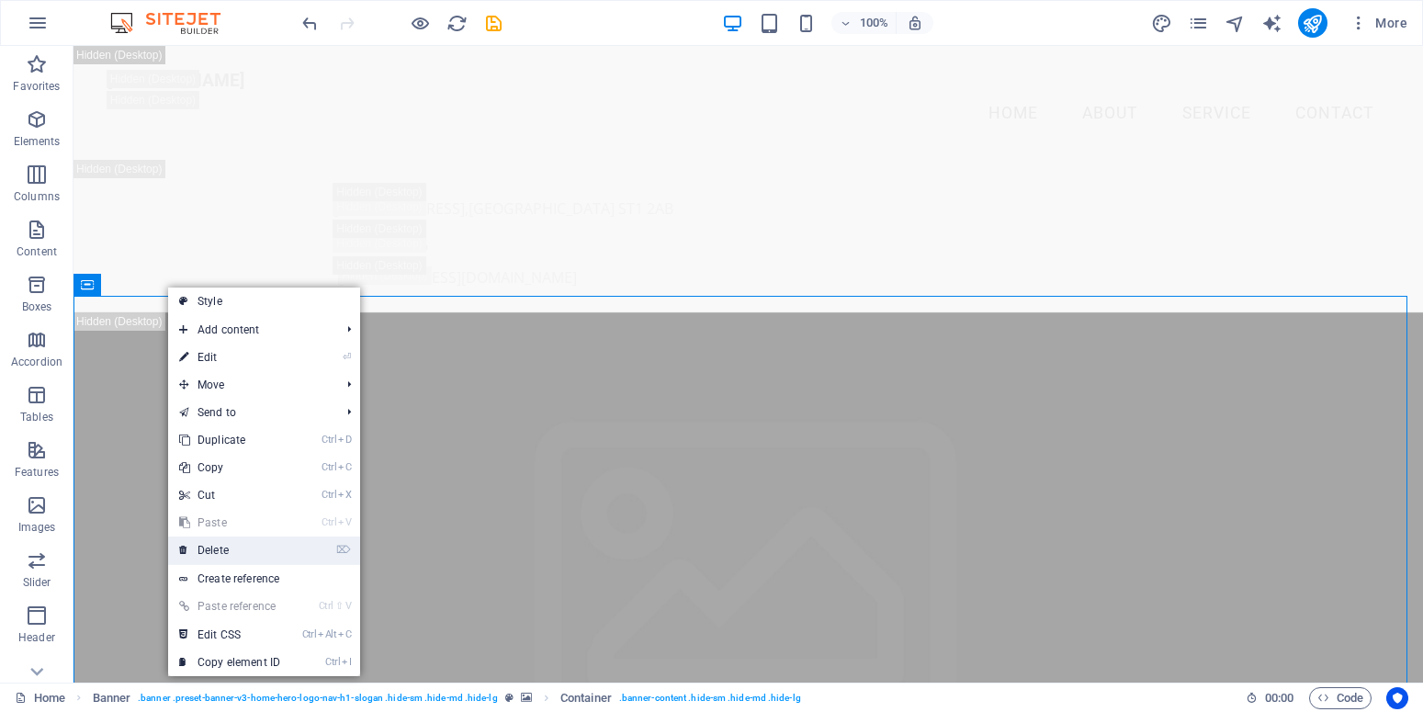
click at [220, 548] on link "⌦ Delete" at bounding box center [229, 550] width 123 height 28
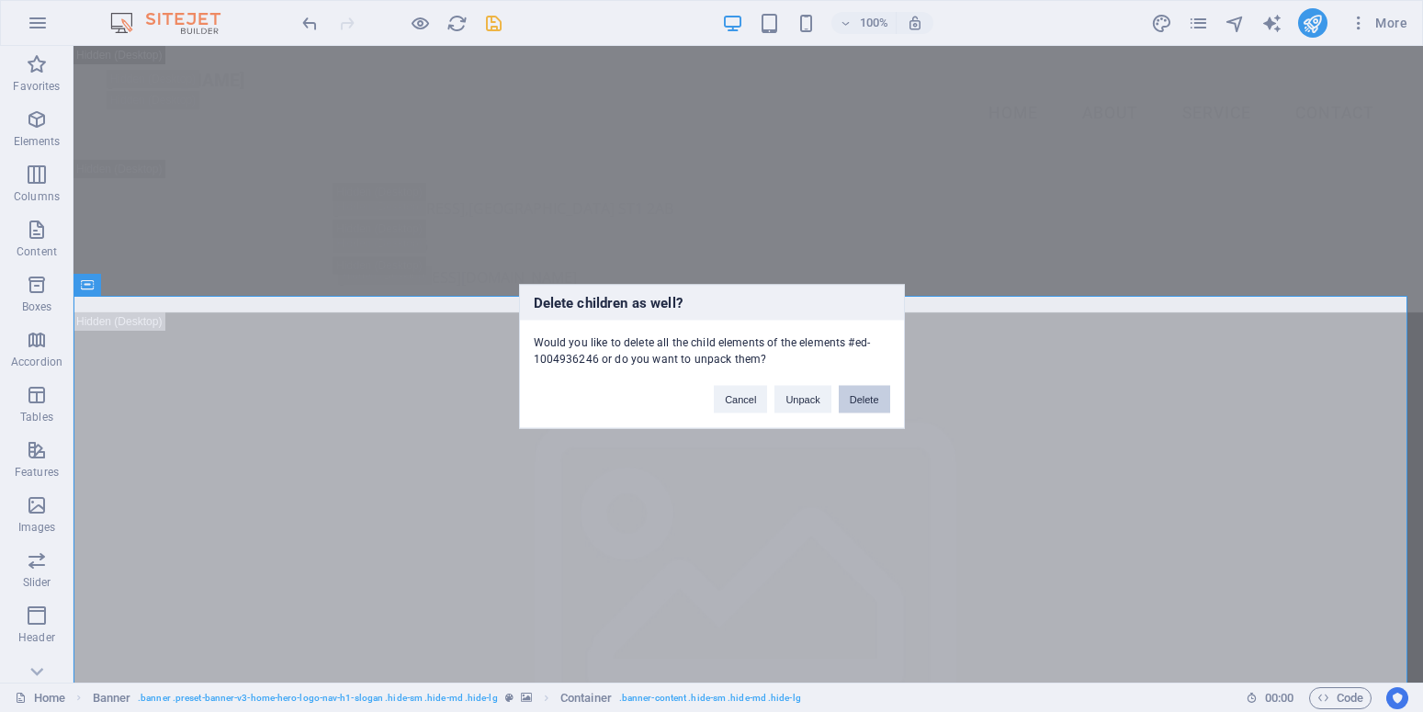
click at [856, 402] on button "Delete" at bounding box center [864, 399] width 51 height 28
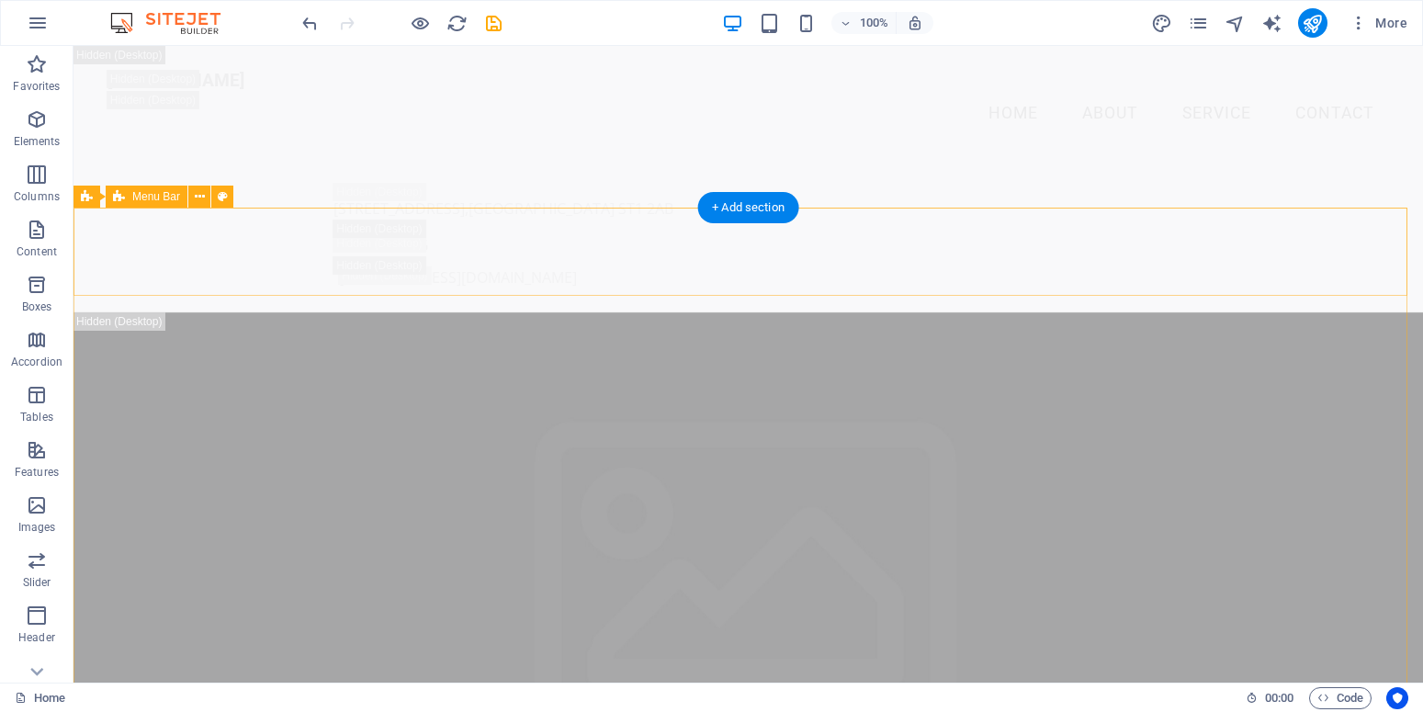
click at [470, 198] on div "[STREET_ADDRESS]" at bounding box center [740, 209] width 815 height 22
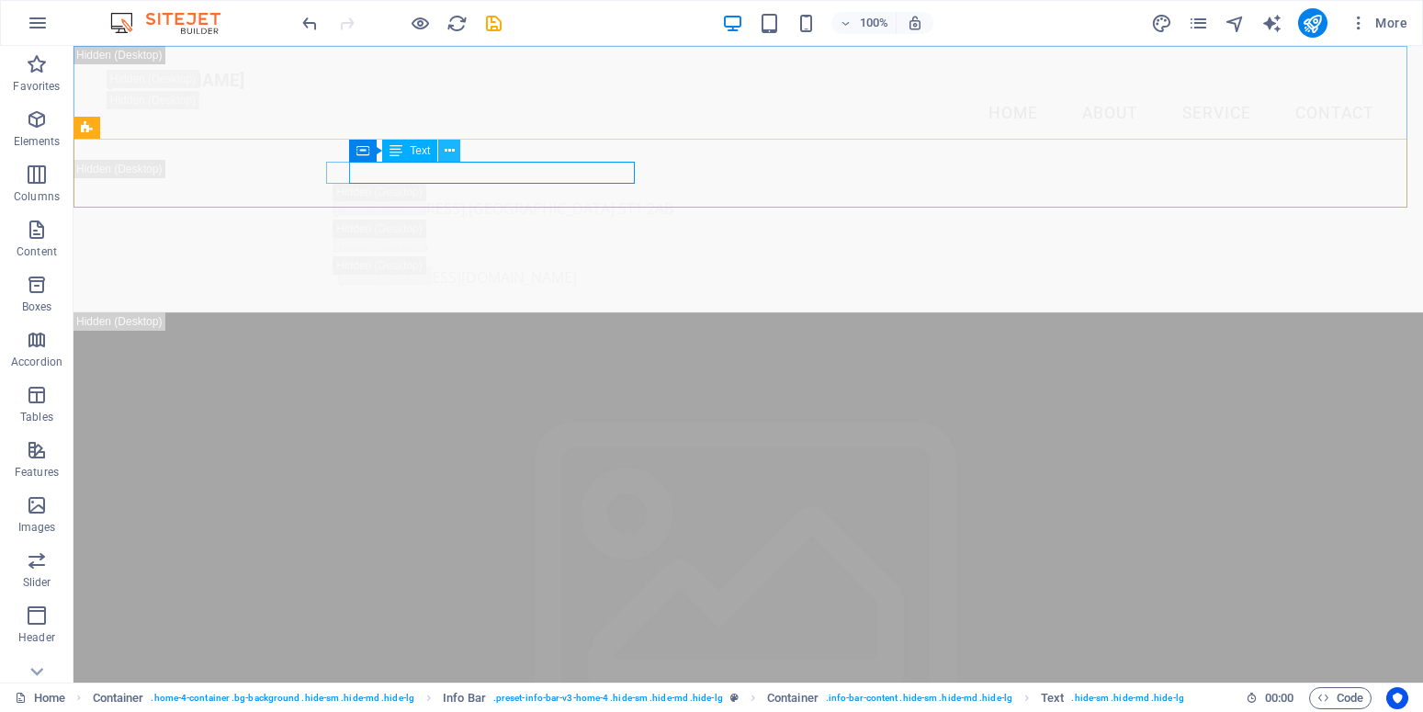
click at [451, 147] on icon at bounding box center [450, 150] width 10 height 19
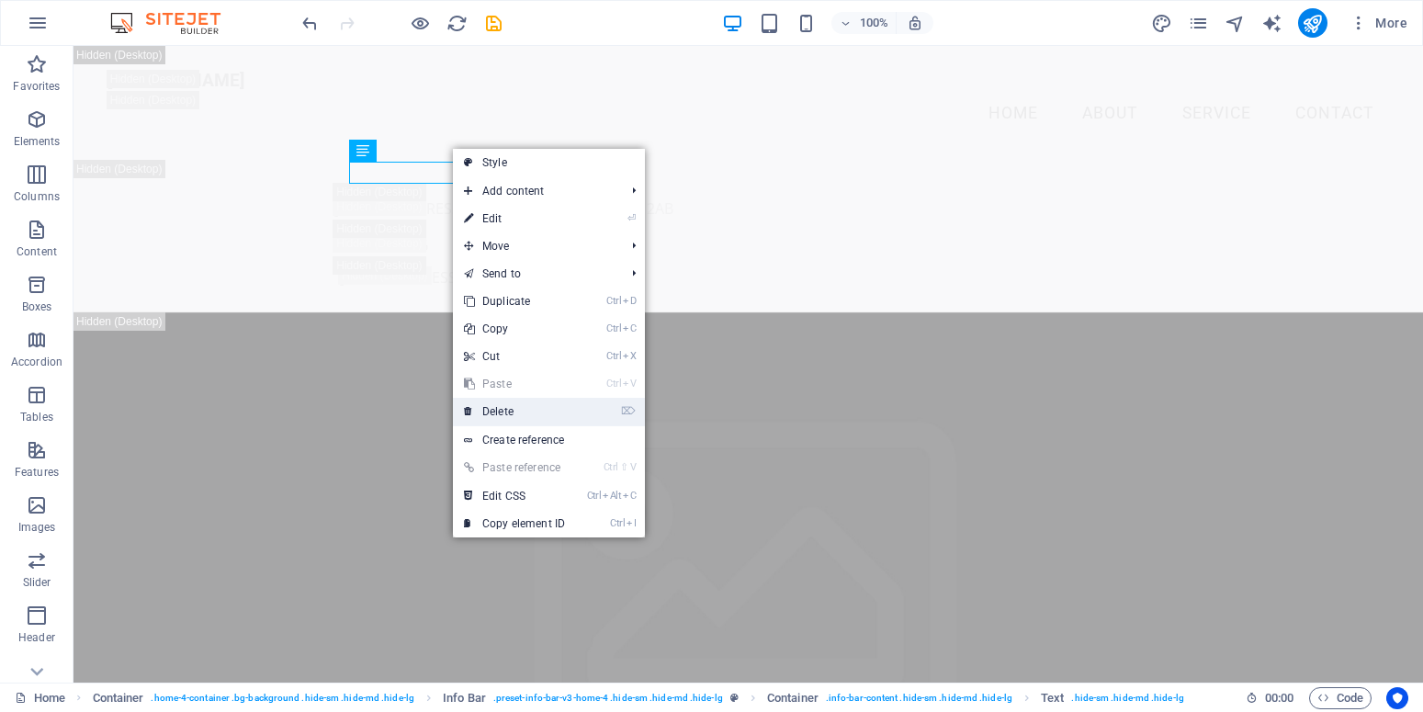
click at [487, 406] on link "⌦ Delete" at bounding box center [514, 412] width 123 height 28
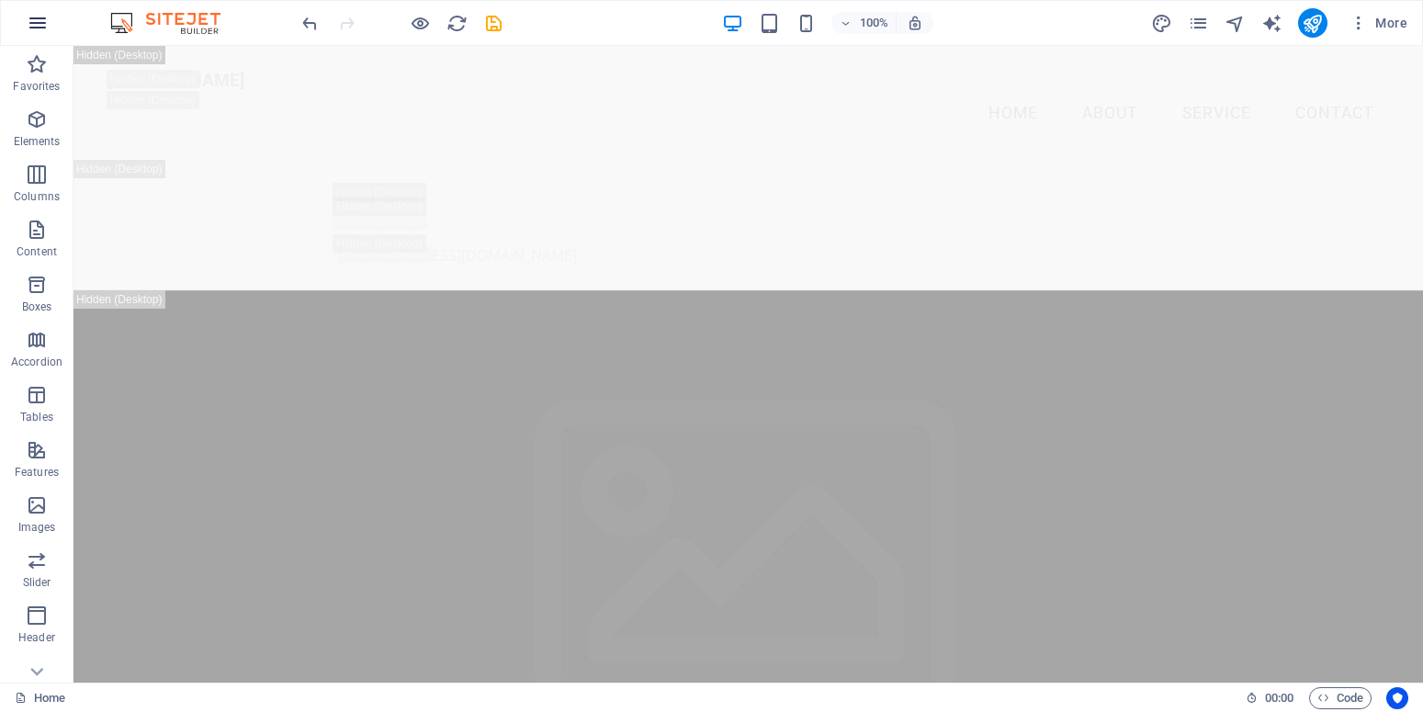
click at [35, 12] on icon "button" at bounding box center [38, 23] width 22 height 22
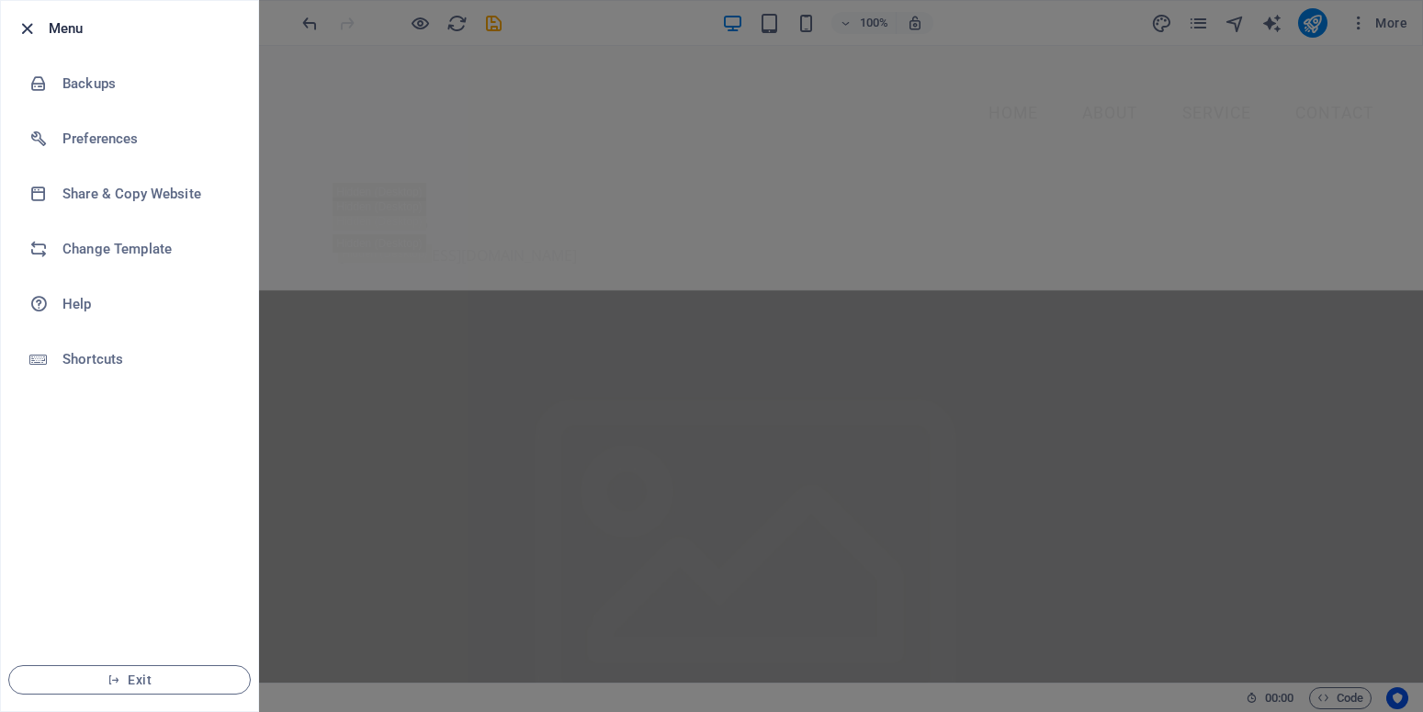
click at [26, 29] on icon "button" at bounding box center [27, 28] width 21 height 21
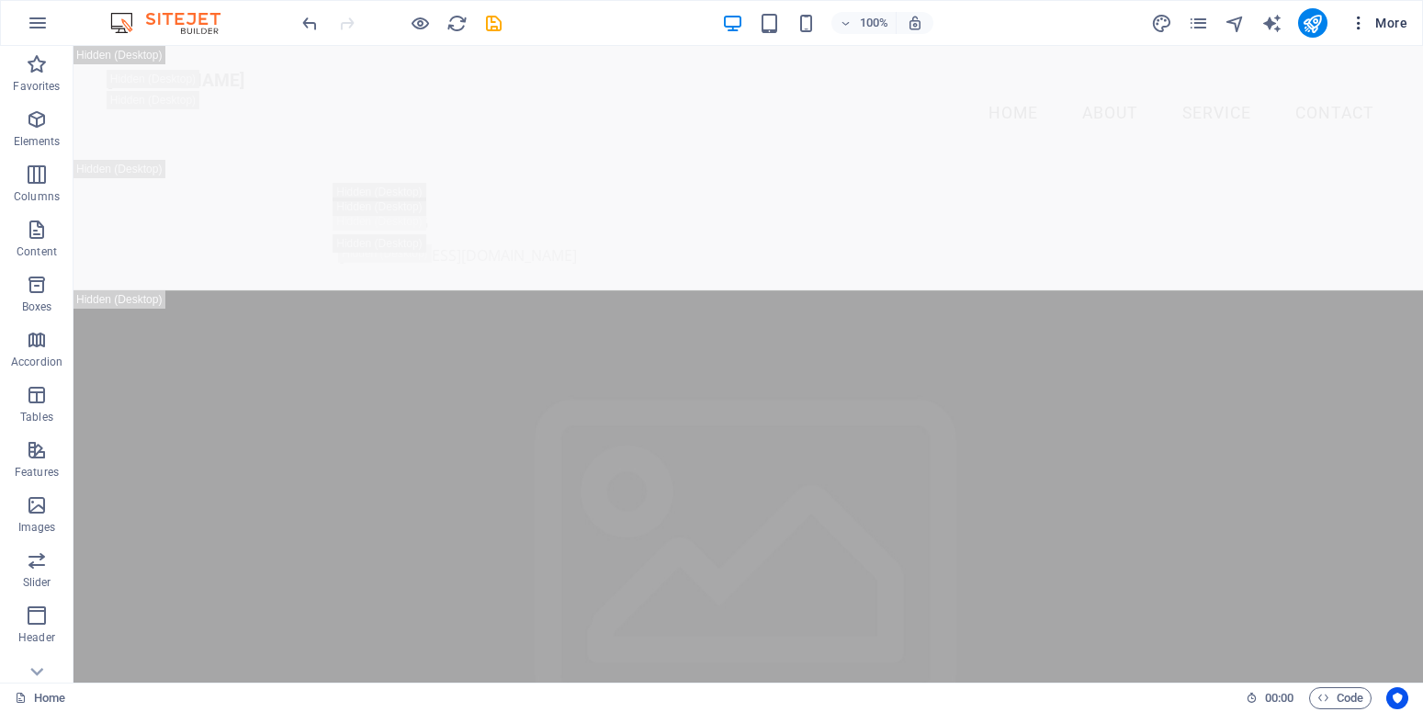
click at [1360, 19] on icon "button" at bounding box center [1358, 23] width 18 height 18
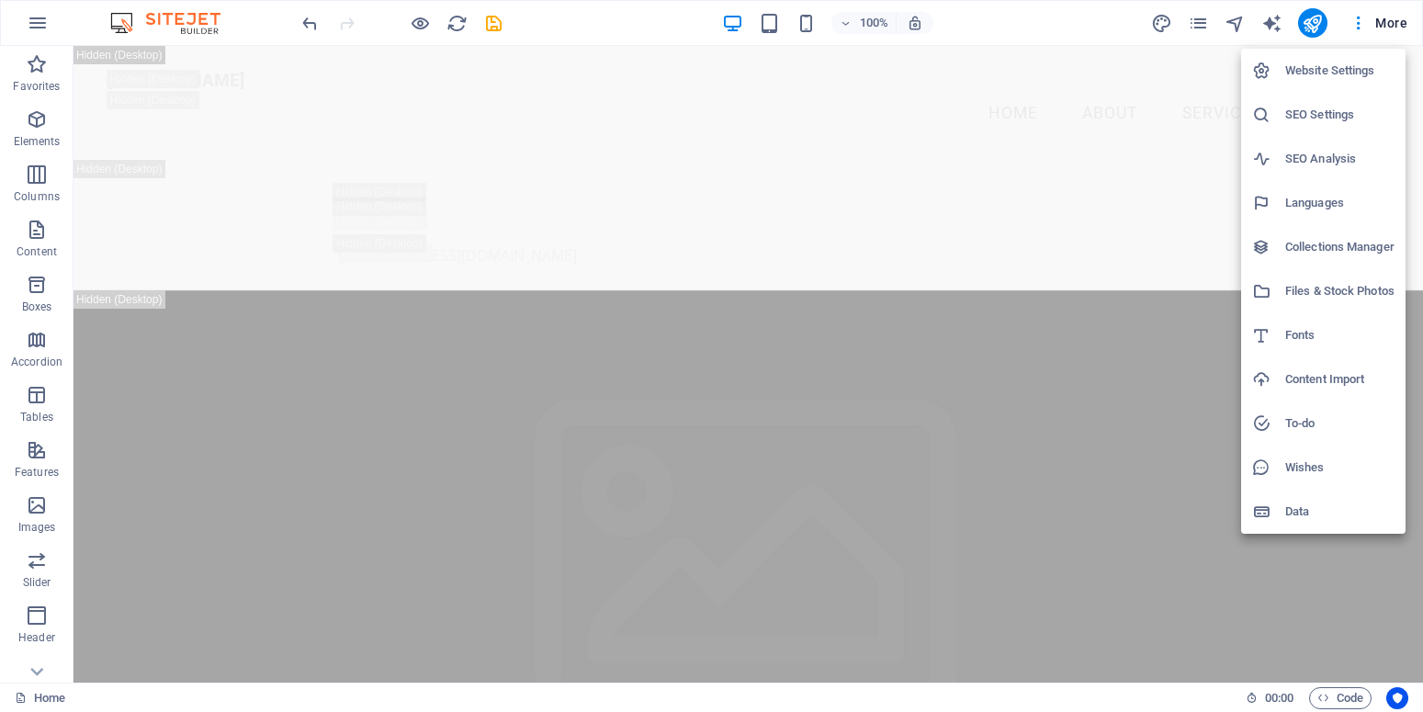
click at [1304, 72] on h6 "Website Settings" at bounding box center [1339, 71] width 109 height 22
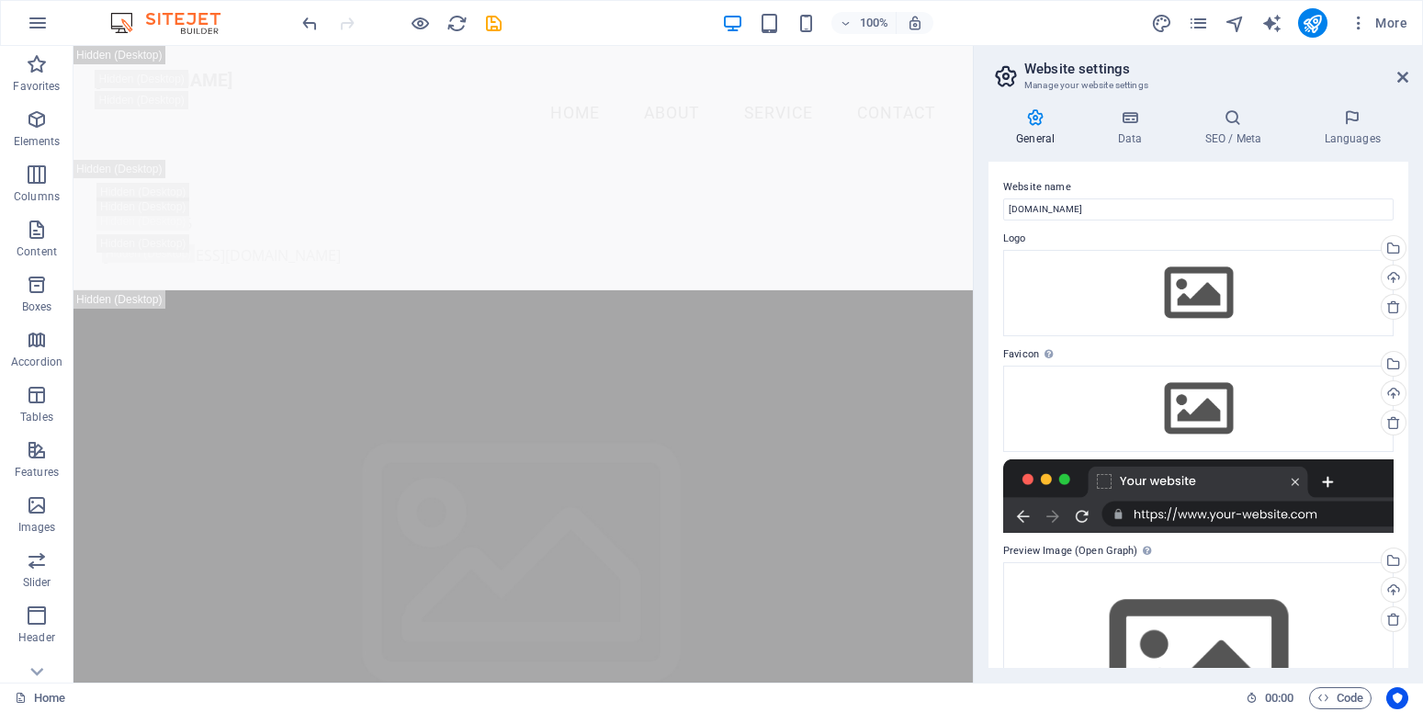
click at [1397, 68] on h2 "Website settings" at bounding box center [1216, 69] width 384 height 17
click at [1362, 23] on icon "button" at bounding box center [1358, 23] width 18 height 18
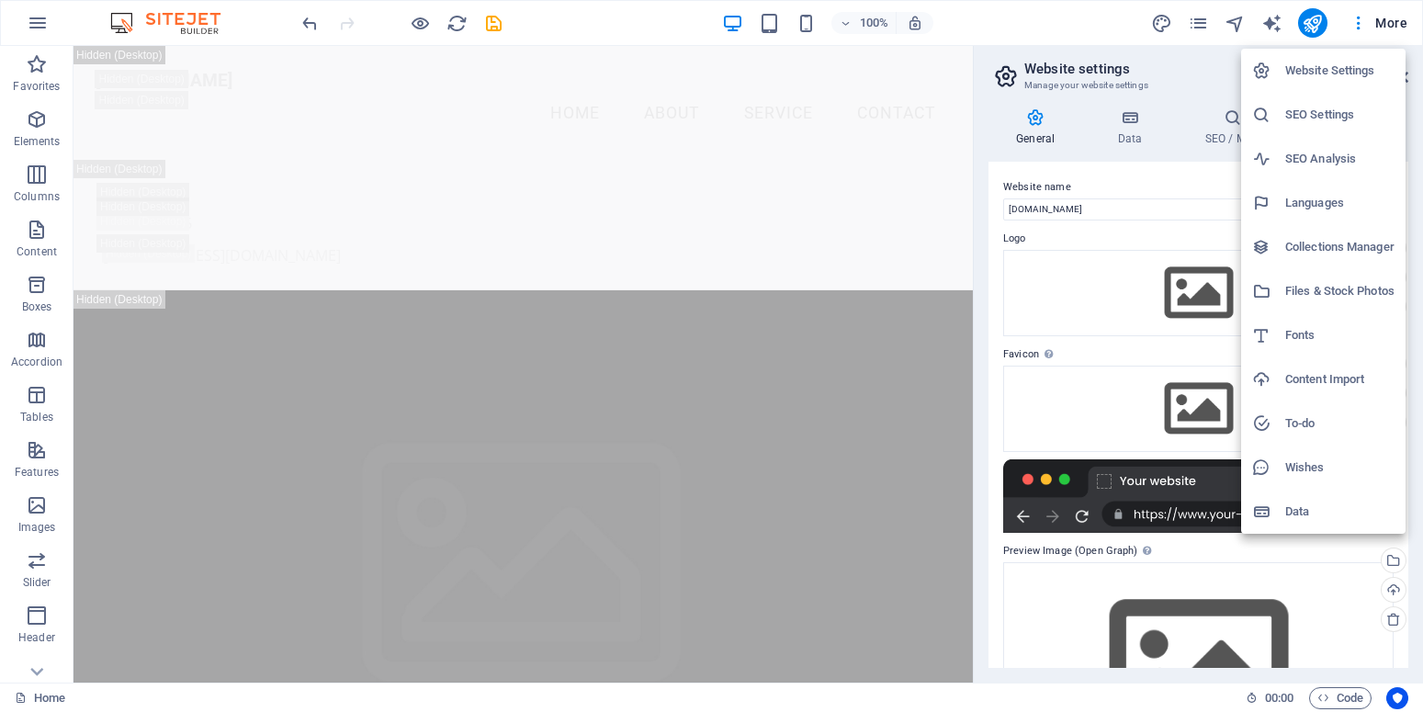
click at [164, 19] on div at bounding box center [711, 356] width 1423 height 712
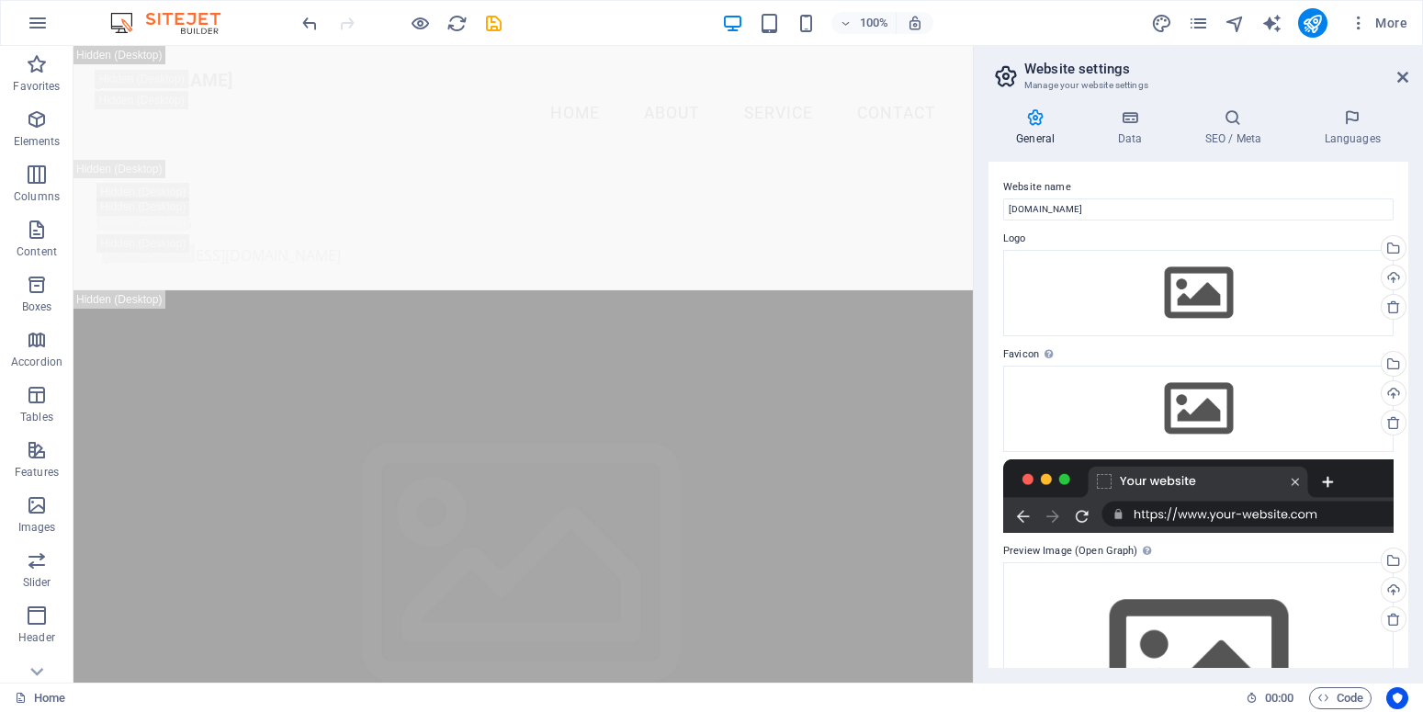
click at [1326, 480] on div at bounding box center [1198, 495] width 390 height 73
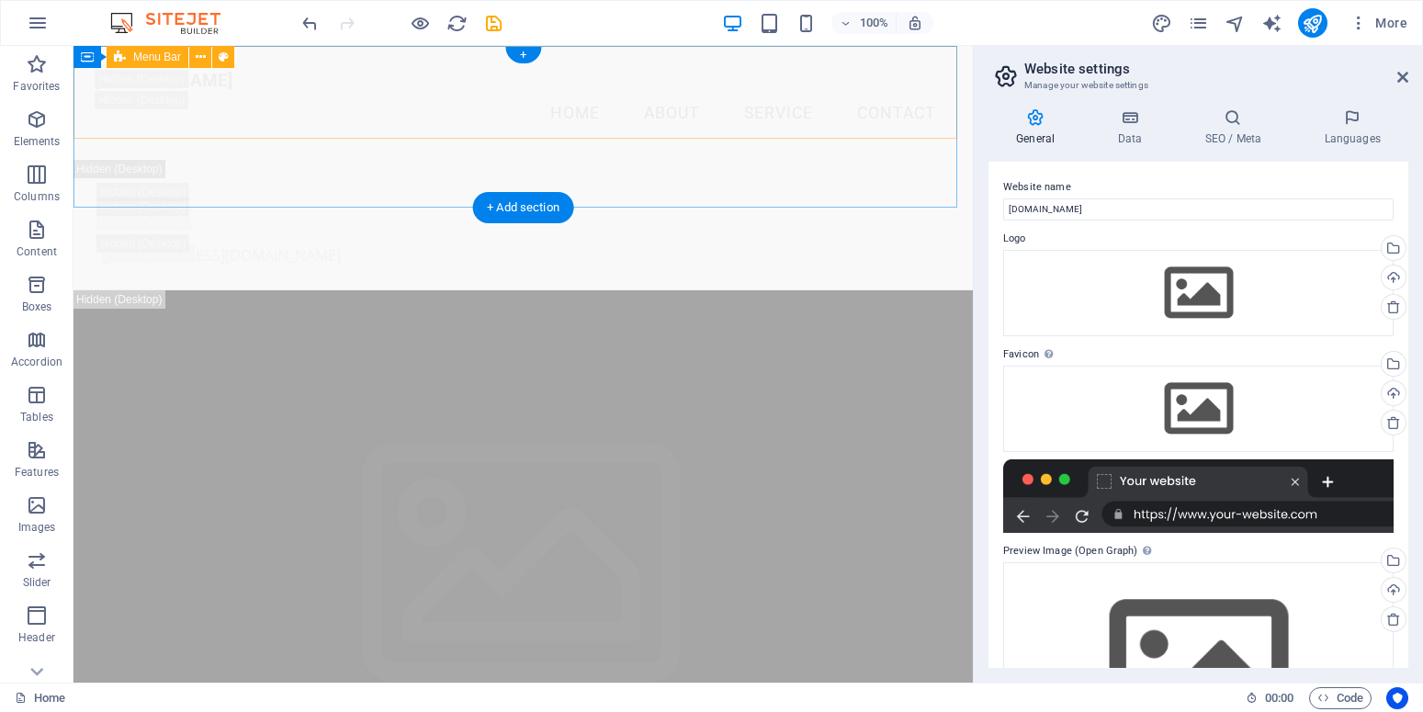
click at [843, 128] on div "[DOMAIN_NAME] Menu Home About Service Contact" at bounding box center [522, 103] width 899 height 114
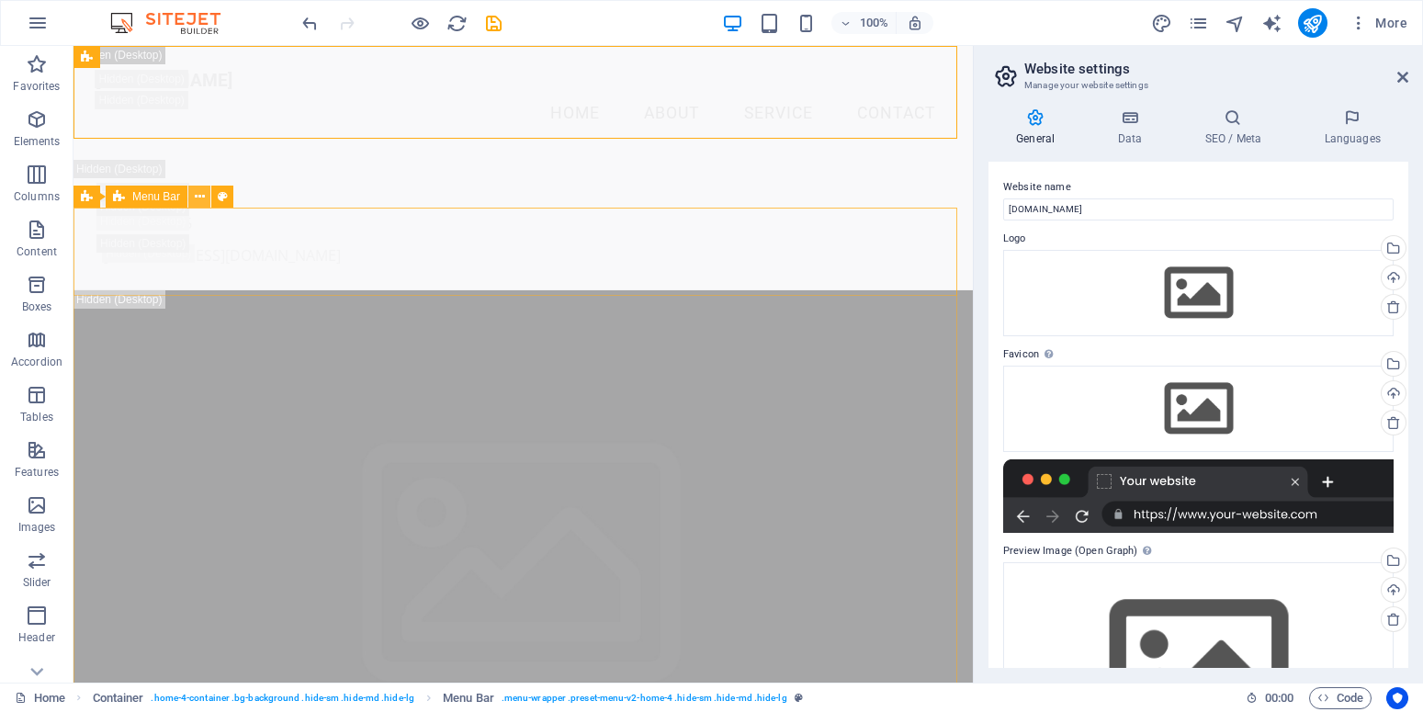
click at [198, 198] on icon at bounding box center [200, 196] width 10 height 19
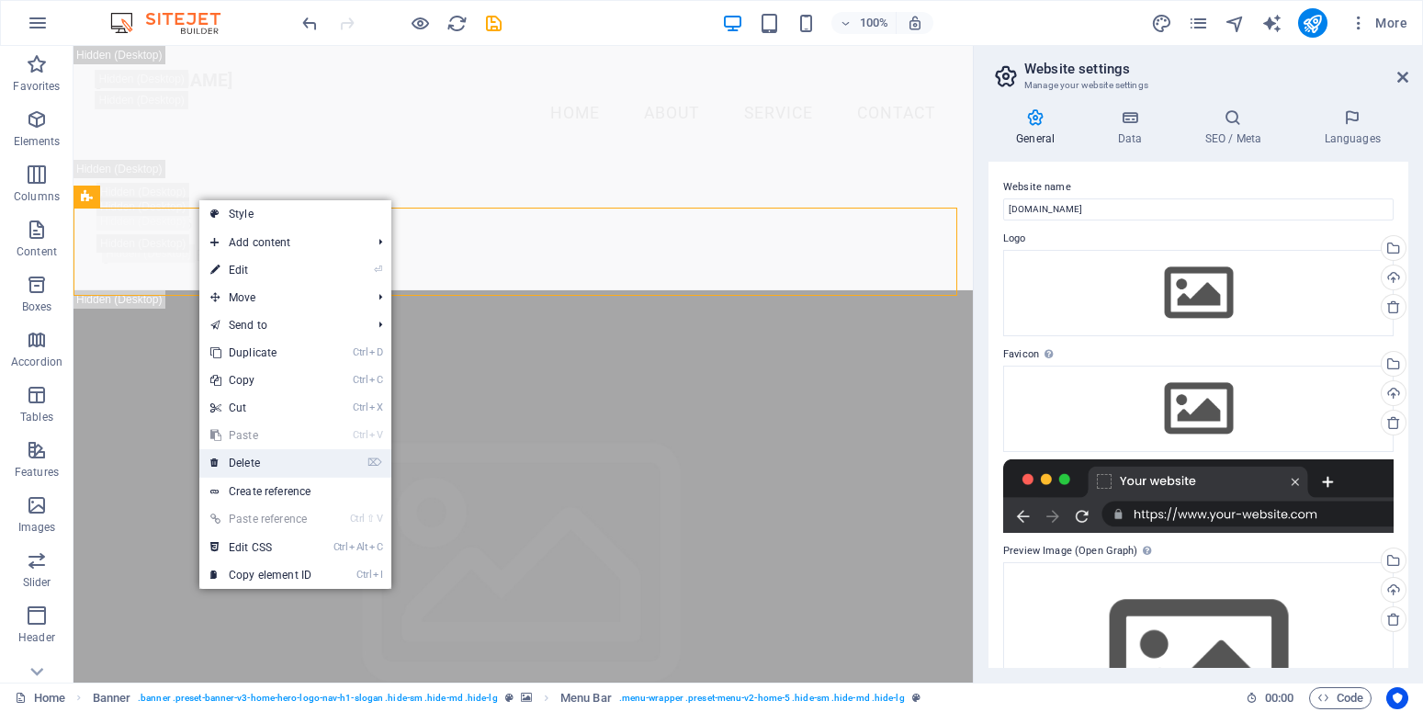
click at [249, 463] on link "⌦ Delete" at bounding box center [260, 463] width 123 height 28
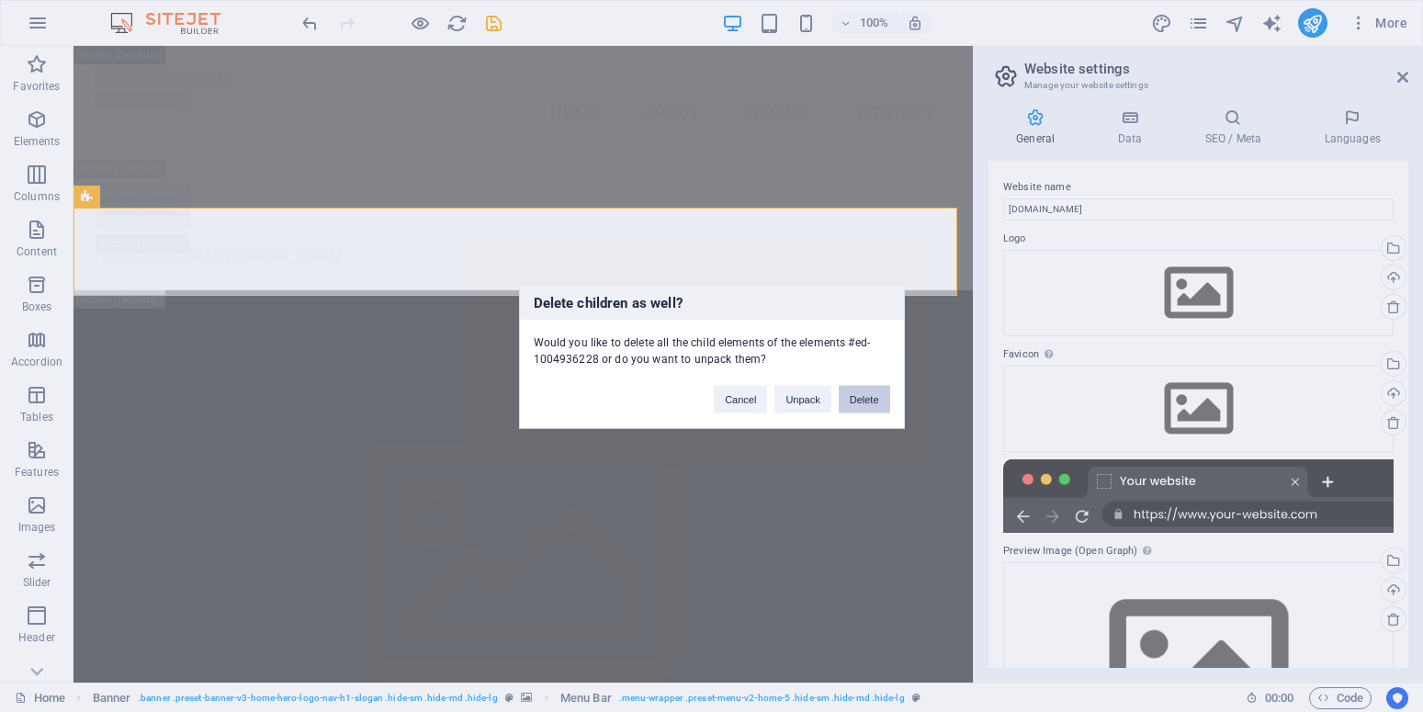
click at [867, 406] on button "Delete" at bounding box center [864, 399] width 51 height 28
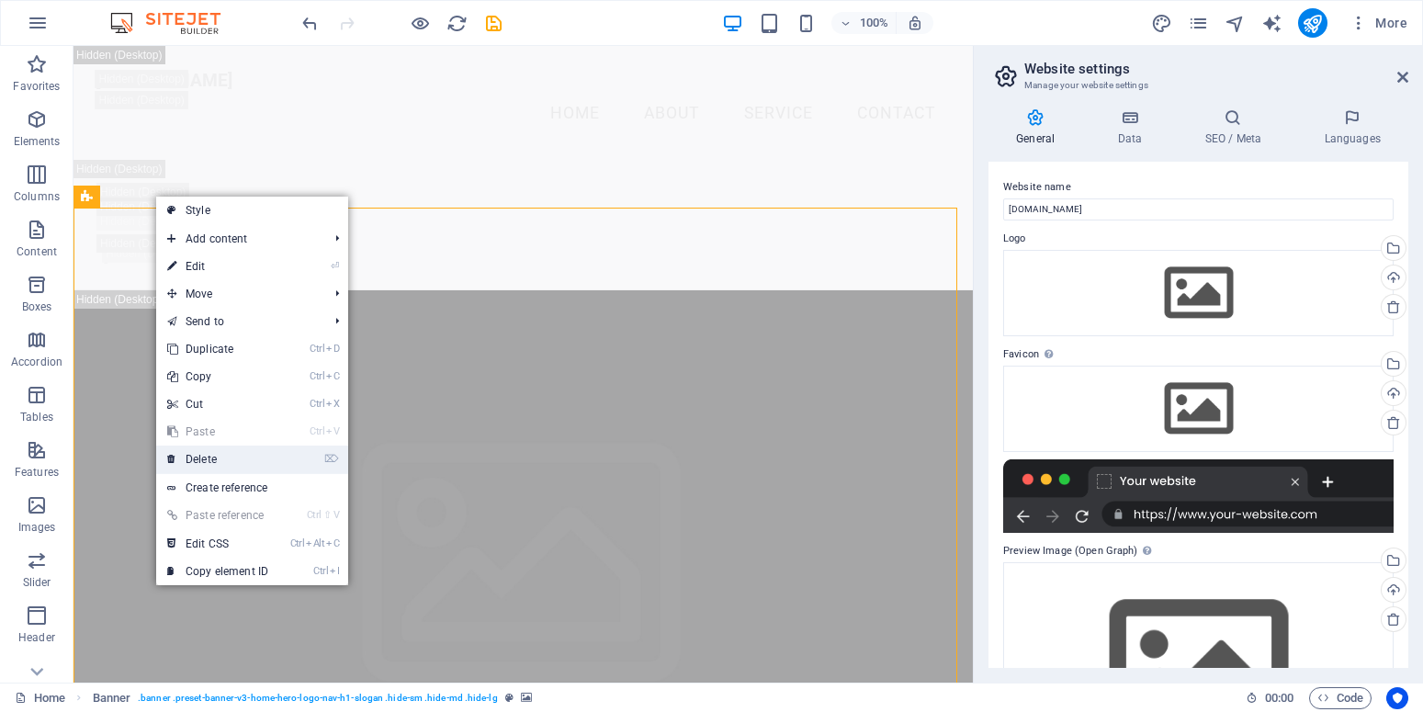
click at [200, 460] on link "⌦ Delete" at bounding box center [217, 460] width 123 height 28
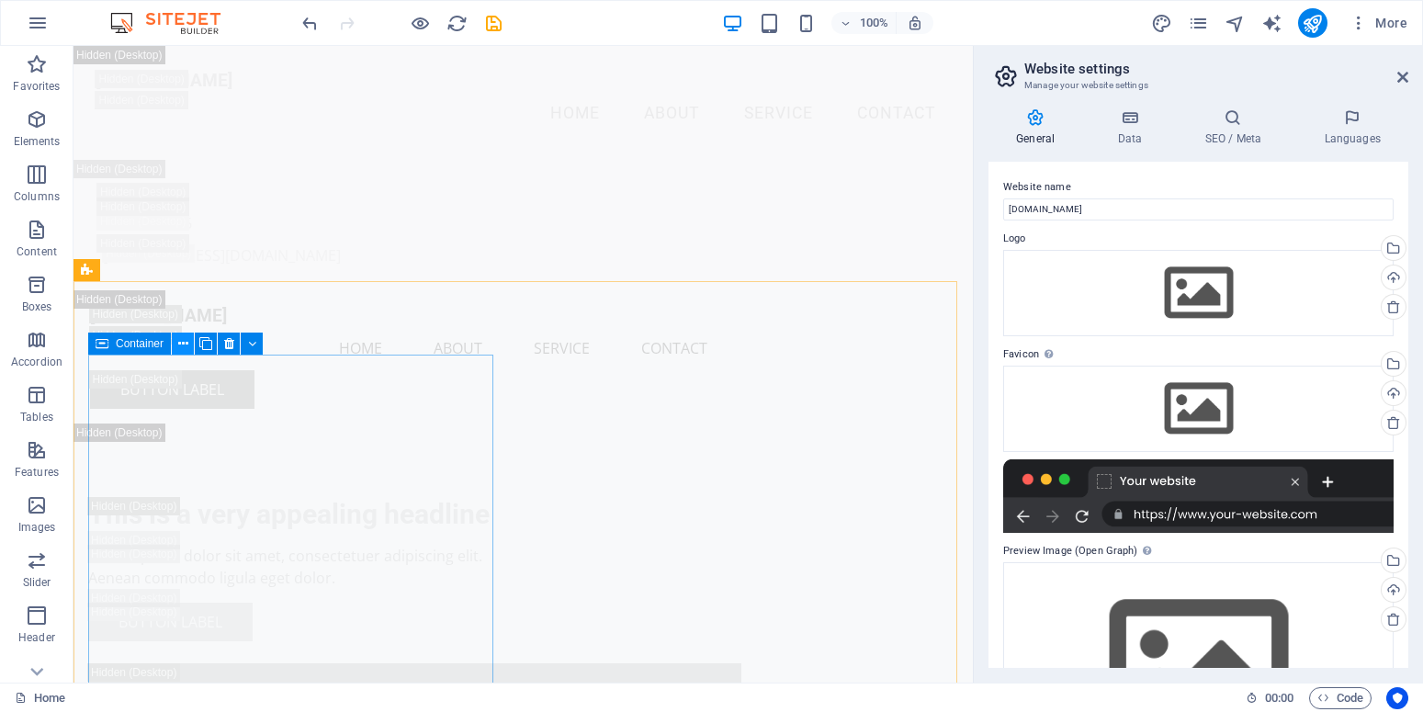
click at [186, 344] on icon at bounding box center [183, 343] width 10 height 19
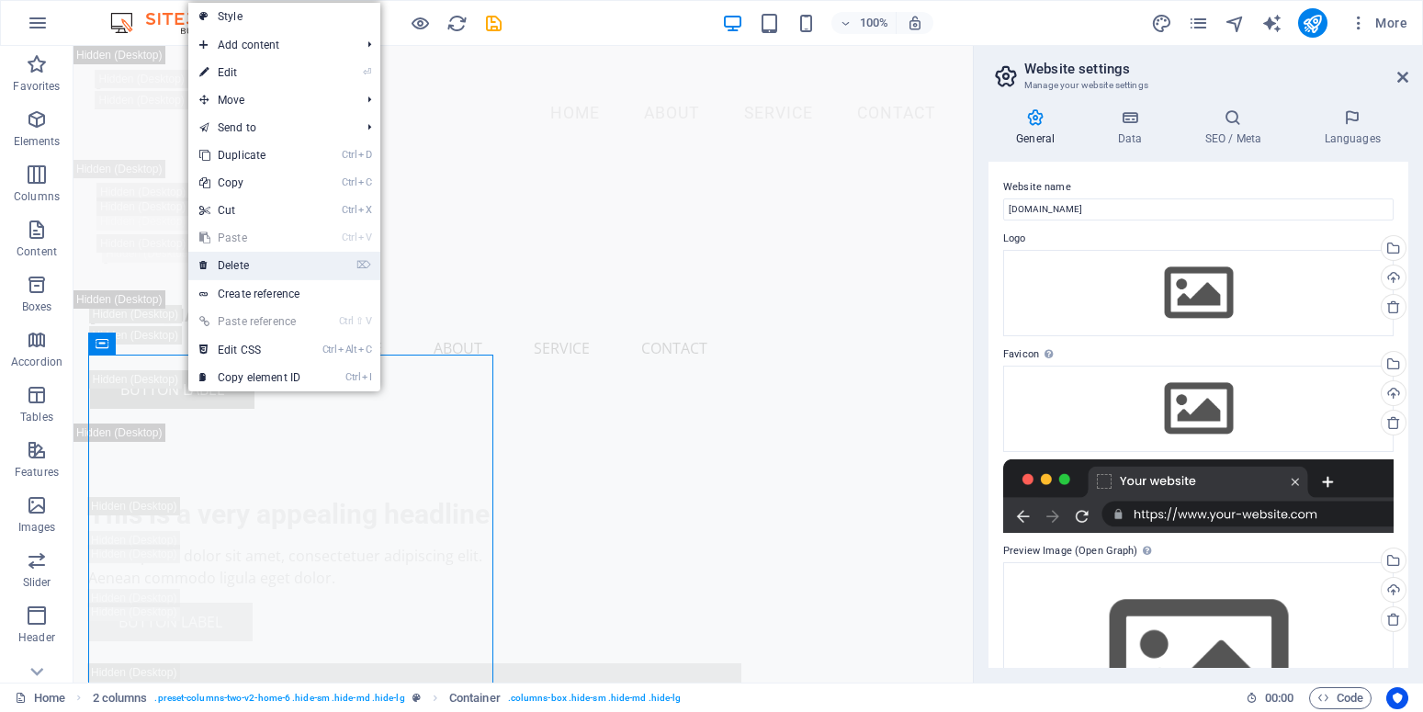
click at [228, 267] on link "⌦ Delete" at bounding box center [249, 266] width 123 height 28
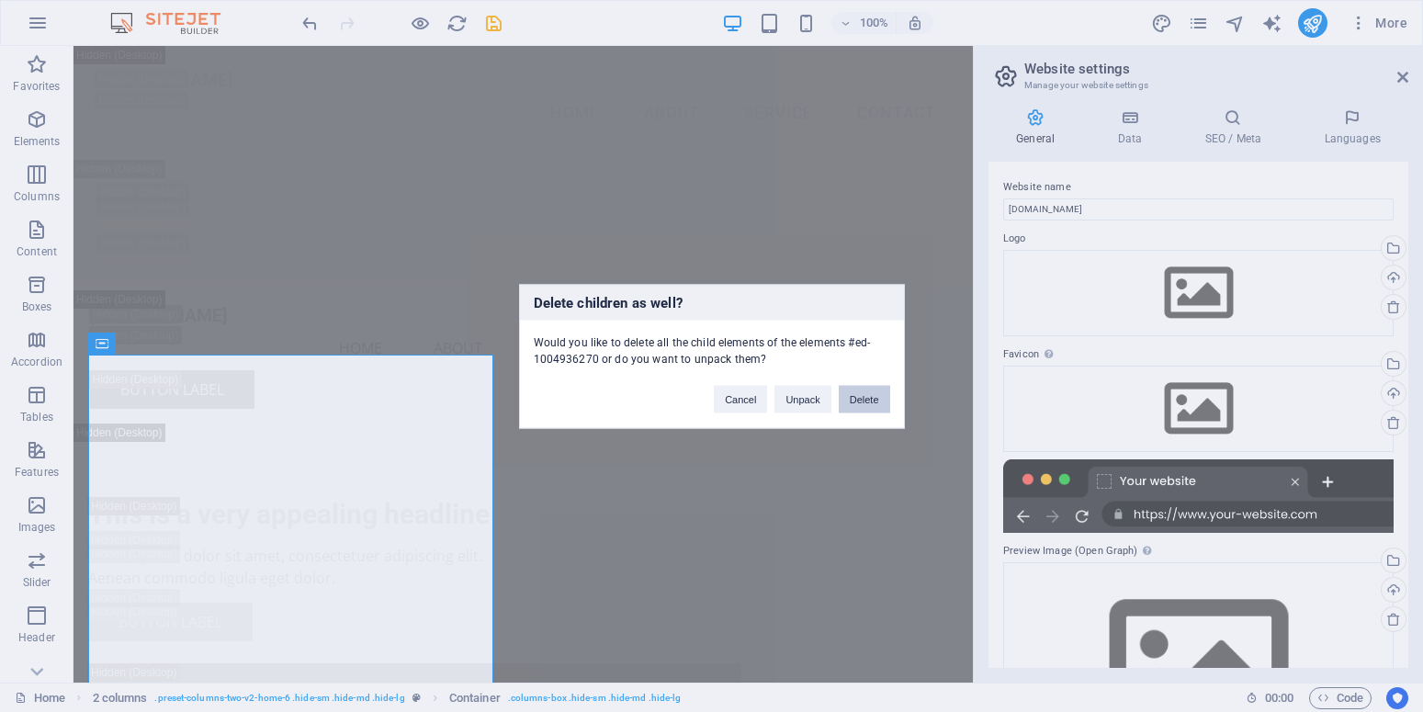
click at [868, 390] on button "Delete" at bounding box center [864, 399] width 51 height 28
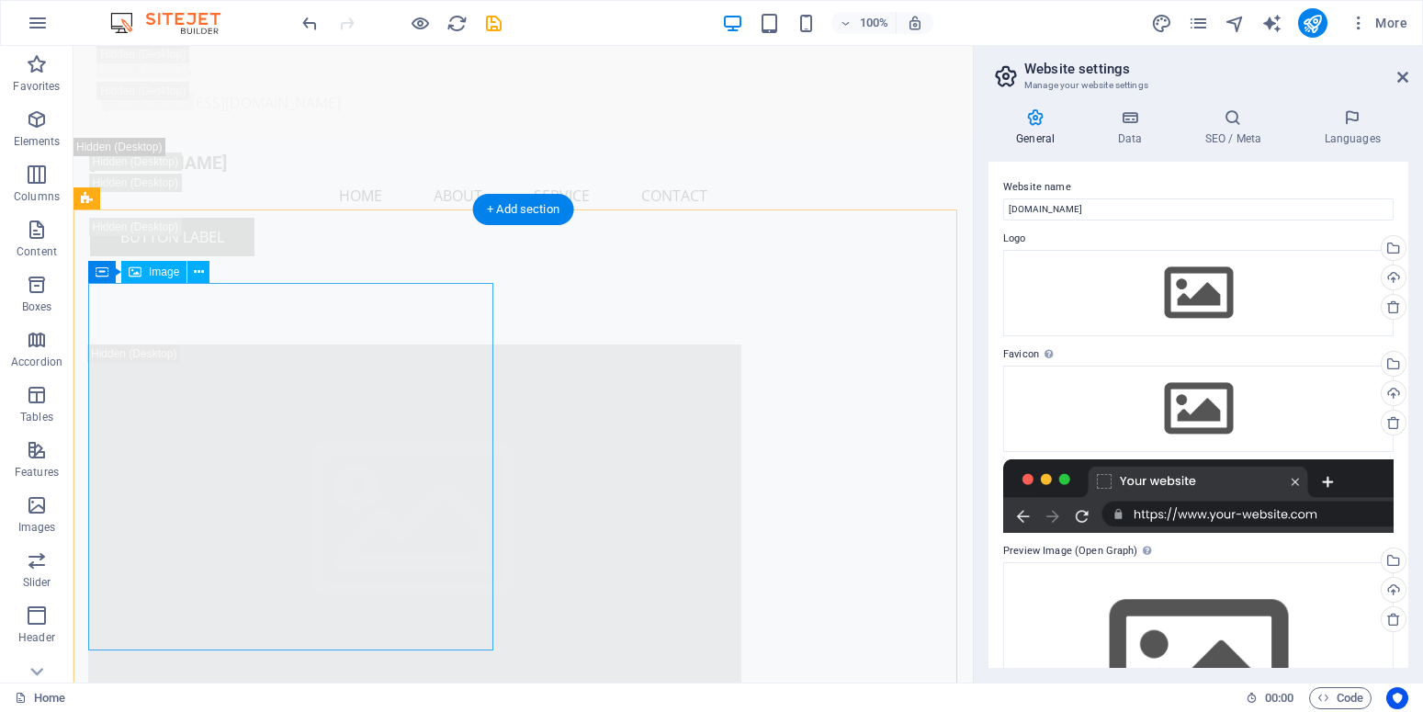
scroll to position [187, 0]
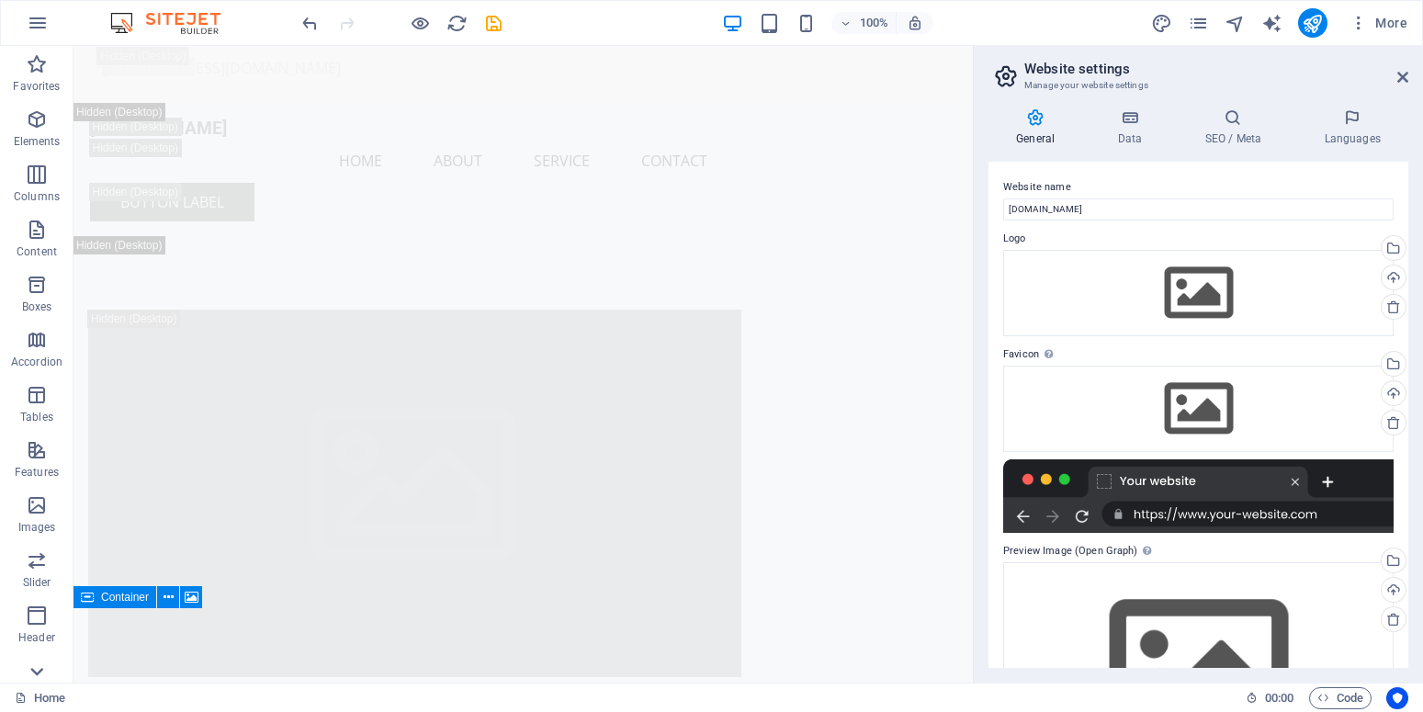
click at [37, 668] on icon at bounding box center [37, 672] width 26 height 26
click at [37, 668] on p "Collections" at bounding box center [36, 667] width 56 height 15
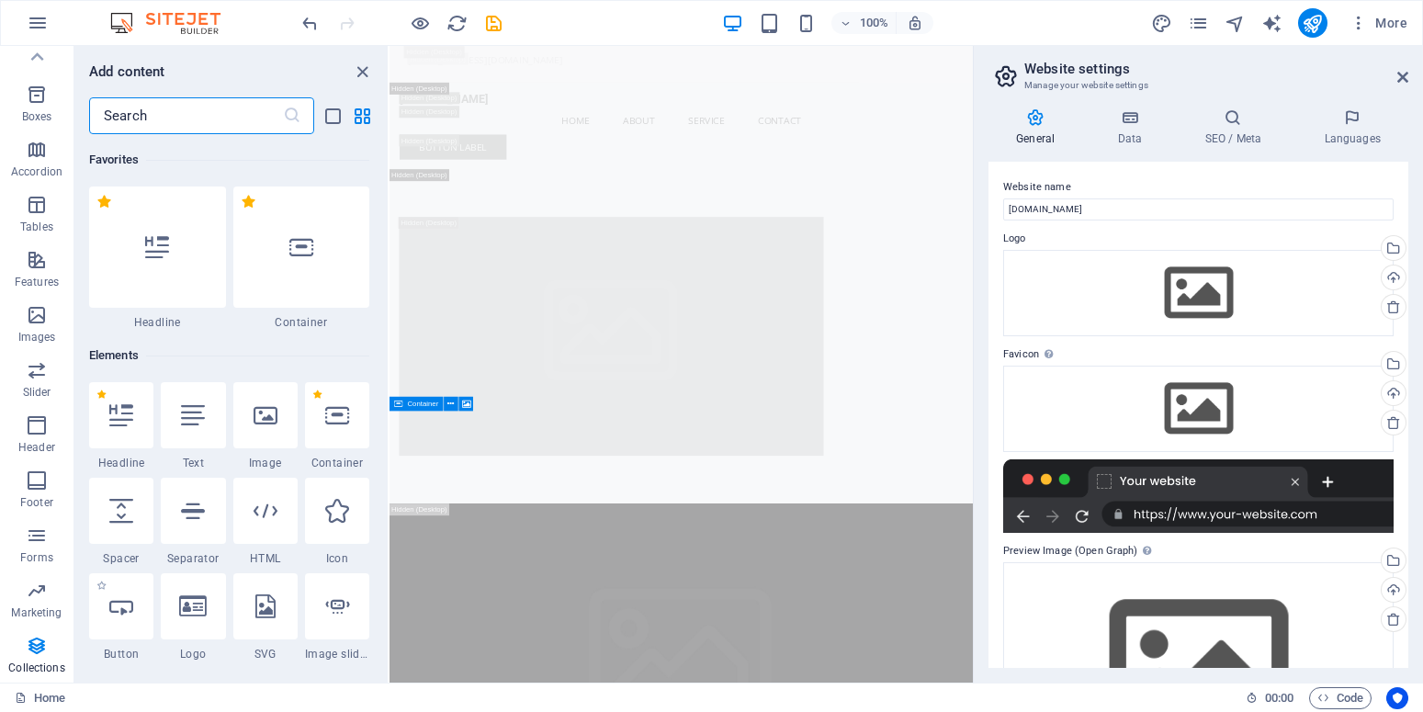
scroll to position [16816, 0]
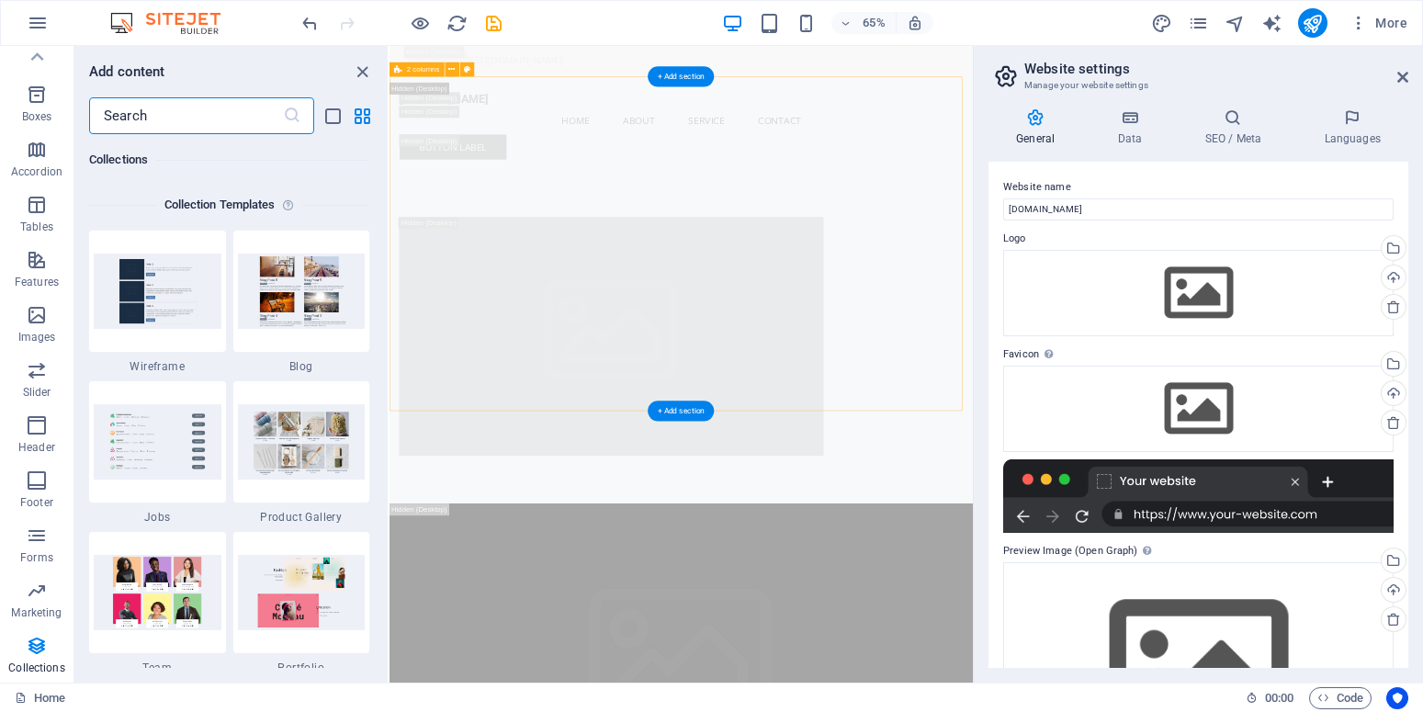
click at [1075, 413] on div at bounding box center [837, 493] width 897 height 514
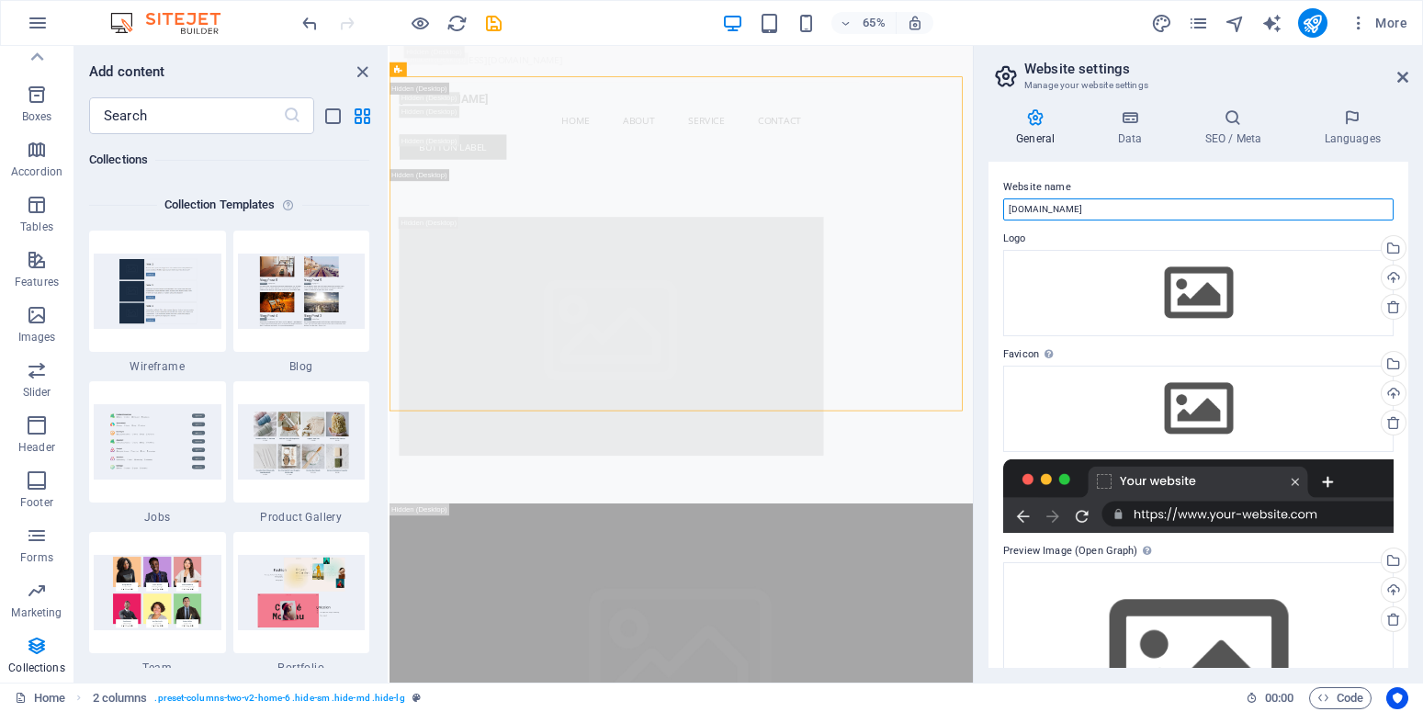
drag, startPoint x: 1117, startPoint y: 210, endPoint x: 956, endPoint y: 215, distance: 160.8
click at [1003, 215] on input "[DOMAIN_NAME]" at bounding box center [1198, 209] width 390 height 22
click at [1093, 235] on label "Logo" at bounding box center [1198, 239] width 390 height 22
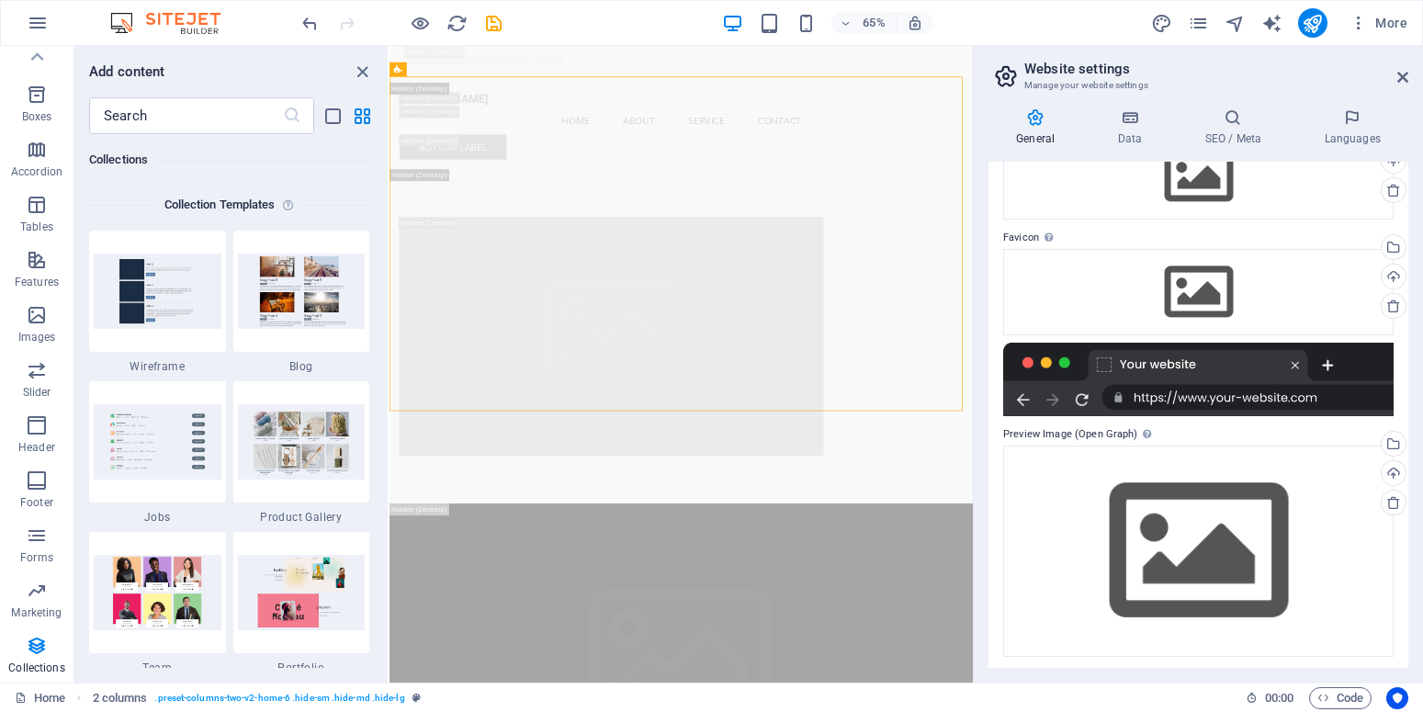
scroll to position [120, 0]
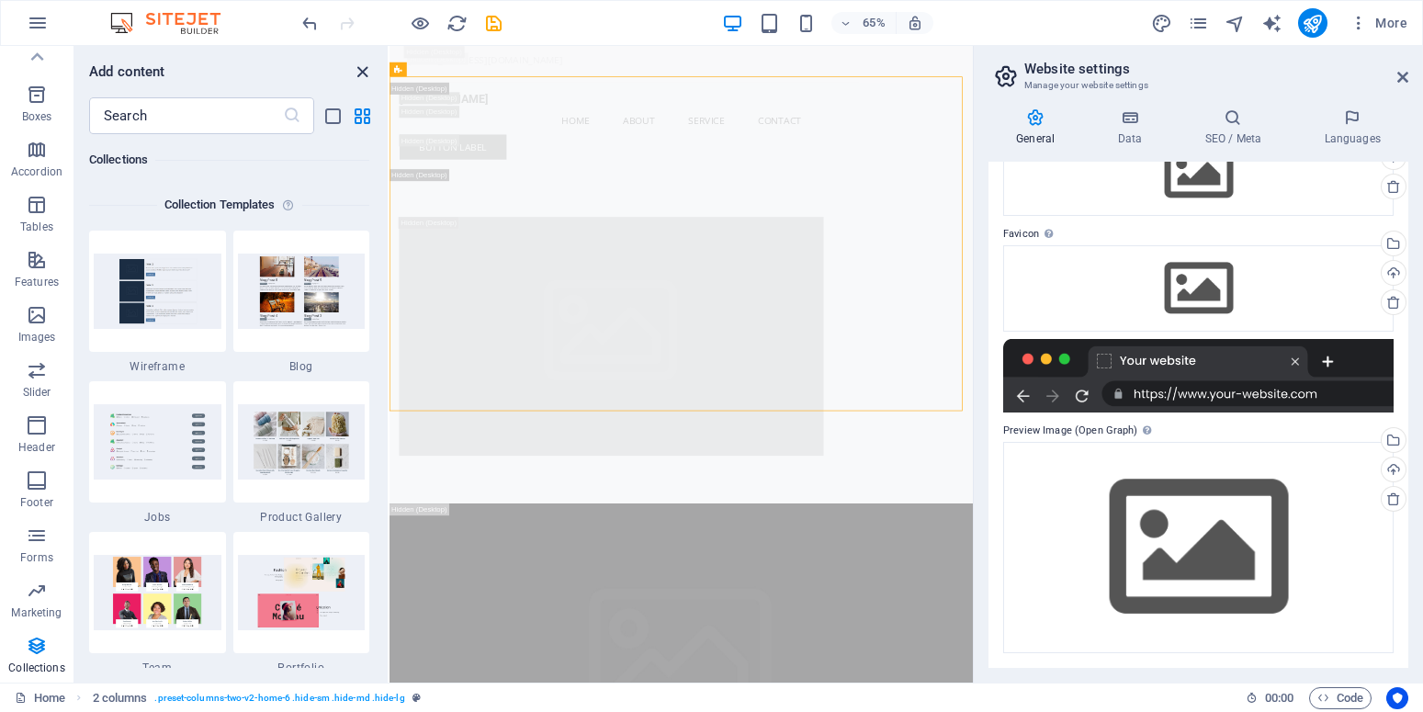
click at [360, 71] on icon "close panel" at bounding box center [362, 72] width 21 height 21
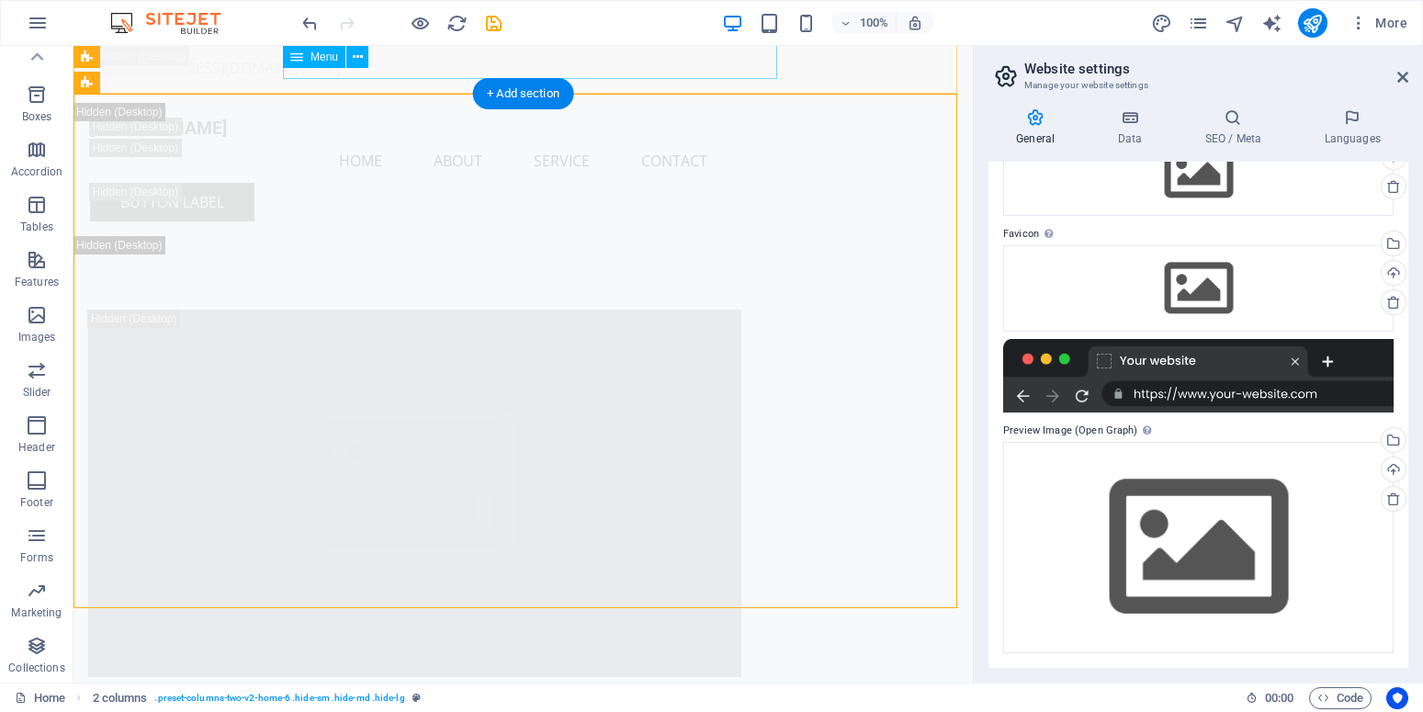
scroll to position [190, 0]
click at [1400, 74] on icon at bounding box center [1402, 77] width 11 height 15
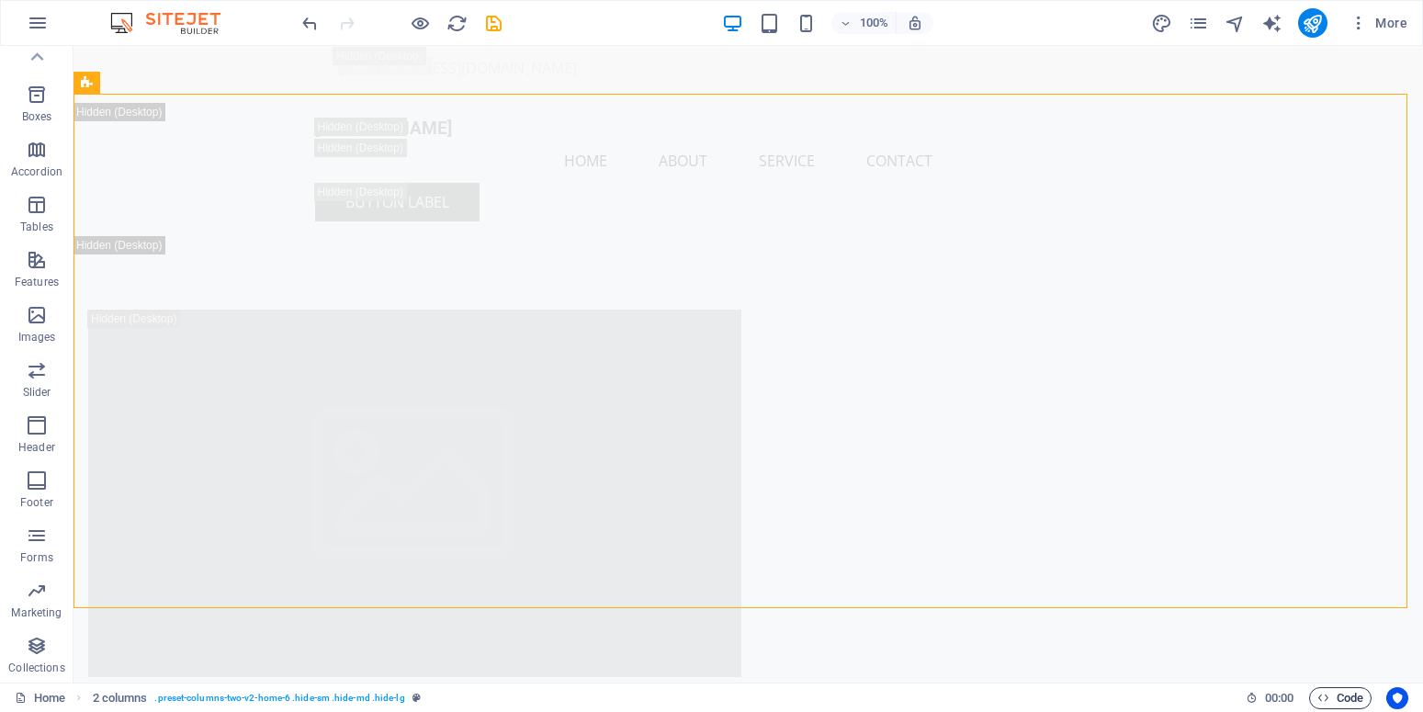
click at [1342, 691] on span "Code" at bounding box center [1340, 698] width 46 height 22
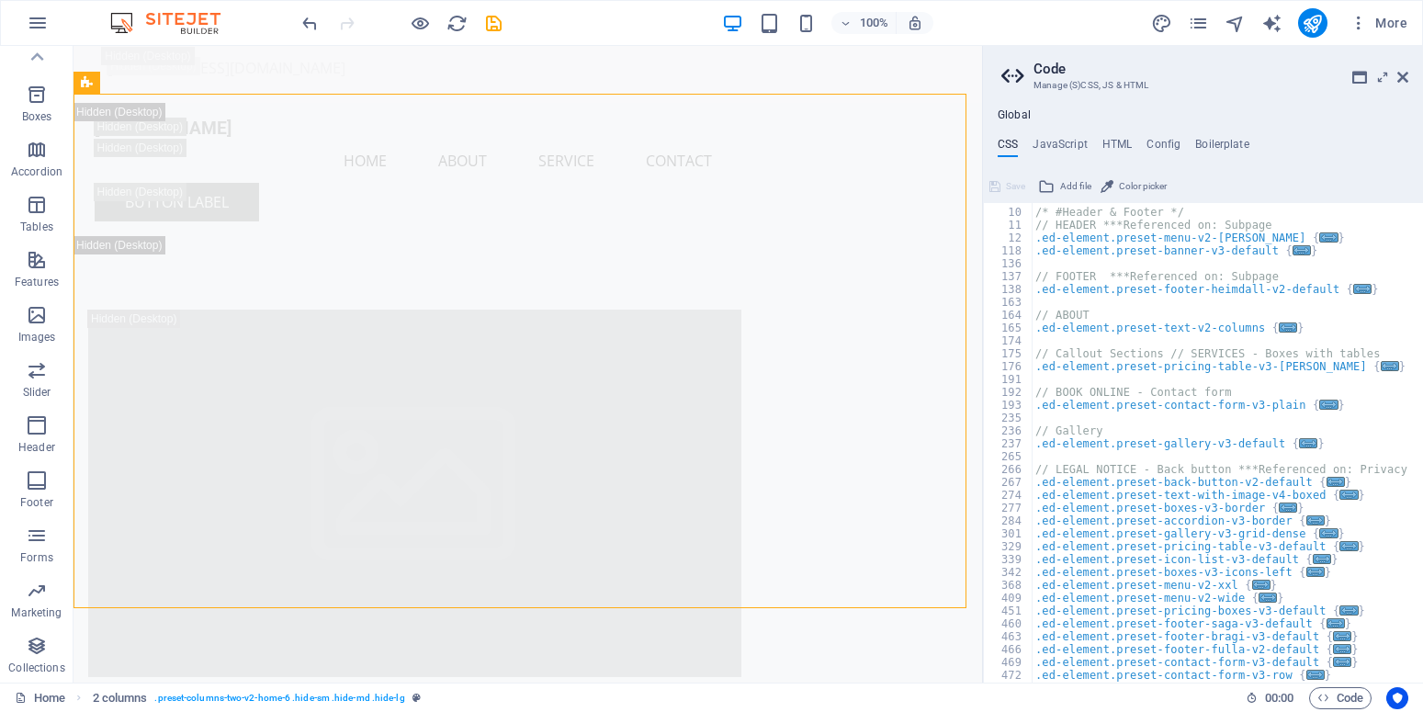
scroll to position [0, 0]
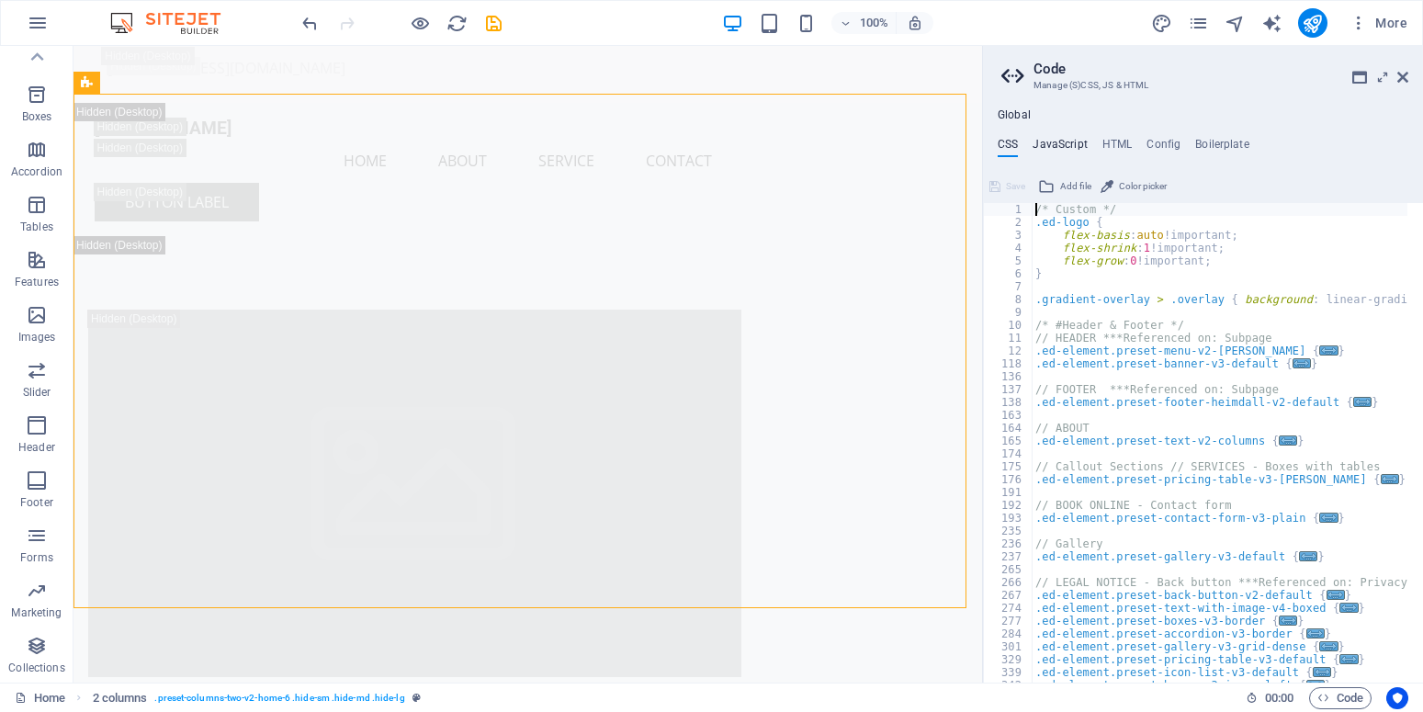
click at [1062, 142] on h4 "JavaScript" at bounding box center [1060, 148] width 54 height 20
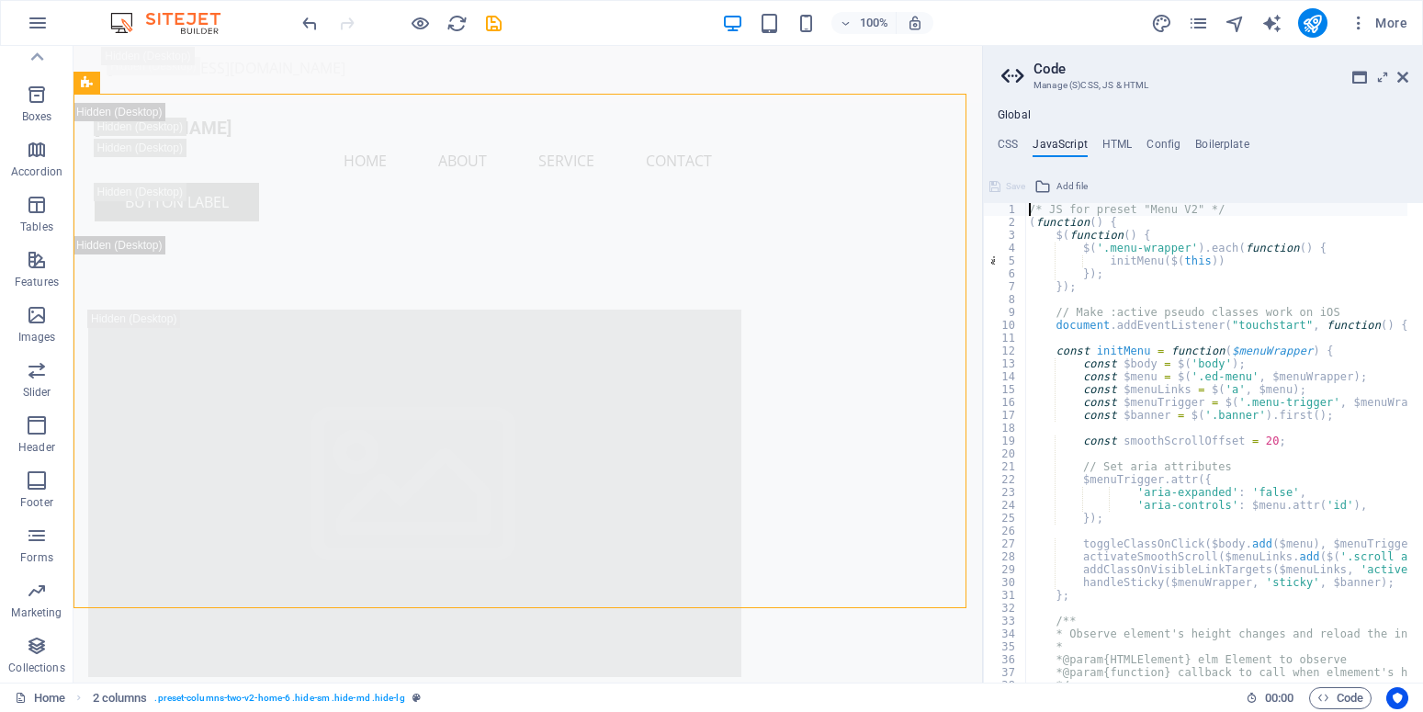
type textarea "/* JS for preset "Menu V2" */"
click at [1116, 141] on h4 "HTML" at bounding box center [1117, 148] width 30 height 20
type textarea "<a href="#main-content" class="wv-link-content button">Skip to main content</a>"
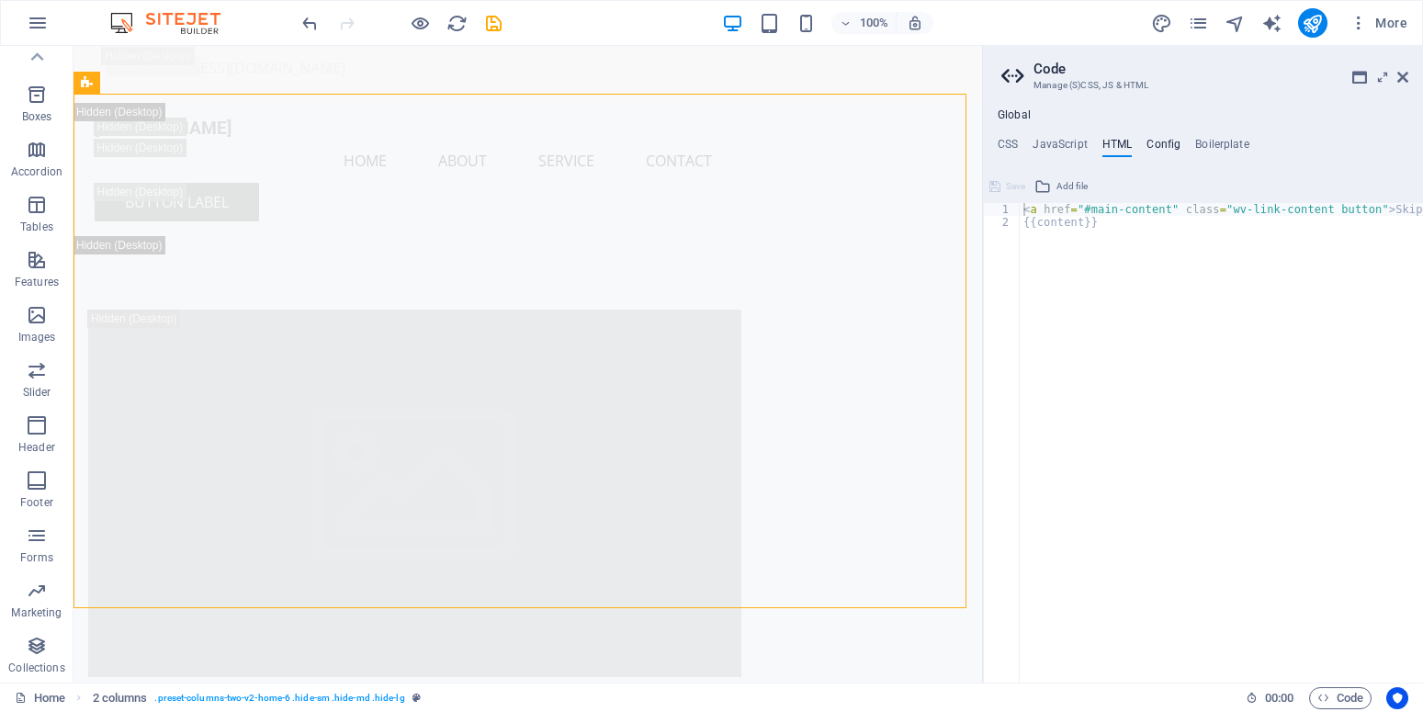
click at [1154, 143] on h4 "Config" at bounding box center [1163, 148] width 34 height 20
type textarea "$color-background: #f8f9fa;"
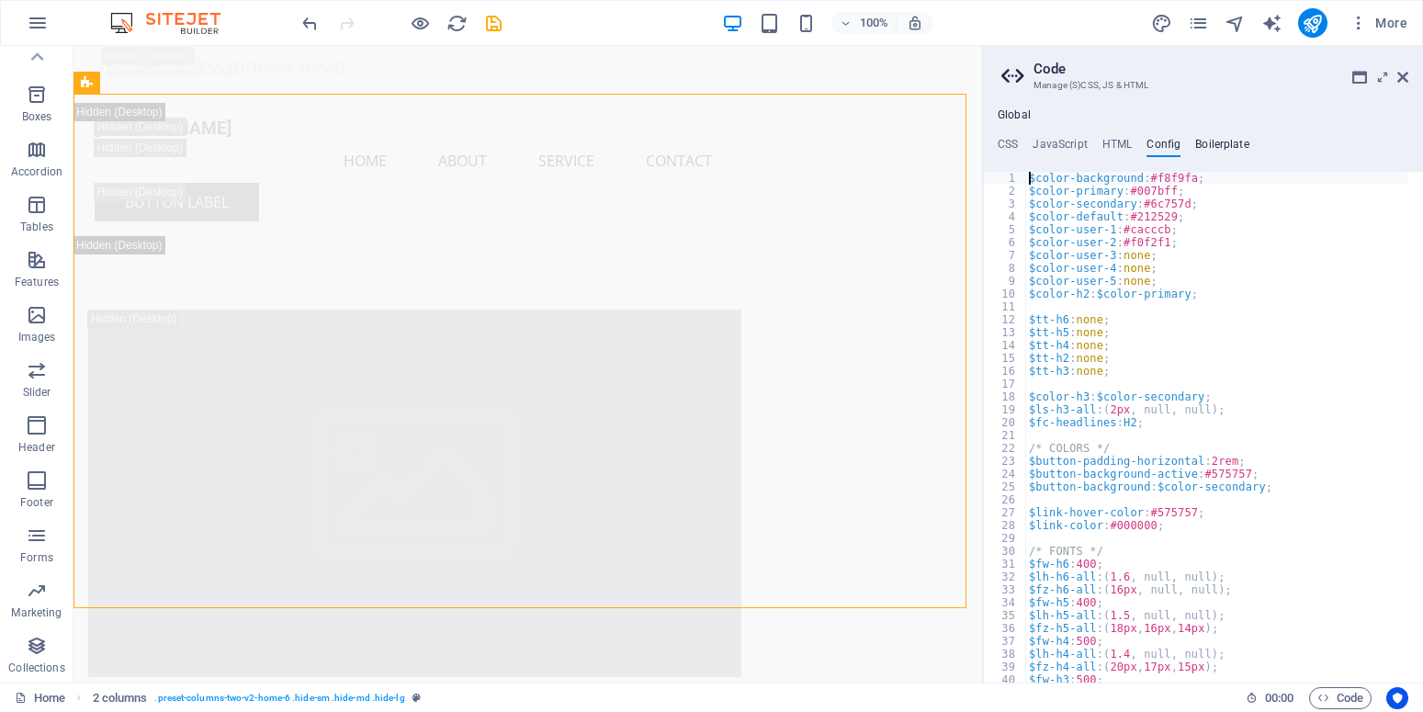
click at [1203, 146] on h4 "Boilerplate" at bounding box center [1222, 148] width 54 height 20
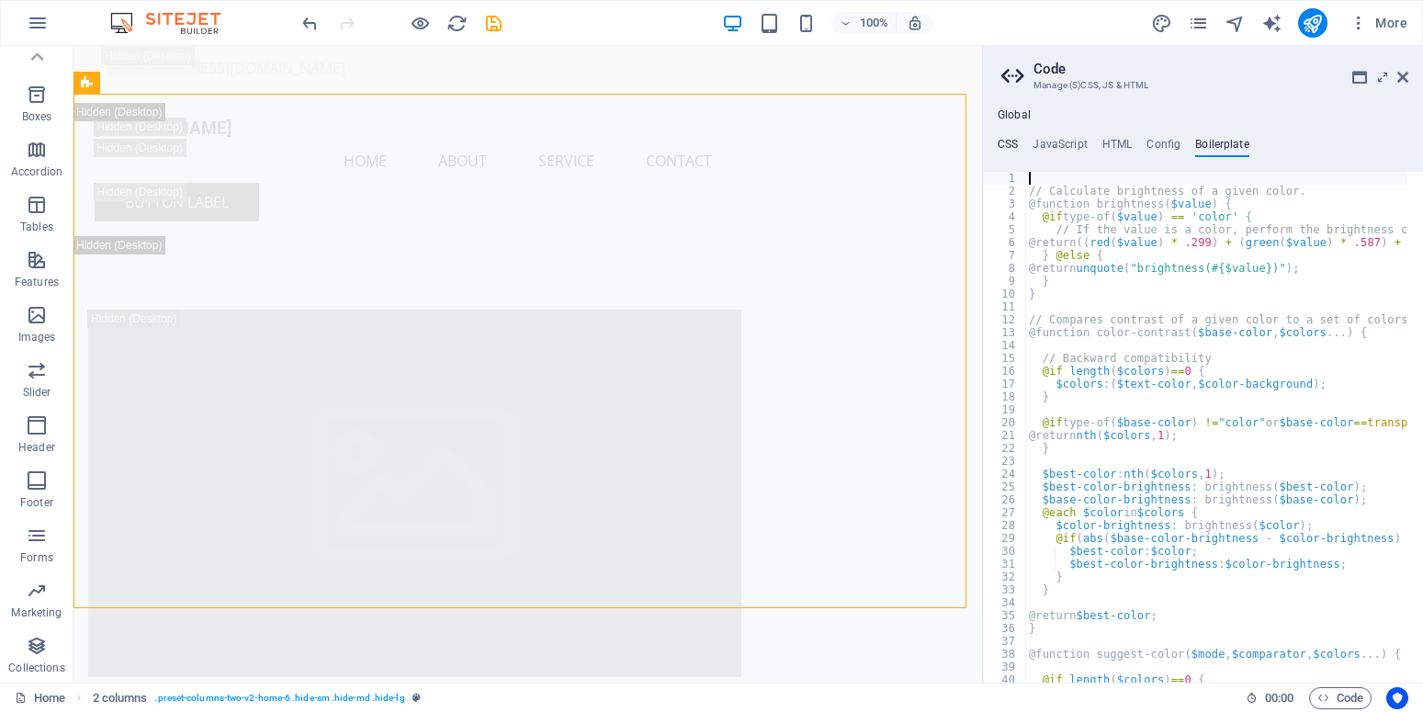
click at [1006, 143] on h4 "CSS" at bounding box center [1008, 148] width 20 height 20
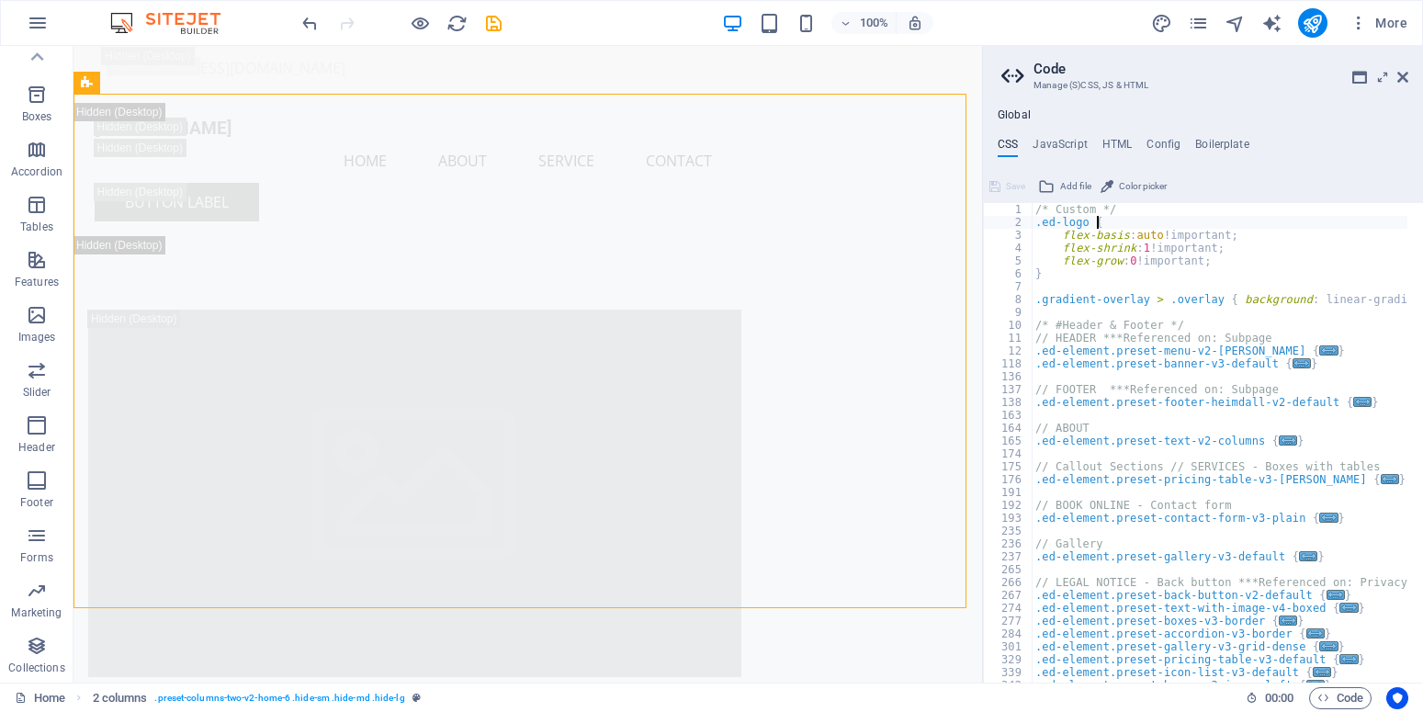
click at [1106, 218] on div "/* Custom */ .ed-logo { flex-basis : auto !important; flex-shrink : 1 !importan…" at bounding box center [1410, 448] width 756 height 490
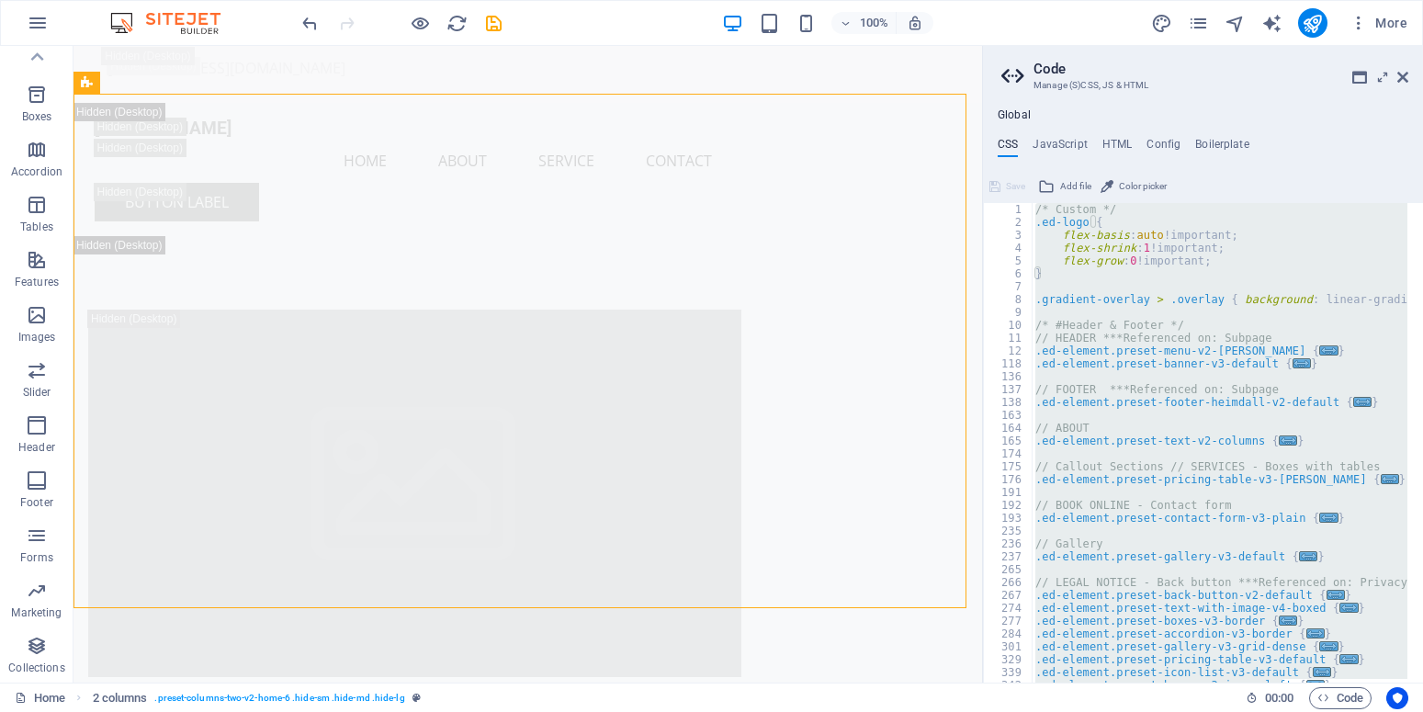
type textarea "} }"
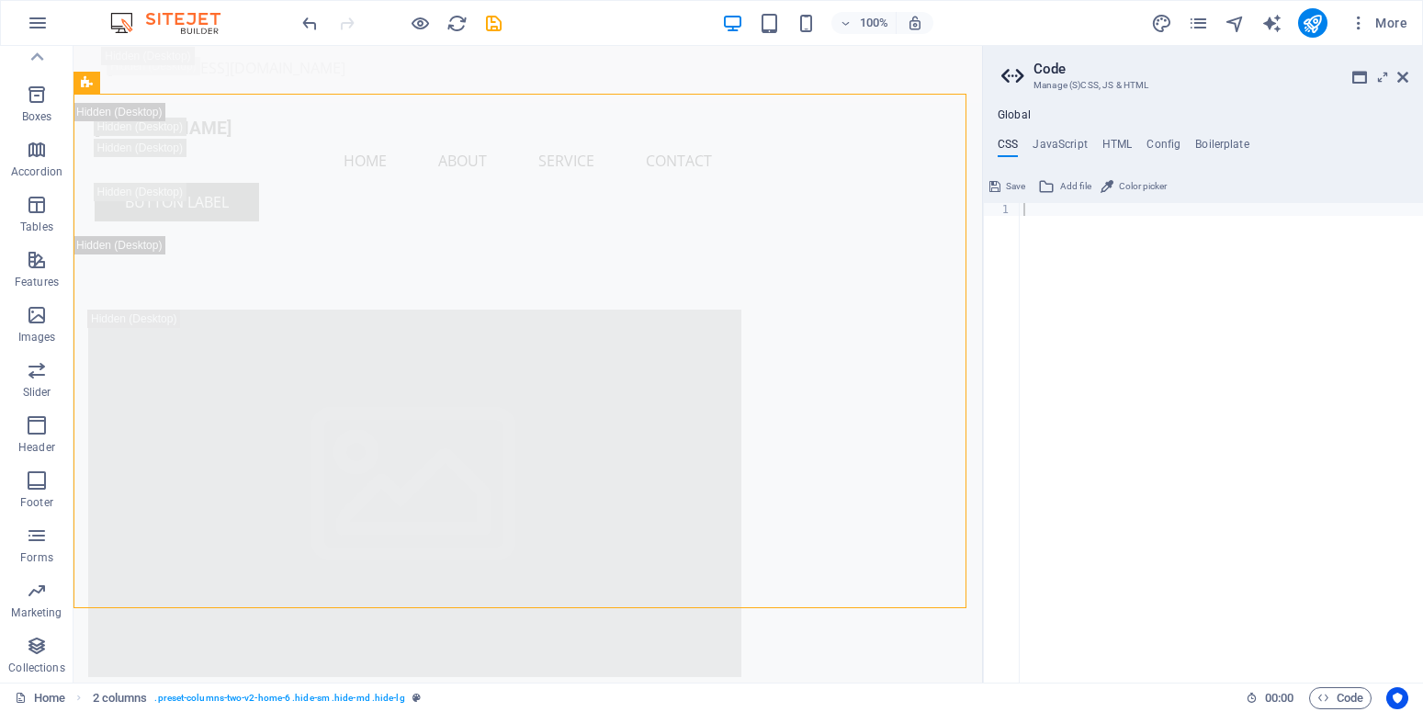
click at [1058, 134] on div "Global CSS JavaScript HTML Config Boilerplate 1 ההההההההההההההההההההההההההההההה…" at bounding box center [1203, 395] width 440 height 574
click at [1058, 146] on h4 "JavaScript" at bounding box center [1060, 148] width 54 height 20
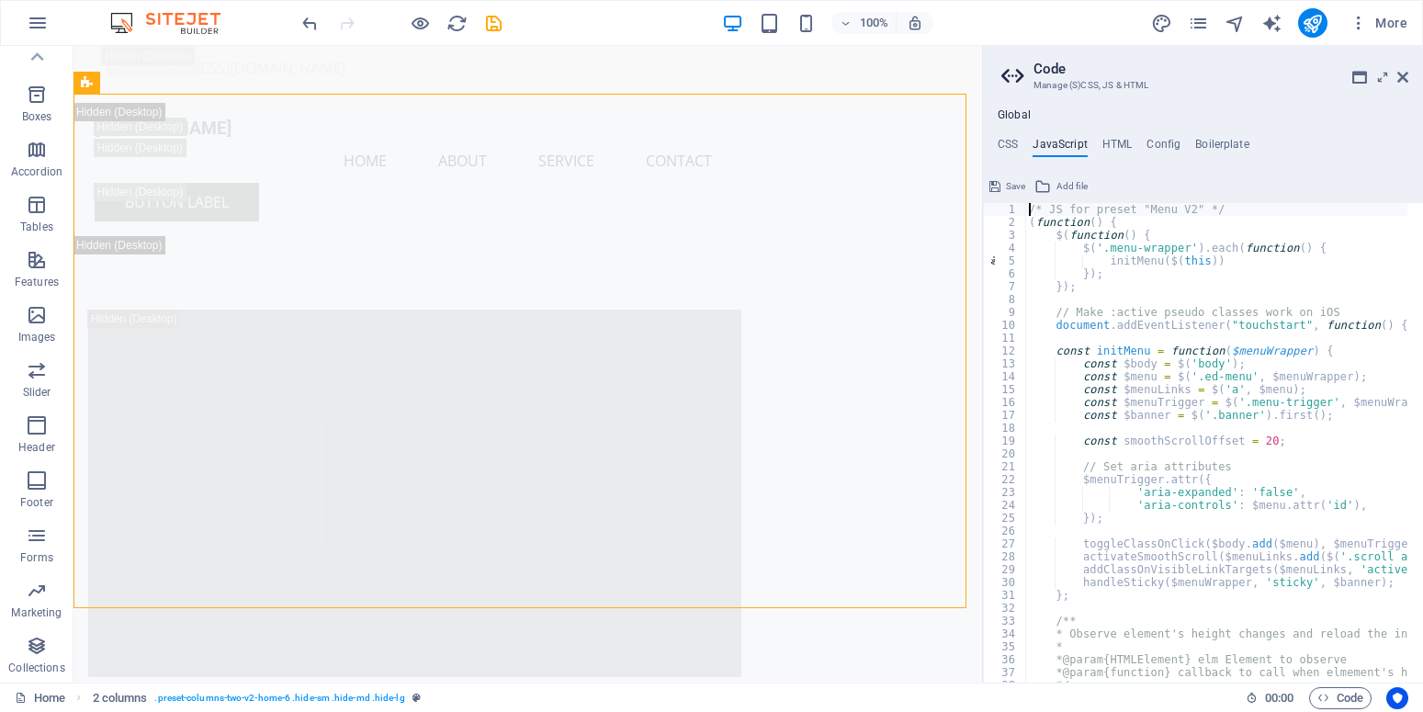
type textarea "websiteScript.init(); }"
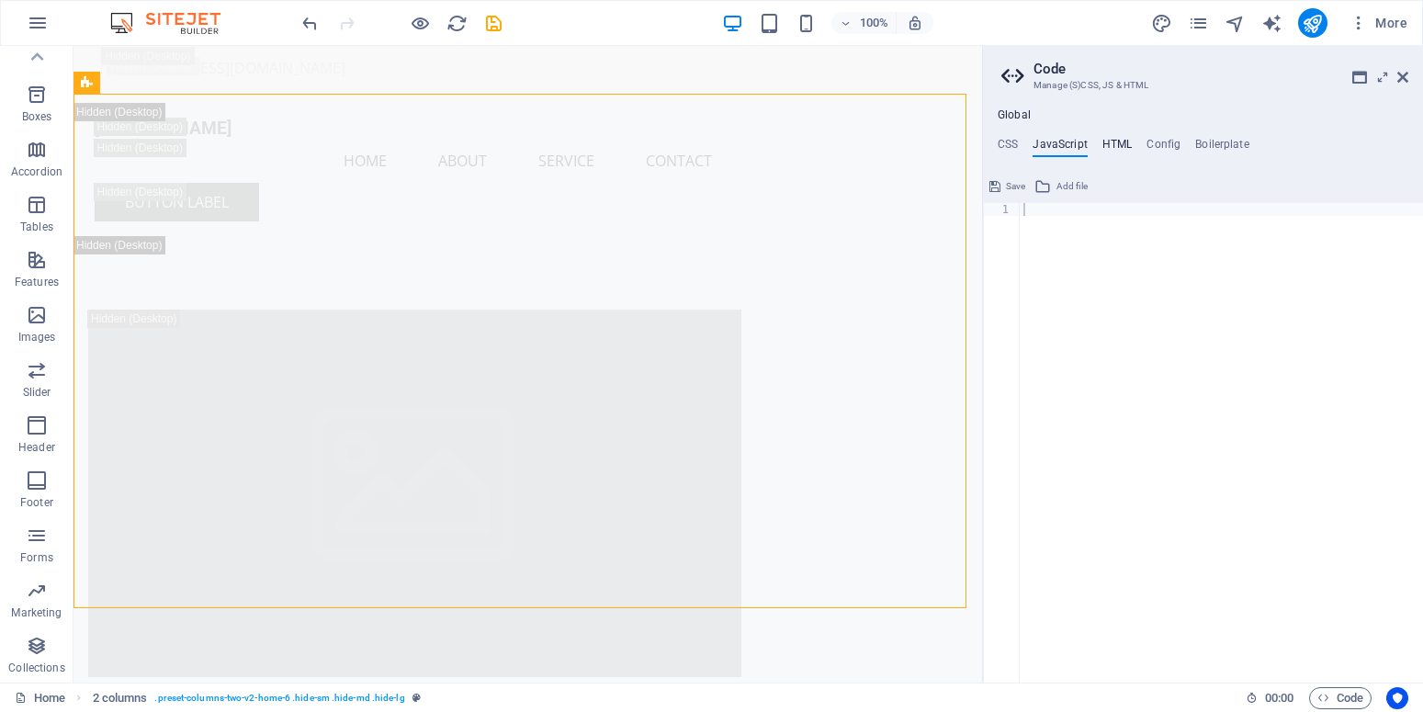
click at [1111, 144] on h4 "HTML" at bounding box center [1117, 148] width 30 height 20
type textarea "<a href="#main-content" class="wv-link-content button">Skip to main content</a>…"
type textarea "<a href="#main-content" class="wv-link-content button">Skip to main content</a>"
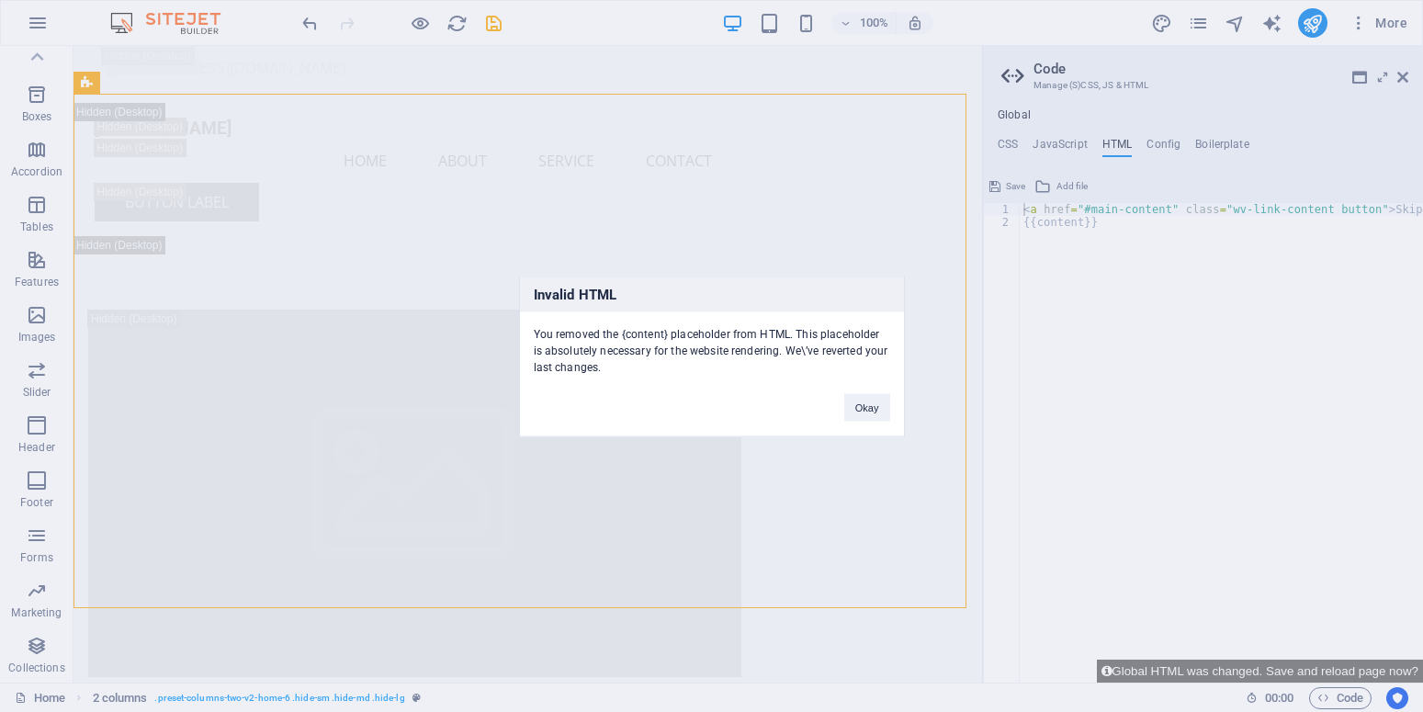
click at [1177, 143] on div "Invalid HTML You removed the {content} placeholder from HTML. This placeholder …" at bounding box center [711, 356] width 1423 height 712
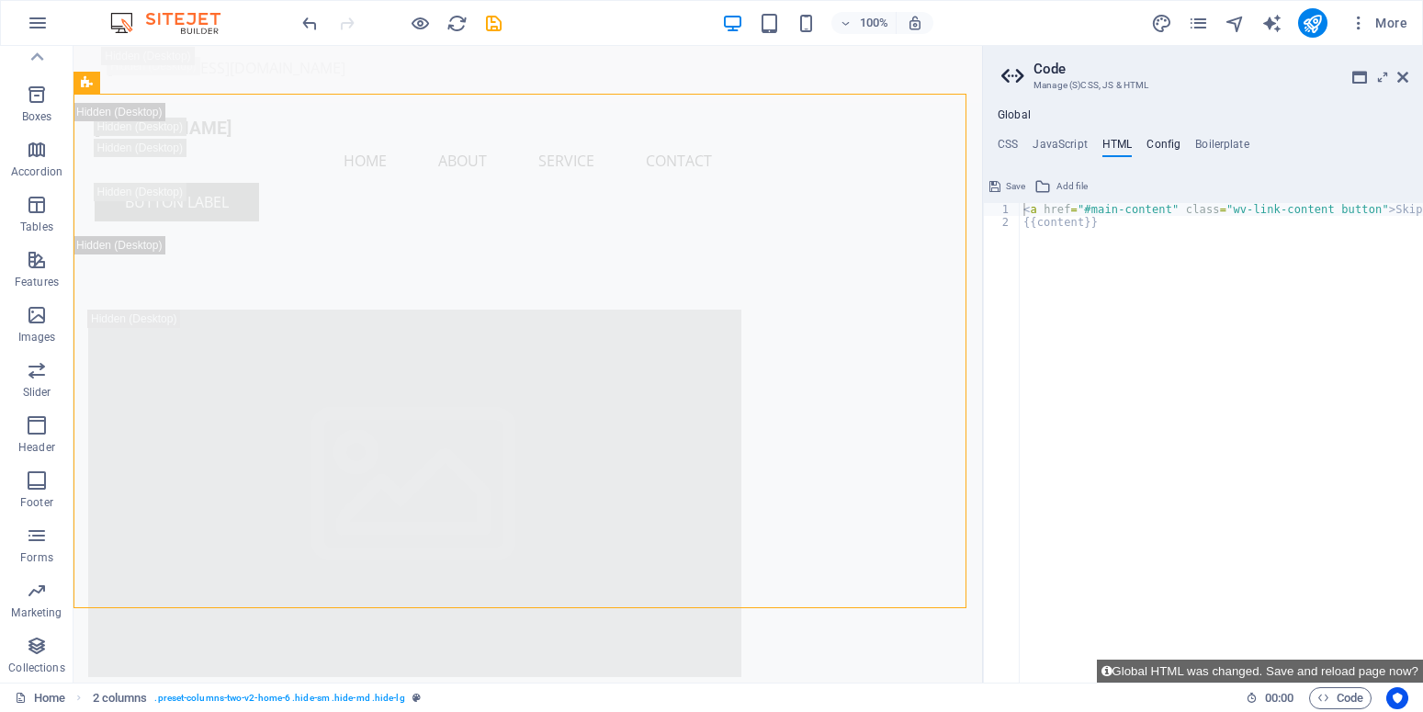
click at [1172, 143] on h4 "Config" at bounding box center [1163, 148] width 34 height 20
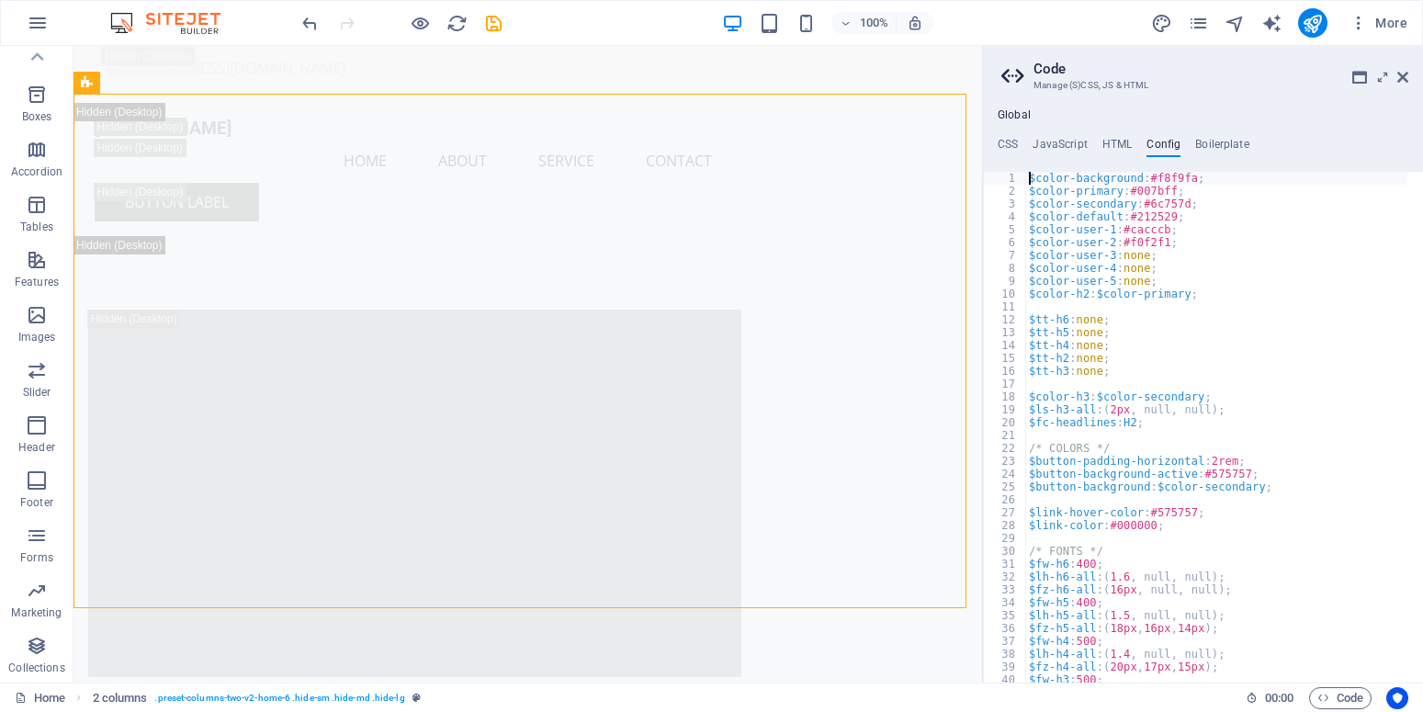
type textarea "} }"
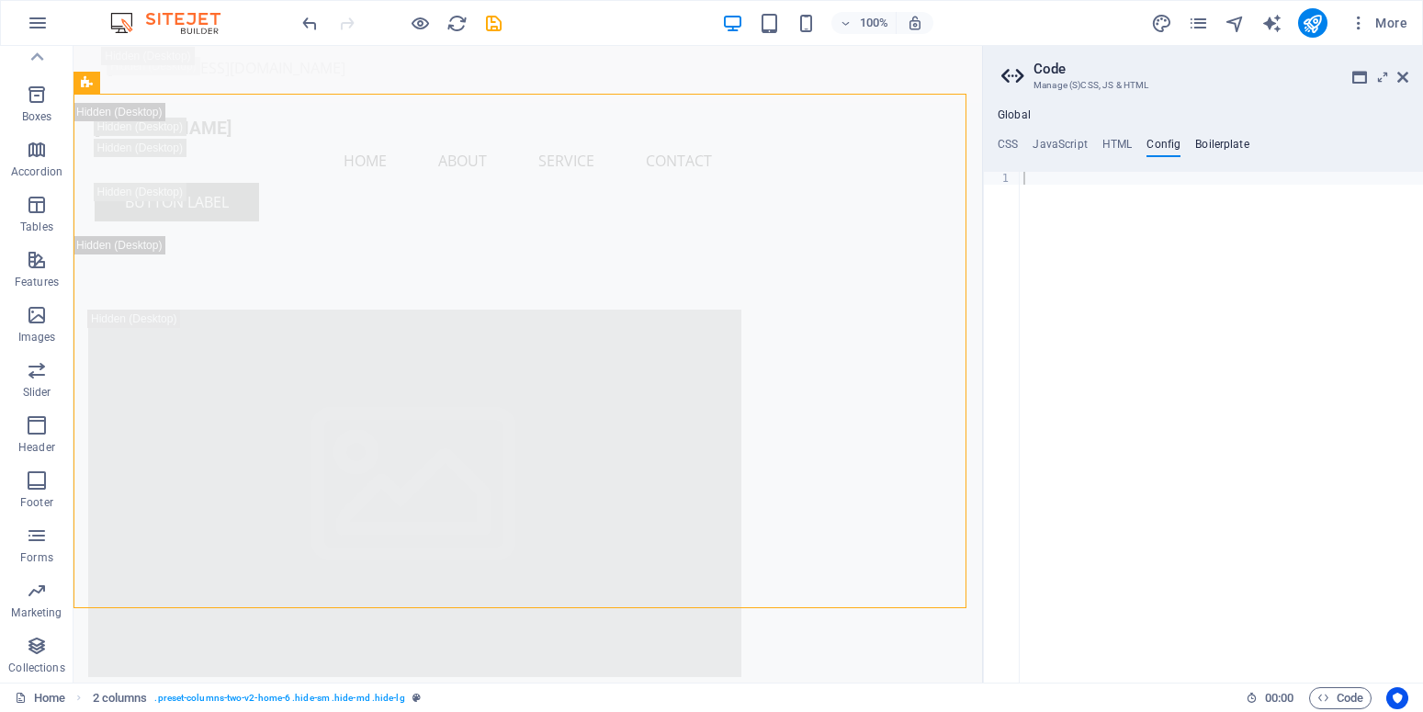
click at [1220, 143] on h4 "Boilerplate" at bounding box center [1222, 148] width 54 height 20
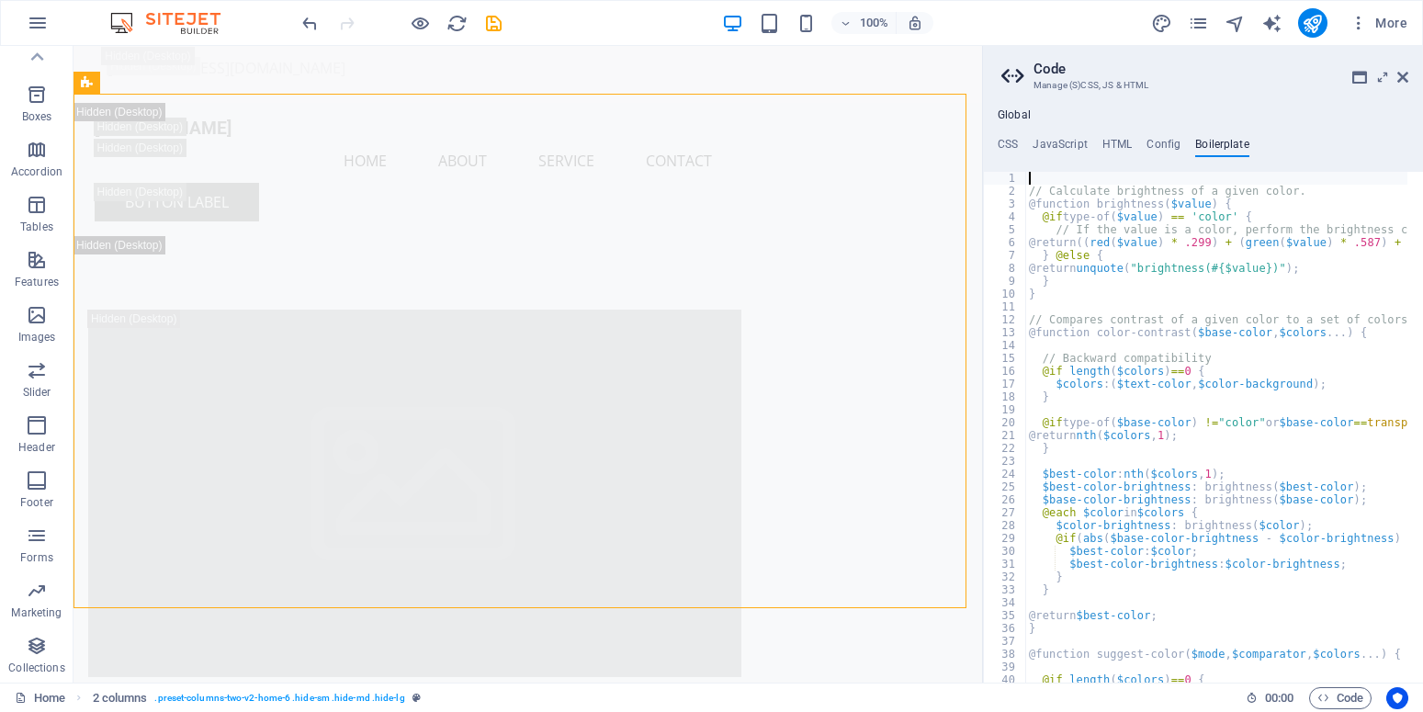
type textarea "}"
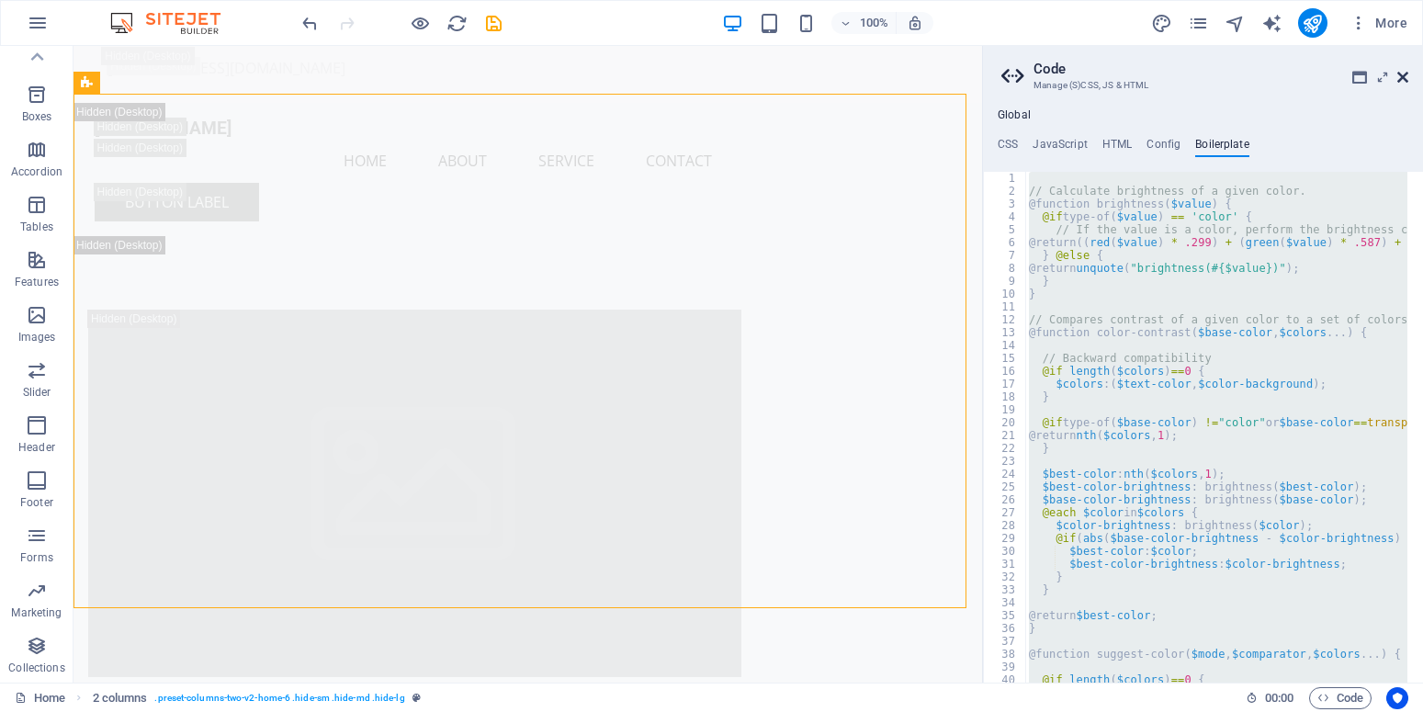
click at [1397, 76] on icon at bounding box center [1402, 77] width 11 height 15
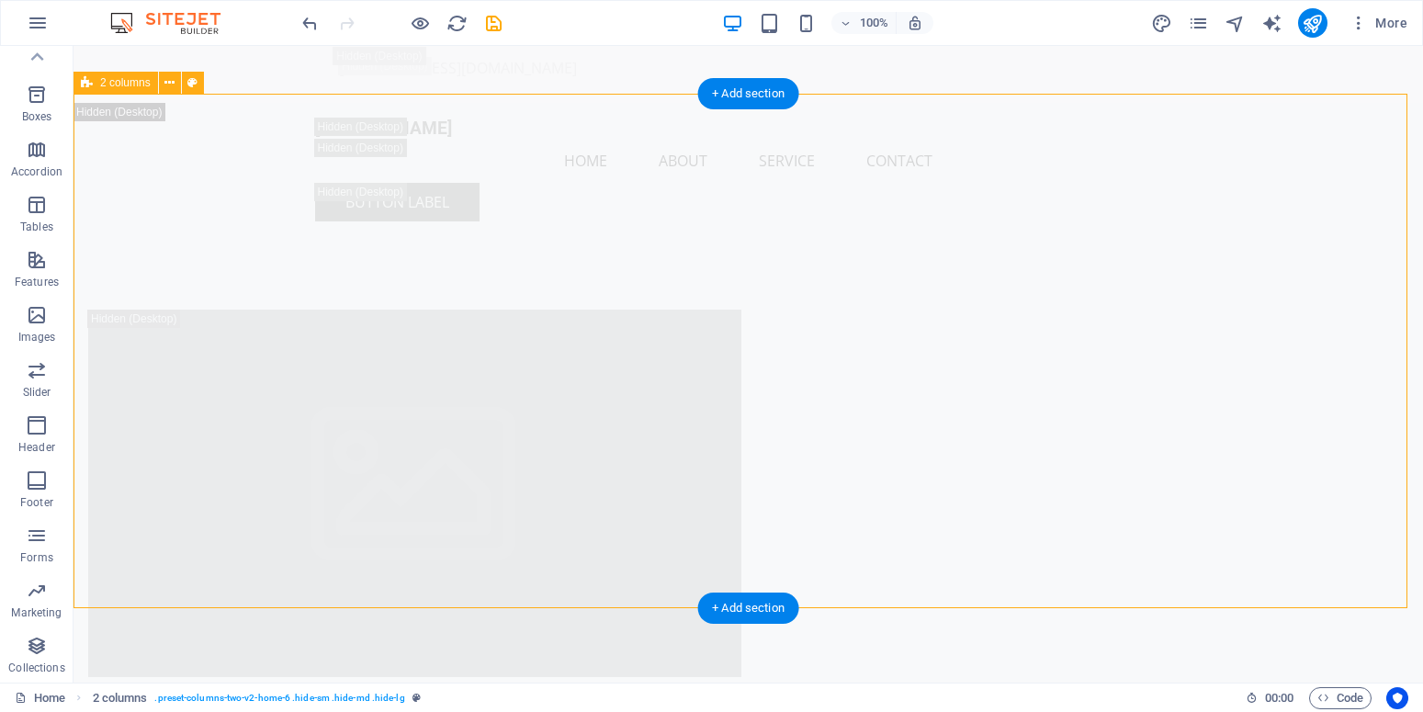
click at [998, 243] on div at bounding box center [747, 493] width 1349 height 514
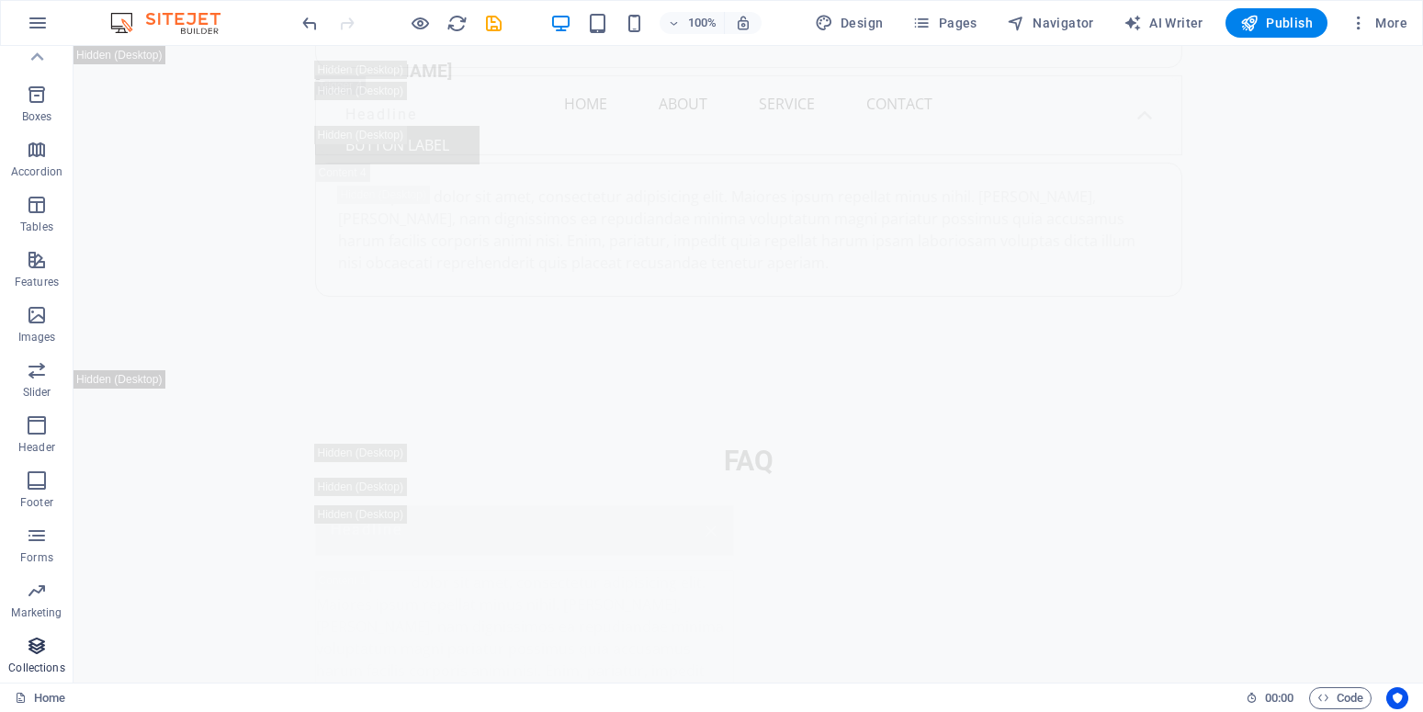
scroll to position [34849, 0]
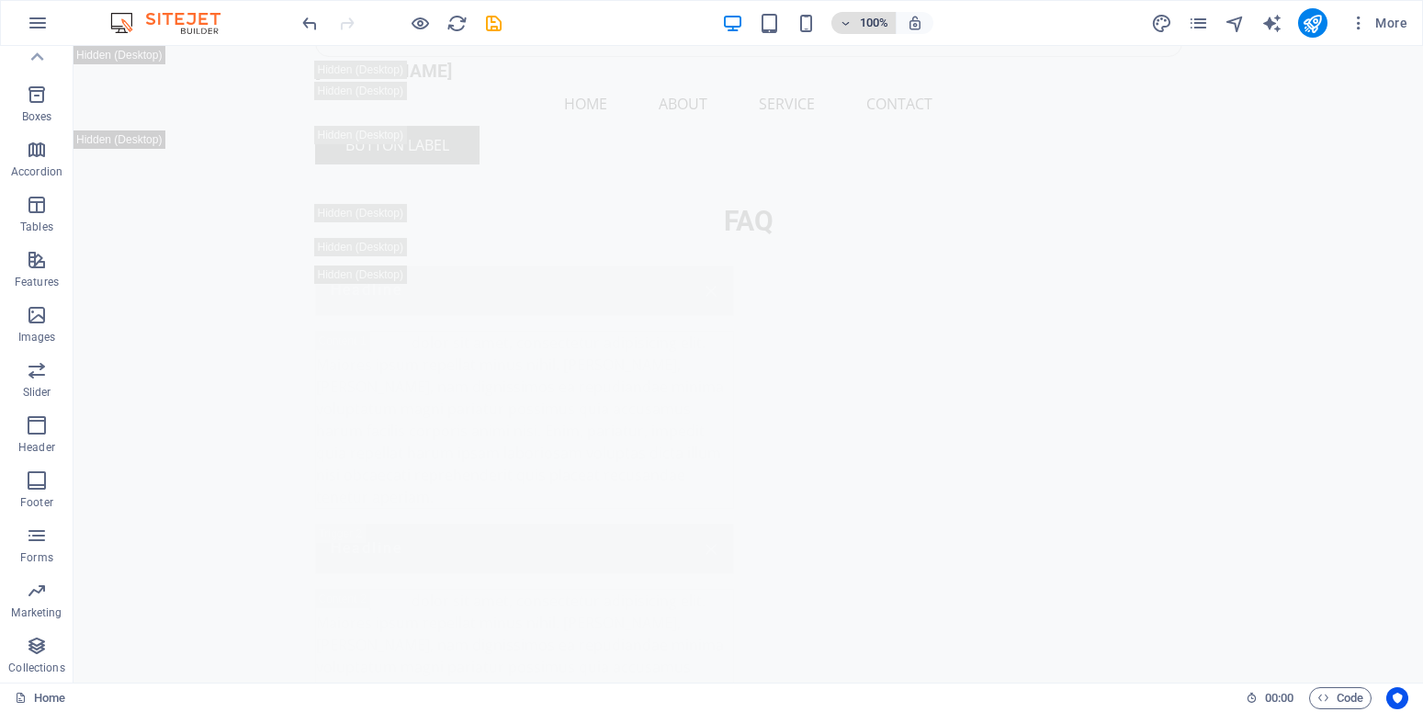
click at [847, 22] on icon "button" at bounding box center [845, 23] width 13 height 12
click at [875, 255] on h6 "65%" at bounding box center [866, 255] width 47 height 22
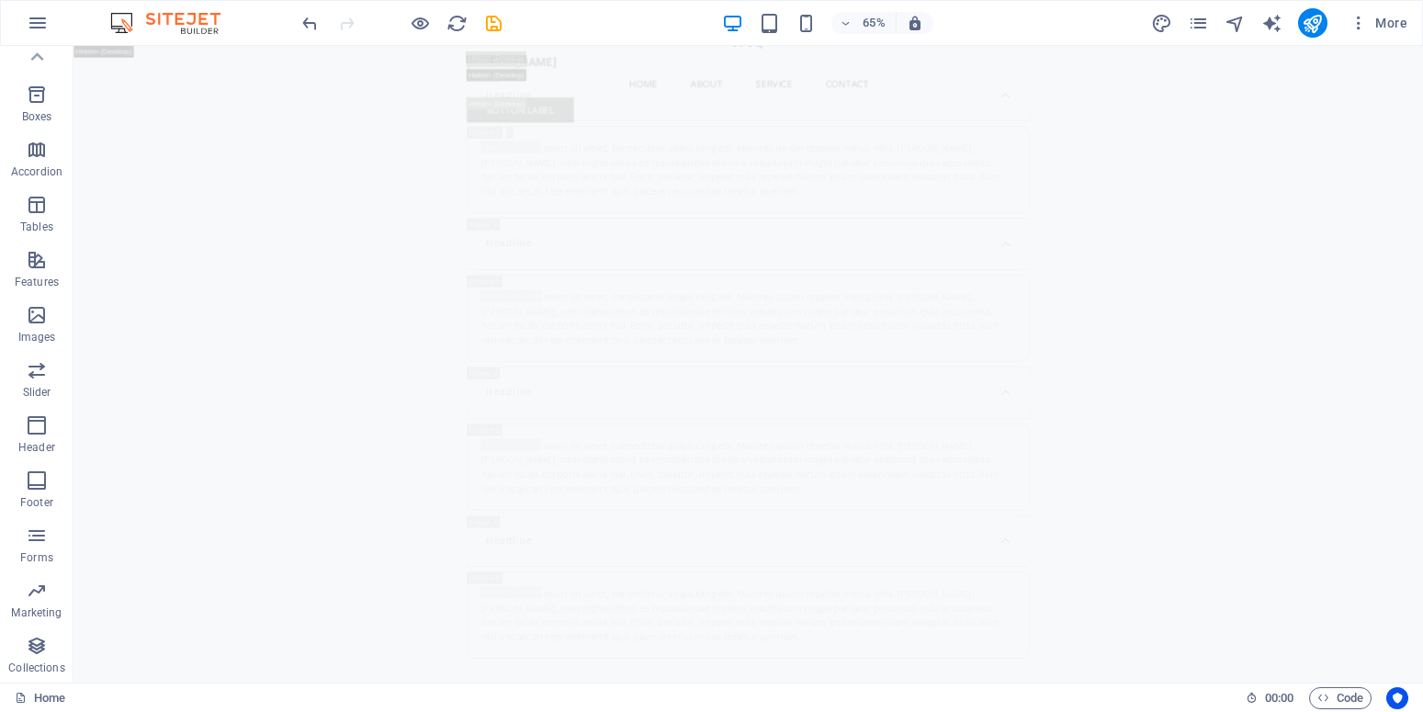
scroll to position [35328, 0]
click at [1161, 21] on icon "design" at bounding box center [1161, 23] width 21 height 21
select select "px"
select select "400"
select select "px"
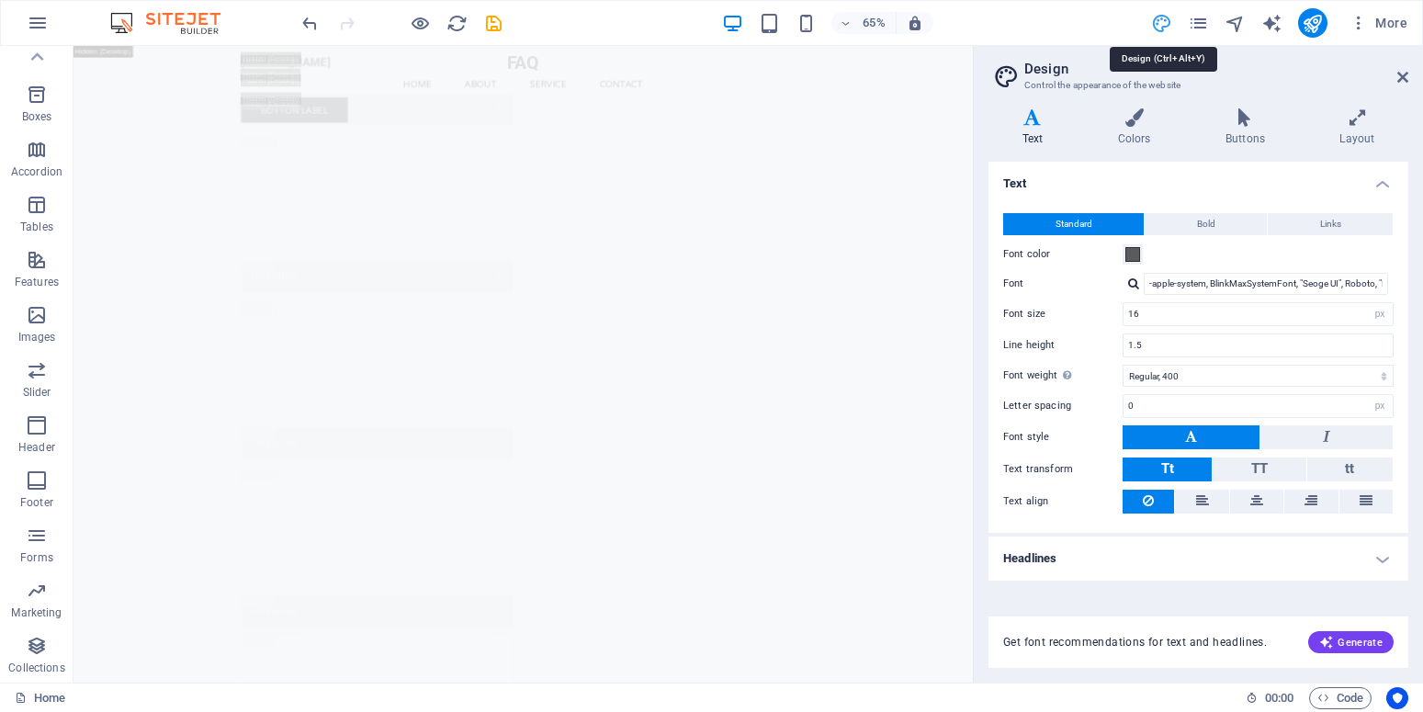
scroll to position [34643, 0]
drag, startPoint x: 1406, startPoint y: 71, endPoint x: 2049, endPoint y: 37, distance: 643.9
click at [1406, 71] on icon at bounding box center [1402, 77] width 11 height 15
